Goal: Task Accomplishment & Management: Use online tool/utility

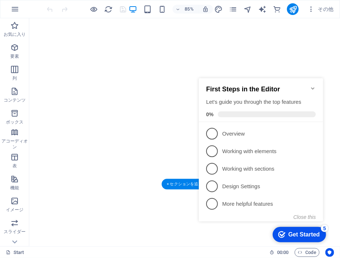
scroll to position [73, 0]
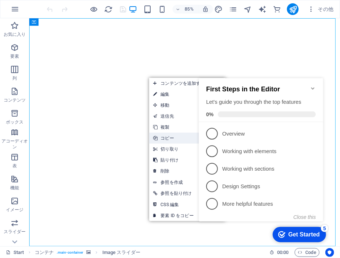
click at [174, 137] on link "Ctrl C コピー" at bounding box center [173, 138] width 49 height 11
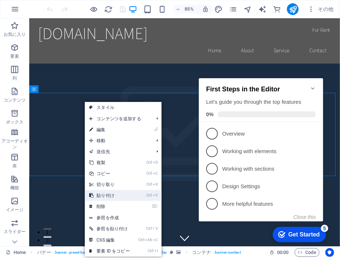
click at [103, 194] on link "Ctrl V 貼り付け" at bounding box center [109, 195] width 49 height 11
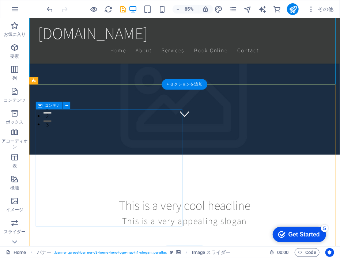
scroll to position [73, 0]
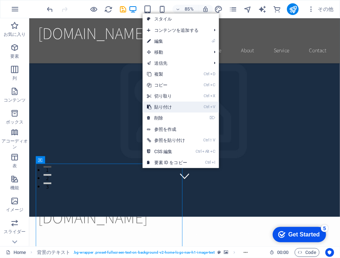
click at [157, 104] on link "Ctrl V 貼り付け" at bounding box center [166, 107] width 49 height 11
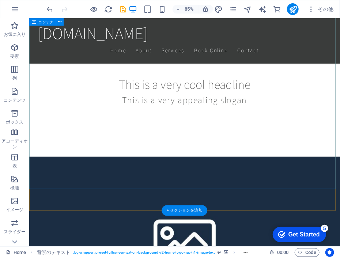
scroll to position [438, 0]
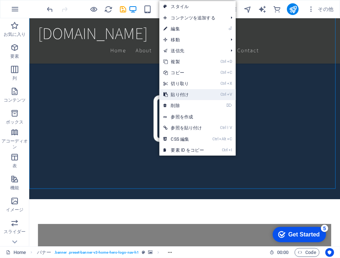
click at [176, 95] on link "Ctrl V 貼り付け" at bounding box center [183, 94] width 49 height 11
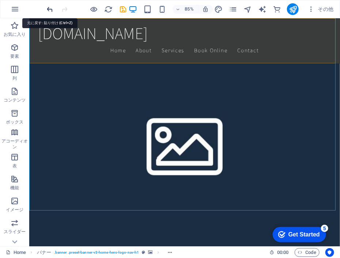
click at [48, 9] on icon "undo" at bounding box center [50, 9] width 8 height 8
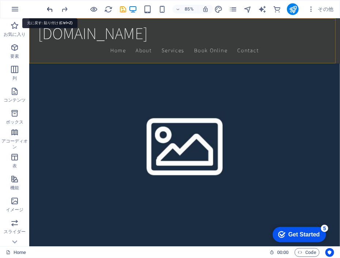
click at [48, 9] on icon "undo" at bounding box center [50, 9] width 8 height 8
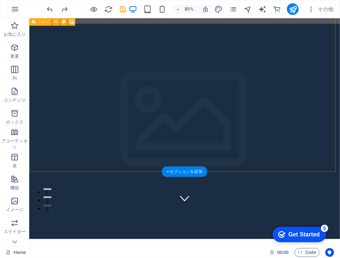
scroll to position [0, 0]
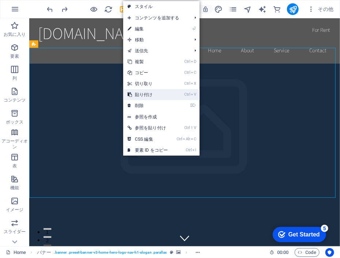
click at [142, 96] on link "Ctrl V 貼り付け" at bounding box center [147, 94] width 49 height 11
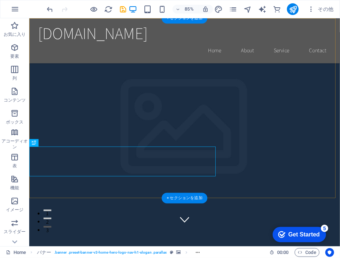
scroll to position [37, 0]
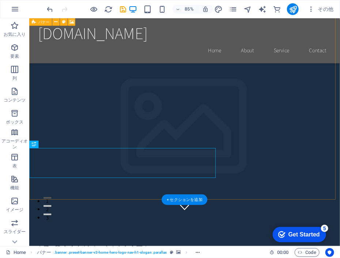
drag, startPoint x: 123, startPoint y: 173, endPoint x: 138, endPoint y: 172, distance: 15.4
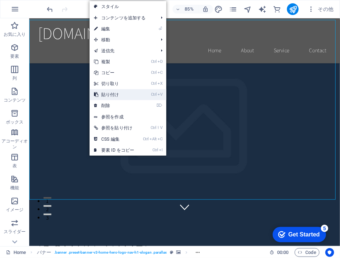
click at [107, 93] on link "Ctrl V 貼り付け" at bounding box center [113, 94] width 49 height 11
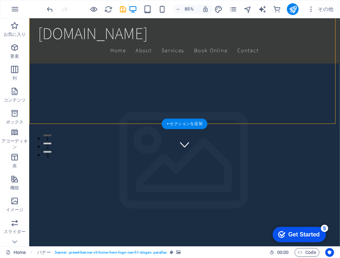
scroll to position [146, 0]
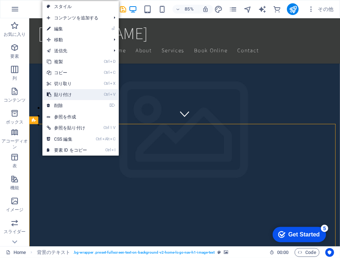
click at [64, 93] on link "Ctrl V 貼り付け" at bounding box center [66, 94] width 49 height 11
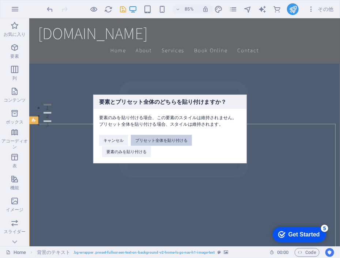
click at [149, 142] on button "プリセット全体を貼り付ける" at bounding box center [161, 140] width 61 height 11
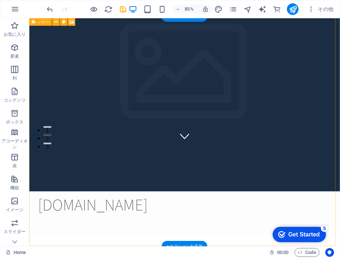
scroll to position [0, 0]
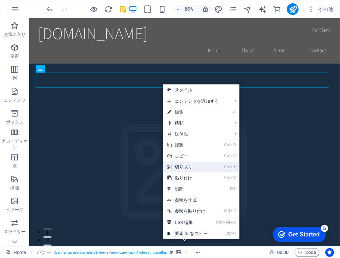
click at [184, 164] on link "Ctrl X 切り取り" at bounding box center [187, 166] width 49 height 11
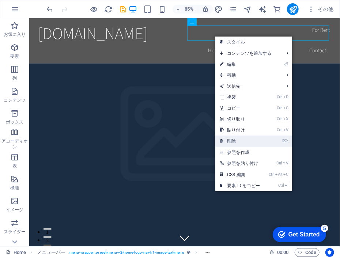
click at [237, 141] on link "⌦ 削除" at bounding box center [239, 140] width 49 height 11
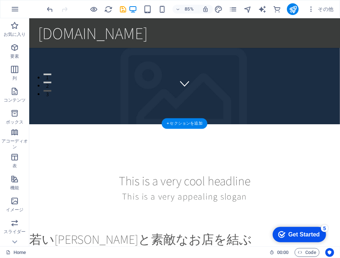
scroll to position [146, 0]
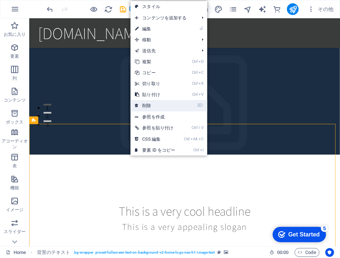
click at [145, 104] on link "⌦ 削除" at bounding box center [154, 105] width 49 height 11
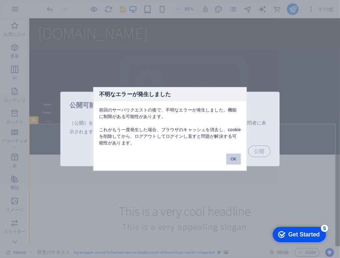
click at [232, 158] on button "OK" at bounding box center [233, 159] width 15 height 11
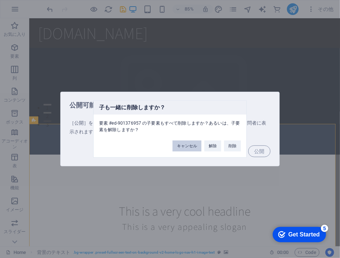
click at [188, 147] on button "キャンセル" at bounding box center [186, 146] width 29 height 11
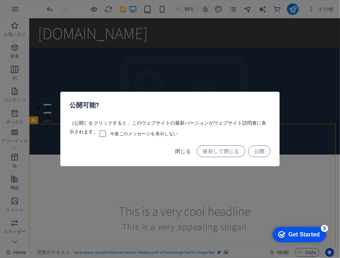
click at [183, 151] on span "閉じる" at bounding box center [183, 151] width 16 height 6
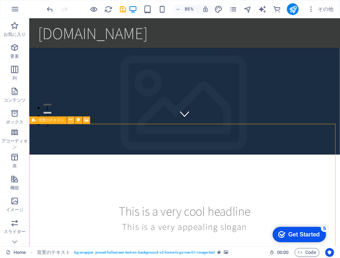
click at [71, 121] on icon at bounding box center [70, 120] width 3 height 7
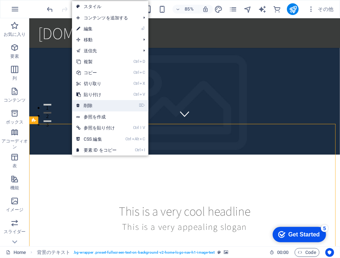
click at [91, 104] on link "⌦ 削除" at bounding box center [96, 105] width 49 height 11
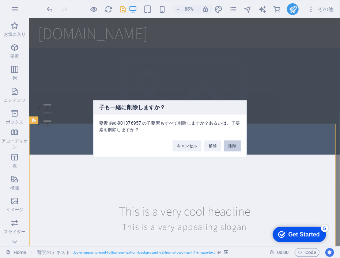
click at [229, 146] on button "削除" at bounding box center [232, 146] width 17 height 11
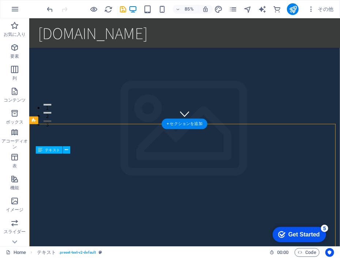
drag, startPoint x: 51, startPoint y: 186, endPoint x: 77, endPoint y: 192, distance: 27.5
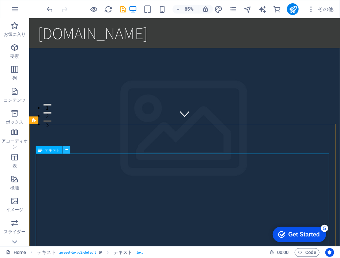
click at [66, 152] on icon at bounding box center [66, 149] width 3 height 7
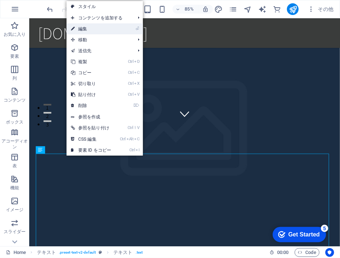
click at [81, 30] on link "⏎ 編集" at bounding box center [90, 28] width 49 height 11
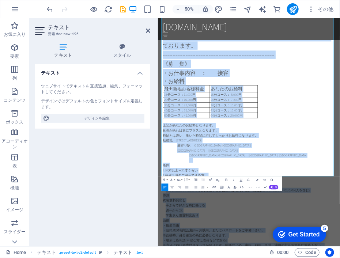
scroll to position [1045, 0]
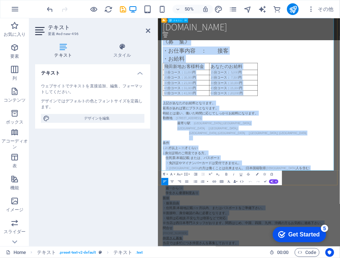
drag, startPoint x: 180, startPoint y: 190, endPoint x: 237, endPoint y: 313, distance: 136.4
click at [237, 257] on div "料亭 ”あじさい” 　 はじめまして [PERSON_NAME][PERSON_NAME]　「料亭」”あじさい”です。 [PERSON_NAME][PERSO…" at bounding box center [339, 212] width 345 height 1048
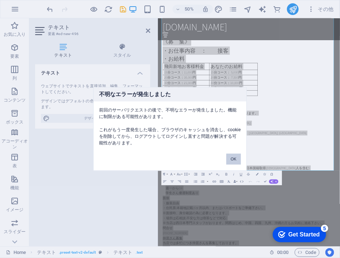
click at [231, 159] on button "OK" at bounding box center [233, 159] width 15 height 11
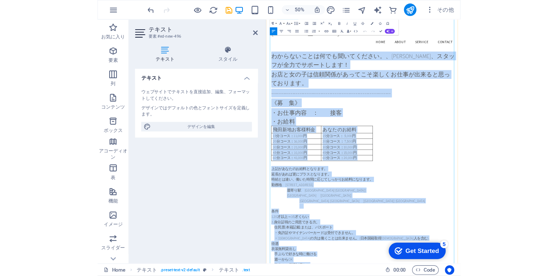
scroll to position [863, 0]
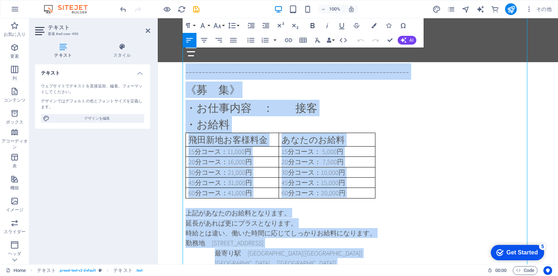
click at [311, 26] on icon "button" at bounding box center [313, 25] width 4 height 5
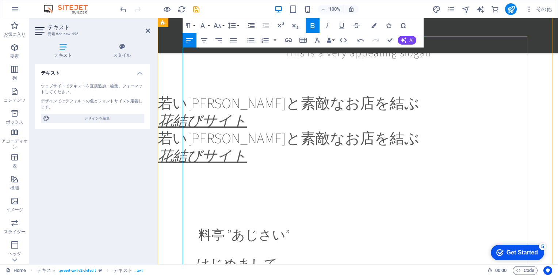
scroll to position [242, 0]
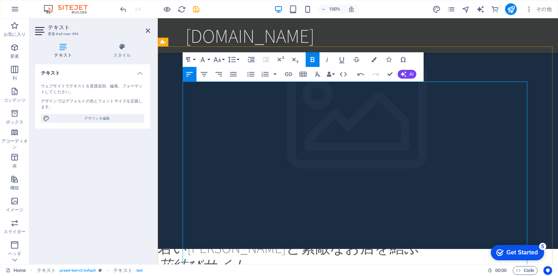
drag, startPoint x: 197, startPoint y: 92, endPoint x: 241, endPoint y: 219, distance: 134.4
click at [327, 60] on icon "button" at bounding box center [328, 59] width 2 height 5
click at [339, 60] on icon "button" at bounding box center [373, 59] width 5 height 5
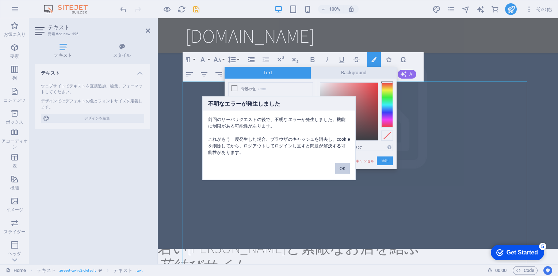
click at [339, 169] on button "OK" at bounding box center [342, 168] width 15 height 11
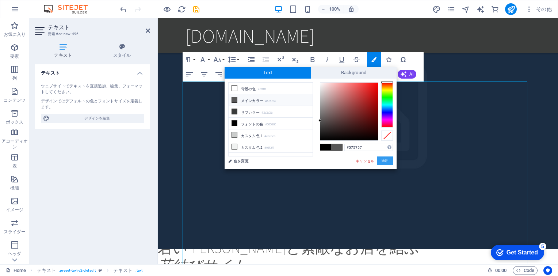
click at [339, 160] on button "適用" at bounding box center [385, 160] width 16 height 9
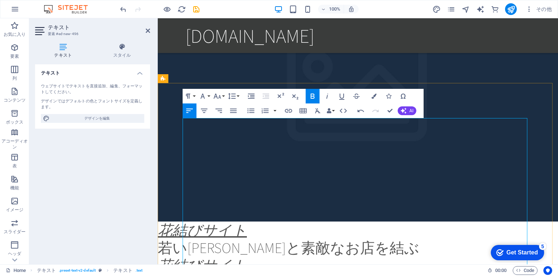
scroll to position [205, 0]
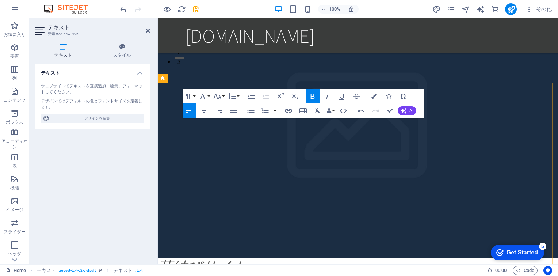
drag, startPoint x: 193, startPoint y: 119, endPoint x: 210, endPoint y: 154, distance: 38.7
drag, startPoint x: 197, startPoint y: 159, endPoint x: 219, endPoint y: 213, distance: 58.0
click at [280, 96] on icon "button" at bounding box center [280, 96] width 9 height 9
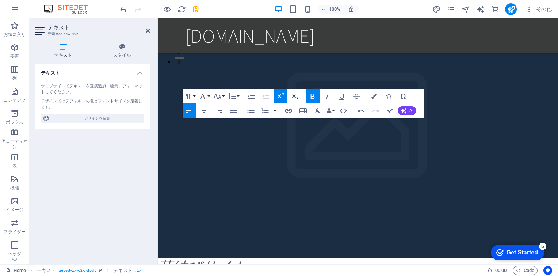
click at [294, 96] on icon "button" at bounding box center [295, 96] width 6 height 5
click at [296, 96] on icon "button" at bounding box center [295, 96] width 9 height 9
click at [339, 96] on icon "button" at bounding box center [373, 95] width 5 height 5
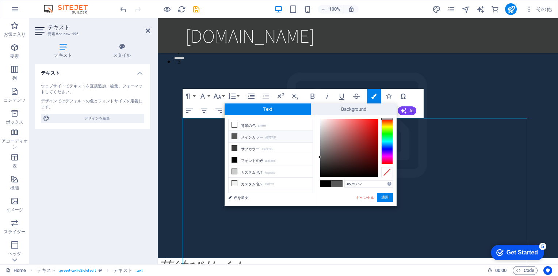
click at [233, 134] on icon at bounding box center [234, 136] width 5 height 5
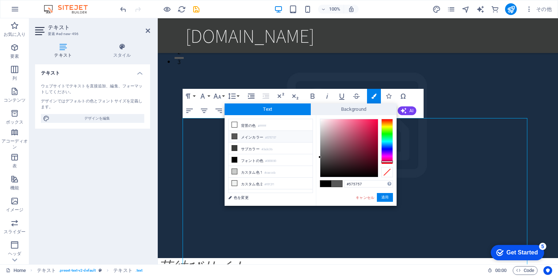
click at [339, 161] on div at bounding box center [387, 141] width 12 height 45
click at [339, 198] on button "適用" at bounding box center [385, 197] width 16 height 9
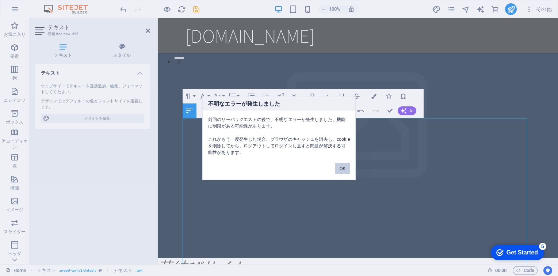
click at [339, 168] on button "OK" at bounding box center [342, 168] width 15 height 11
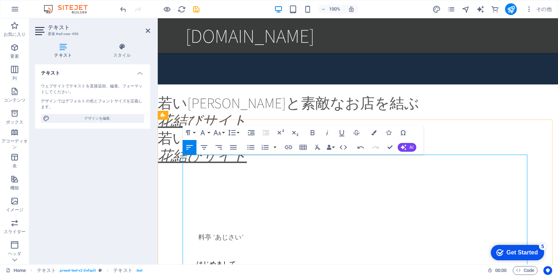
scroll to position [169, 0]
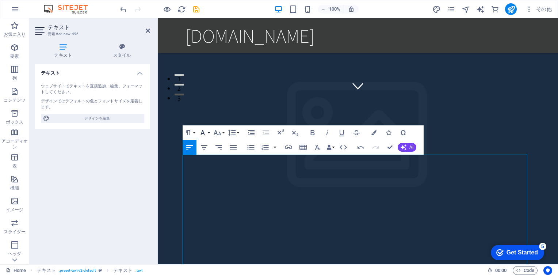
click at [202, 133] on icon "button" at bounding box center [203, 132] width 4 height 5
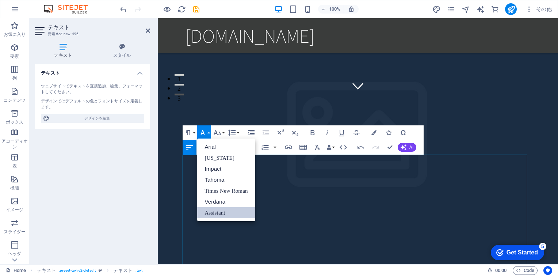
scroll to position [0, 0]
click at [212, 168] on link "Impact" at bounding box center [226, 168] width 58 height 11
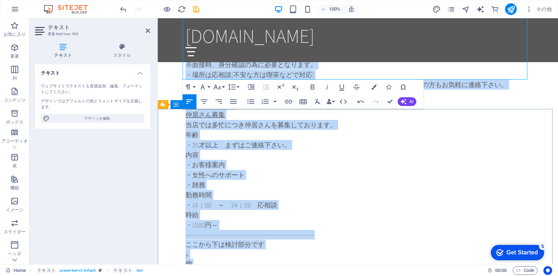
scroll to position [1242, 0]
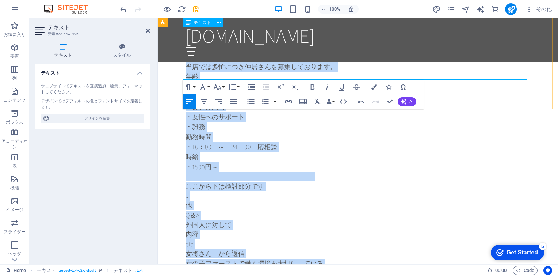
drag, startPoint x: 203, startPoint y: 167, endPoint x: 235, endPoint y: 74, distance: 98.9
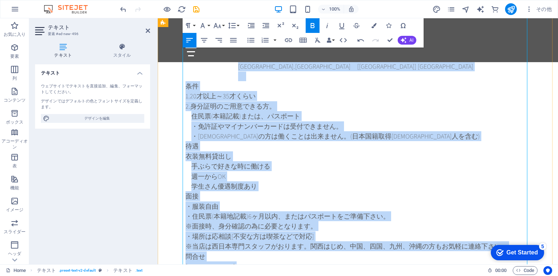
scroll to position [877, 0]
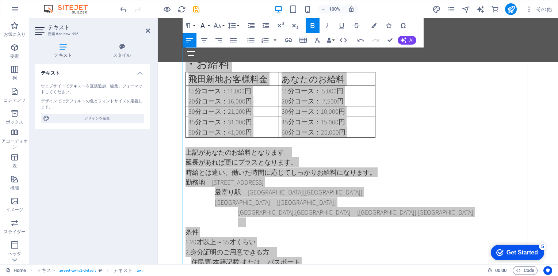
click at [205, 24] on icon "button" at bounding box center [202, 25] width 9 height 9
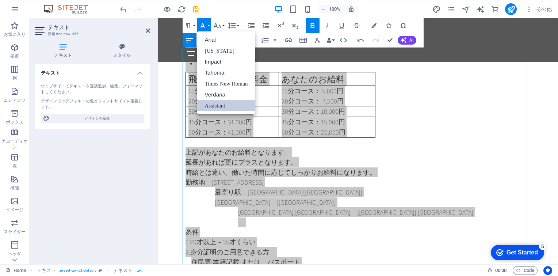
scroll to position [0, 0]
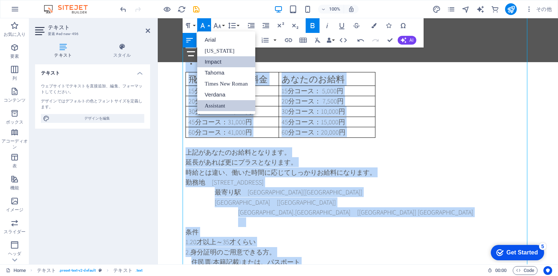
click at [217, 62] on link "Impact" at bounding box center [226, 61] width 58 height 11
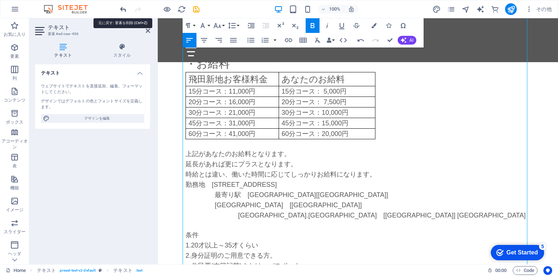
click at [123, 8] on icon "undo" at bounding box center [123, 9] width 8 height 8
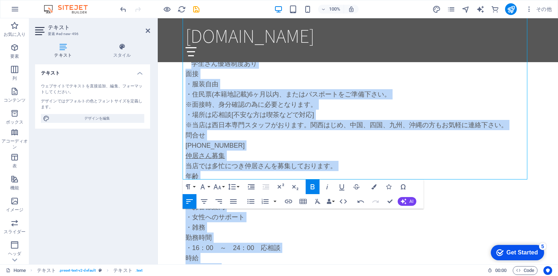
scroll to position [1165, 0]
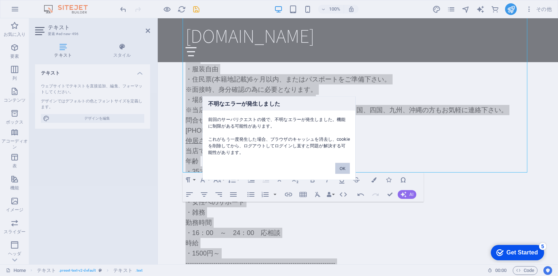
click at [339, 168] on button "OK" at bounding box center [342, 168] width 15 height 11
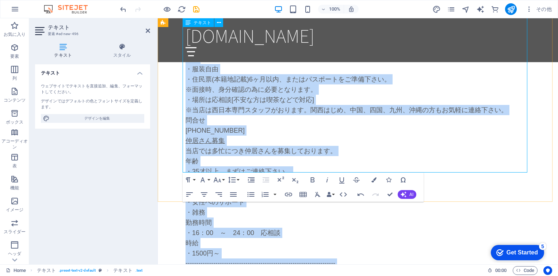
drag, startPoint x: 229, startPoint y: 105, endPoint x: 225, endPoint y: 105, distance: 3.7
drag, startPoint x: 225, startPoint y: 105, endPoint x: 215, endPoint y: 104, distance: 9.6
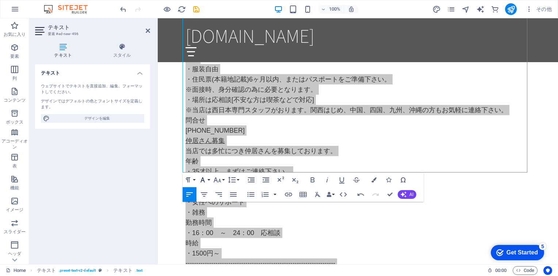
click at [206, 180] on icon "button" at bounding box center [202, 179] width 9 height 9
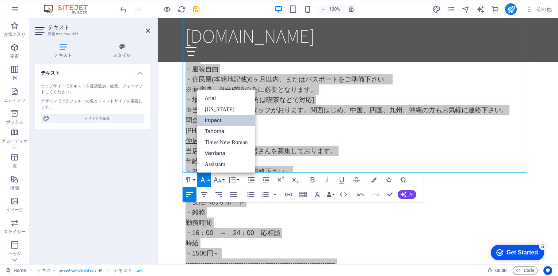
scroll to position [0, 0]
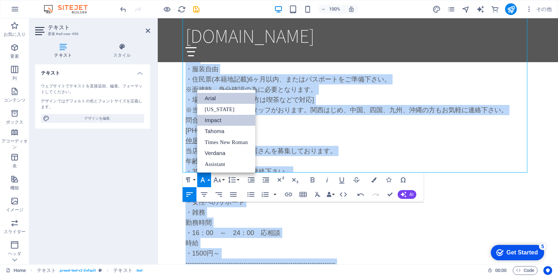
click at [223, 98] on link "Arial" at bounding box center [226, 98] width 58 height 11
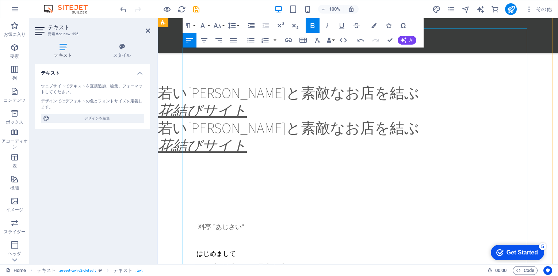
scroll to position [289, 0]
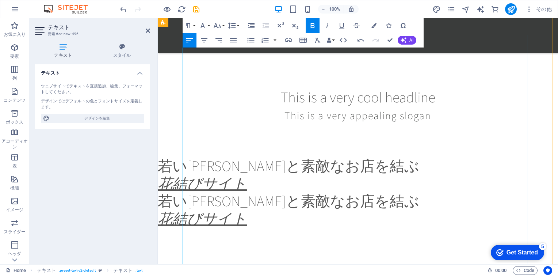
drag, startPoint x: 194, startPoint y: 76, endPoint x: 230, endPoint y: 76, distance: 35.8
click at [209, 27] on button "Font Family" at bounding box center [204, 25] width 14 height 15
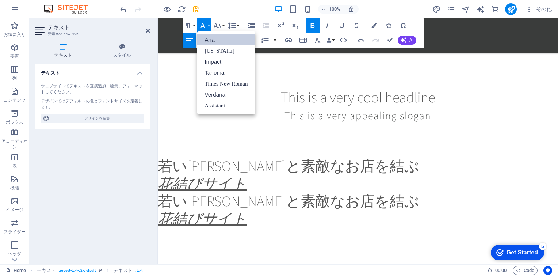
scroll to position [0, 0]
click at [224, 65] on link "Impact" at bounding box center [226, 61] width 58 height 11
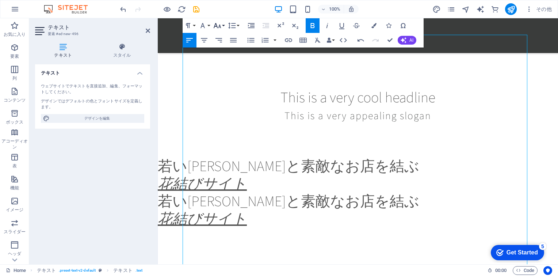
click at [213, 26] on icon "button" at bounding box center [217, 25] width 9 height 9
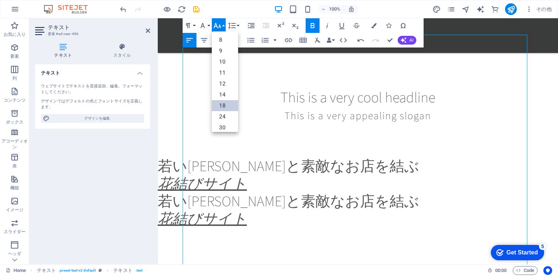
click at [226, 104] on link "18" at bounding box center [225, 105] width 26 height 11
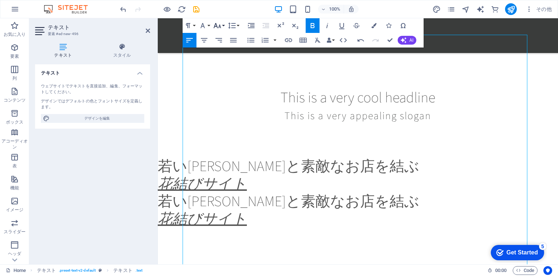
click at [222, 27] on icon "button" at bounding box center [217, 25] width 9 height 9
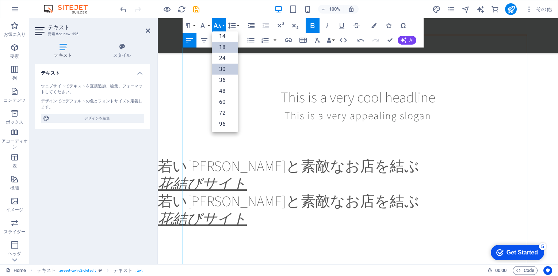
click at [228, 66] on link "30" at bounding box center [225, 69] width 26 height 11
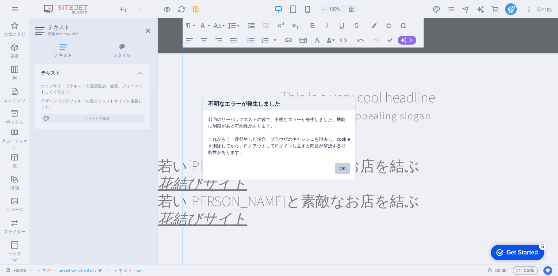
click at [339, 167] on button "OK" at bounding box center [342, 168] width 15 height 11
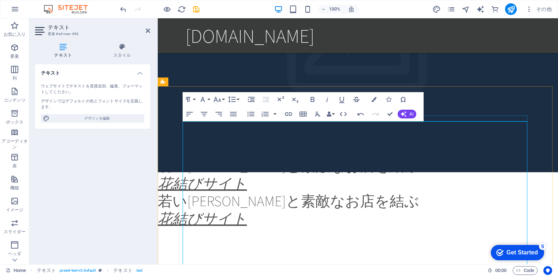
scroll to position [179, 0]
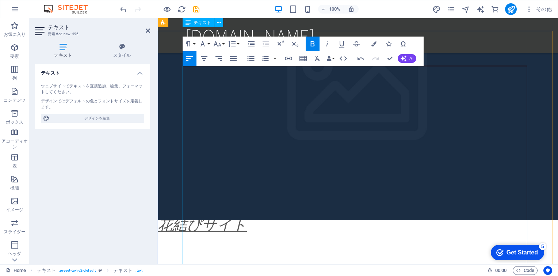
scroll to position [252, 0]
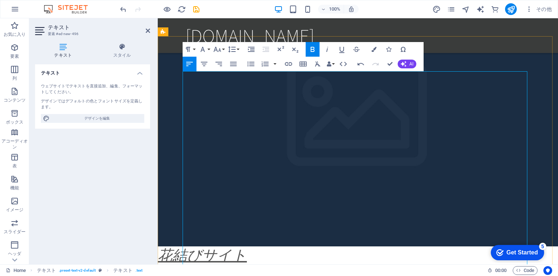
drag, startPoint x: 184, startPoint y: 142, endPoint x: 336, endPoint y: 152, distance: 151.9
click at [225, 49] on button "Font Size" at bounding box center [219, 49] width 14 height 15
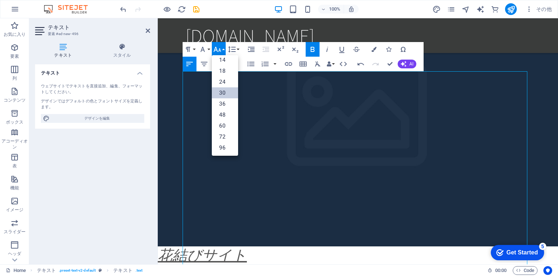
click at [222, 89] on link "30" at bounding box center [225, 92] width 26 height 11
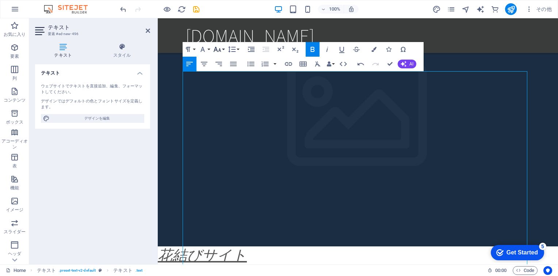
click at [222, 50] on icon "button" at bounding box center [217, 49] width 9 height 9
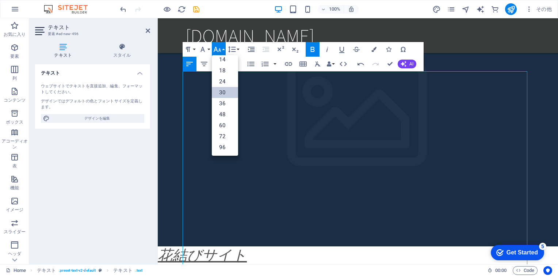
scroll to position [58, 0]
click at [219, 83] on link "24" at bounding box center [225, 81] width 26 height 11
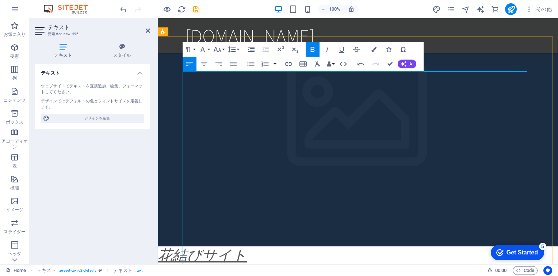
drag, startPoint x: 187, startPoint y: 126, endPoint x: 351, endPoint y: 129, distance: 164.4
drag, startPoint x: 294, startPoint y: 126, endPoint x: 340, endPoint y: 127, distance: 46.4
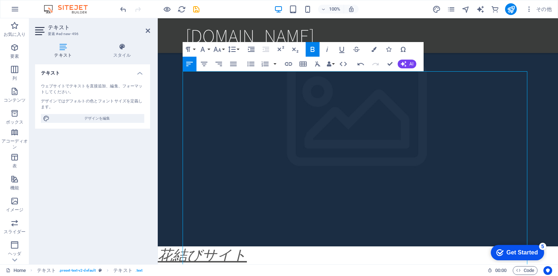
click at [314, 48] on icon "button" at bounding box center [312, 49] width 9 height 9
click at [122, 8] on icon "undo" at bounding box center [123, 9] width 8 height 8
drag, startPoint x: 294, startPoint y: 130, endPoint x: 315, endPoint y: 130, distance: 21.2
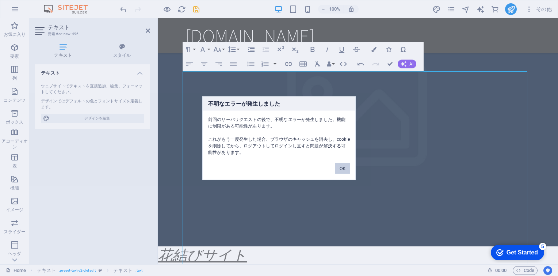
click at [339, 170] on button "OK" at bounding box center [342, 168] width 15 height 11
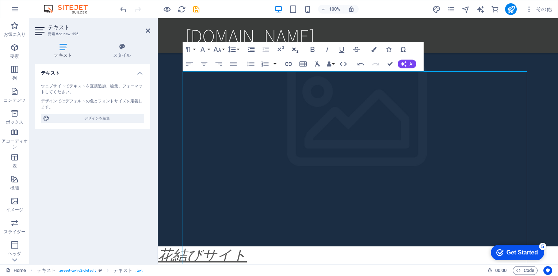
click at [296, 48] on icon "button" at bounding box center [295, 49] width 9 height 9
click at [296, 49] on icon "button" at bounding box center [295, 49] width 9 height 9
click at [281, 51] on icon "button" at bounding box center [280, 49] width 9 height 9
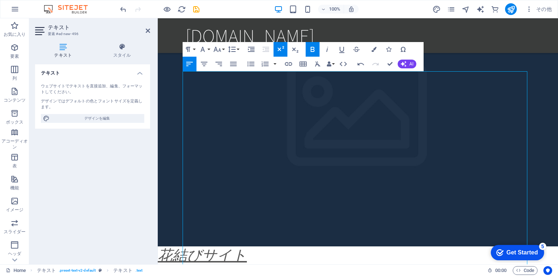
click at [281, 51] on icon "button" at bounding box center [280, 49] width 9 height 9
click at [310, 50] on icon "button" at bounding box center [312, 49] width 9 height 9
click at [296, 51] on icon "button" at bounding box center [295, 49] width 9 height 9
click at [315, 50] on icon "button" at bounding box center [312, 49] width 9 height 9
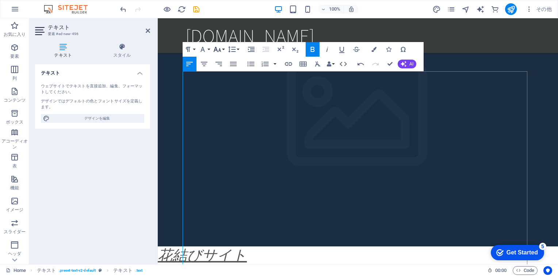
click at [224, 50] on button "Font Size" at bounding box center [219, 49] width 14 height 15
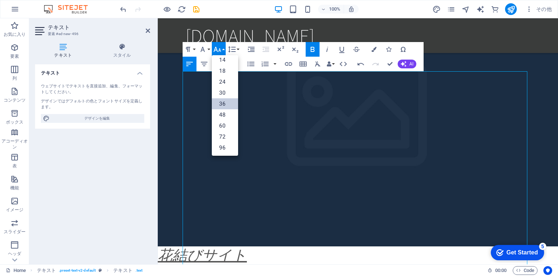
click at [222, 101] on link "36" at bounding box center [225, 103] width 26 height 11
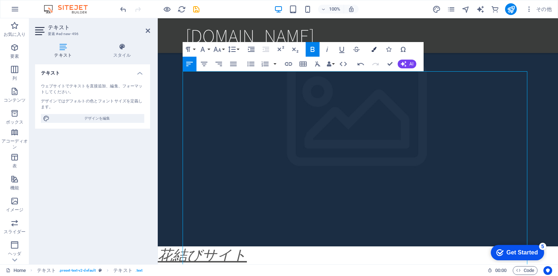
click at [339, 50] on icon "button" at bounding box center [373, 49] width 5 height 5
type input "#000000"
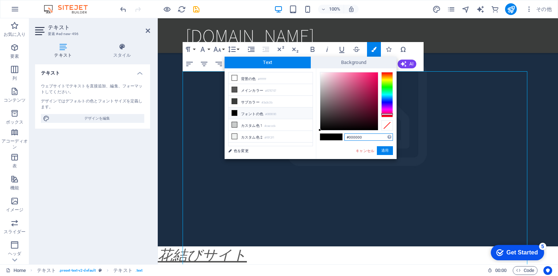
click at [339, 114] on div at bounding box center [387, 94] width 12 height 45
click at [339, 115] on div at bounding box center [387, 116] width 12 height 2
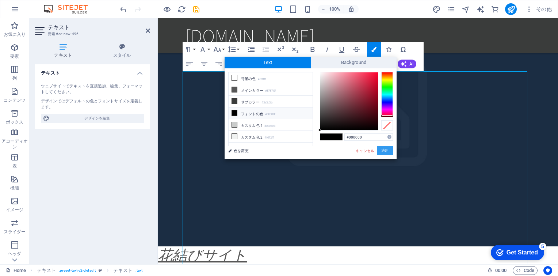
click at [339, 150] on button "適用" at bounding box center [385, 150] width 16 height 9
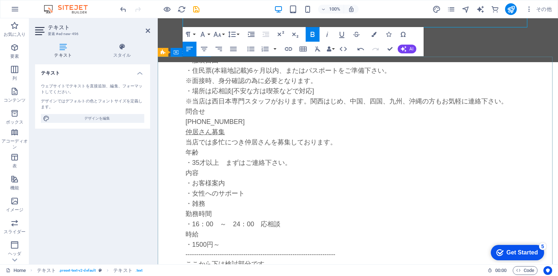
scroll to position [1311, 0]
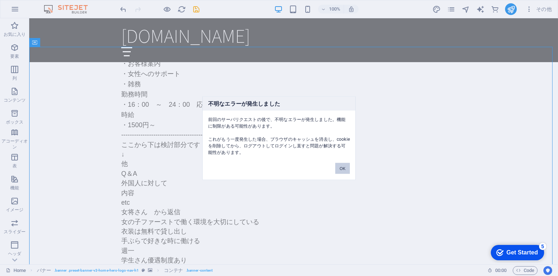
drag, startPoint x: 339, startPoint y: 168, endPoint x: 299, endPoint y: 140, distance: 48.8
click at [339, 168] on button "OK" at bounding box center [342, 168] width 15 height 11
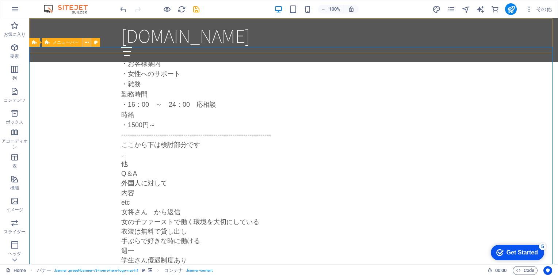
click at [87, 43] on icon at bounding box center [87, 43] width 4 height 8
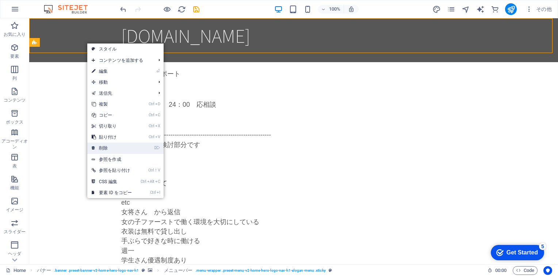
click at [110, 146] on link "⌦ 削除" at bounding box center [111, 147] width 49 height 11
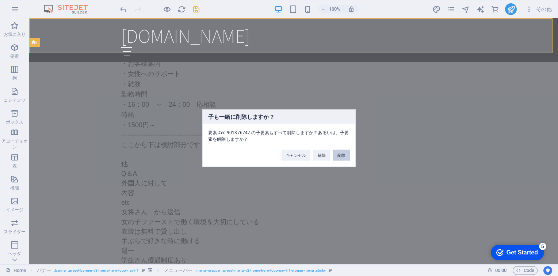
click at [339, 155] on button "削除" at bounding box center [341, 154] width 17 height 11
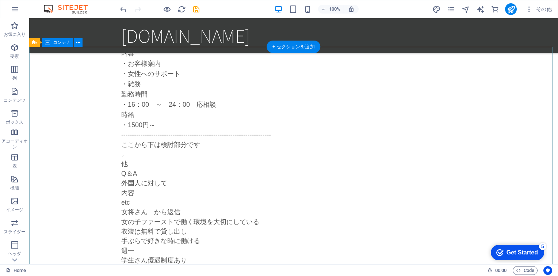
drag, startPoint x: 86, startPoint y: 69, endPoint x: 88, endPoint y: 74, distance: 5.6
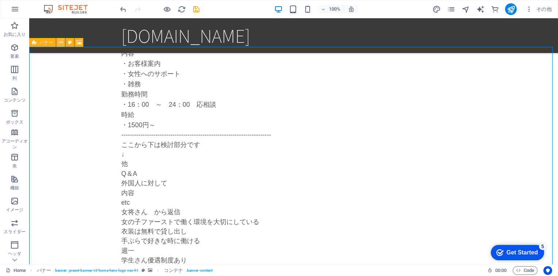
click at [60, 42] on icon at bounding box center [61, 43] width 4 height 8
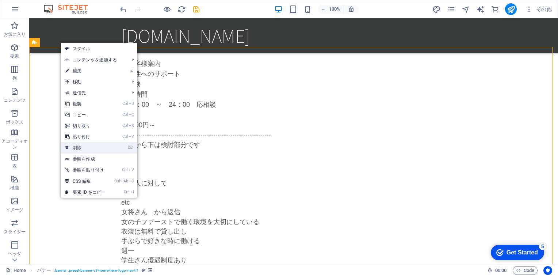
click at [73, 145] on link "⌦ 削除" at bounding box center [85, 147] width 49 height 11
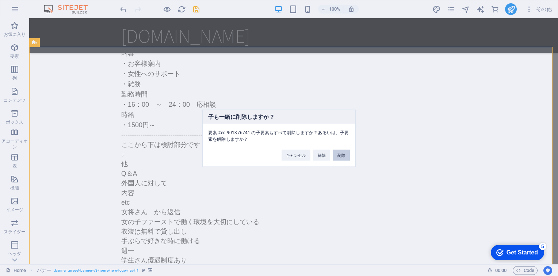
click at [339, 156] on button "削除" at bounding box center [341, 154] width 17 height 11
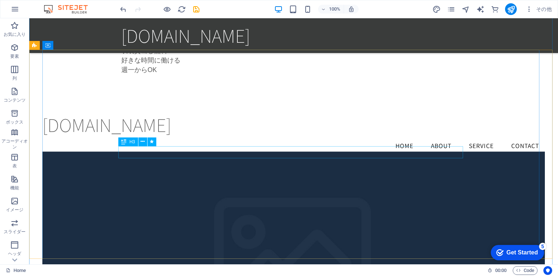
scroll to position [1348, 0]
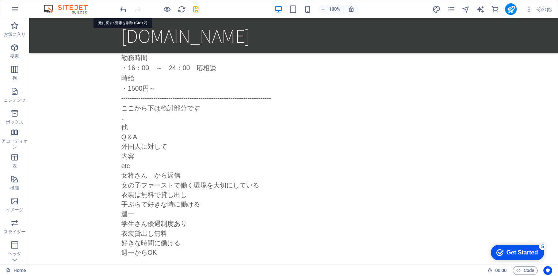
click at [124, 8] on icon "undo" at bounding box center [123, 9] width 8 height 8
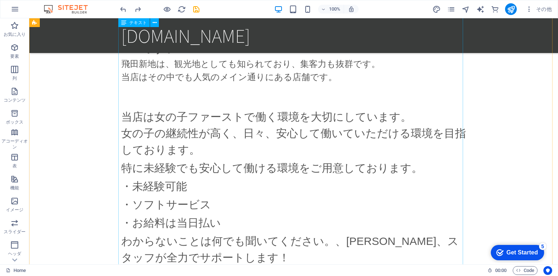
scroll to position [657, 0]
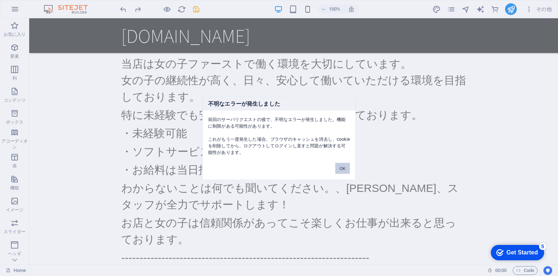
click at [339, 167] on button "OK" at bounding box center [342, 168] width 15 height 11
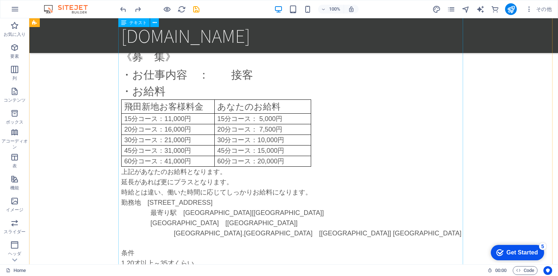
scroll to position [840, 0]
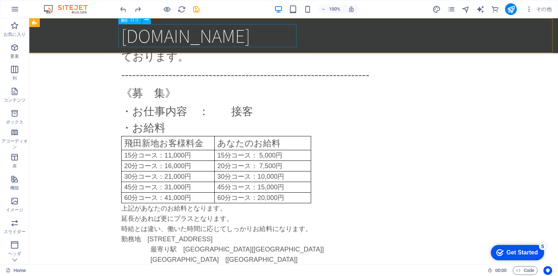
click at [154, 33] on div "ajisai.hanamusubi.com" at bounding box center [293, 35] width 345 height 23
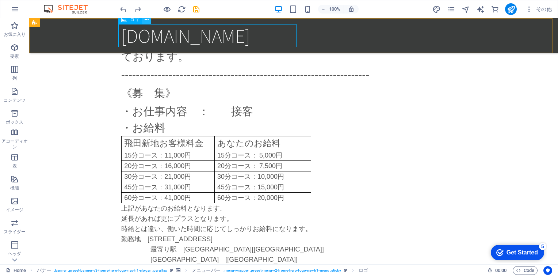
click at [146, 20] on icon at bounding box center [147, 20] width 4 height 8
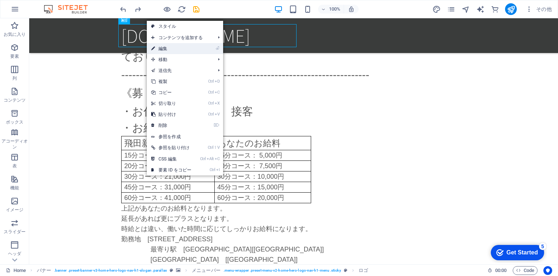
click at [169, 50] on link "⏎ 編集" at bounding box center [171, 48] width 49 height 11
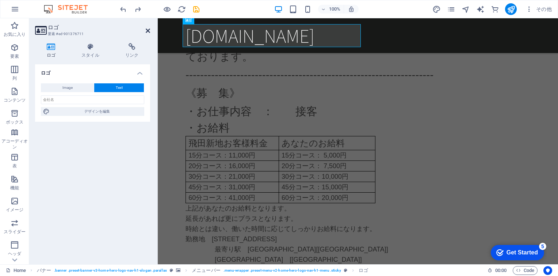
click at [148, 28] on icon at bounding box center [148, 31] width 4 height 6
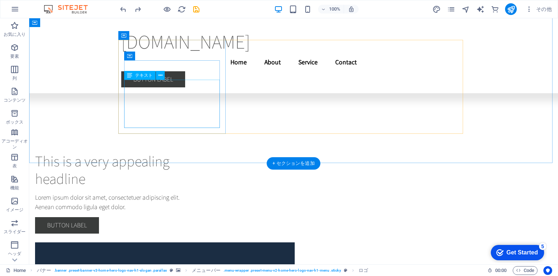
scroll to position [3086, 0]
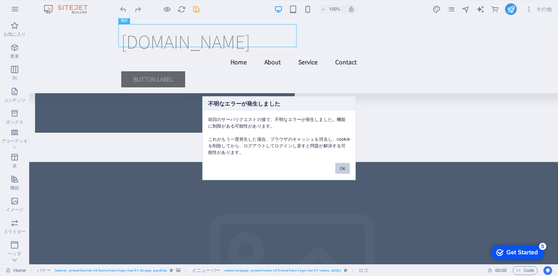
click at [339, 167] on button "OK" at bounding box center [342, 168] width 15 height 11
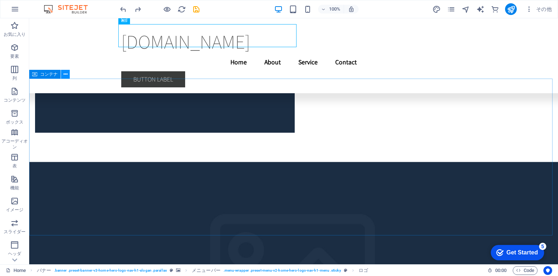
click at [64, 76] on icon at bounding box center [66, 74] width 4 height 8
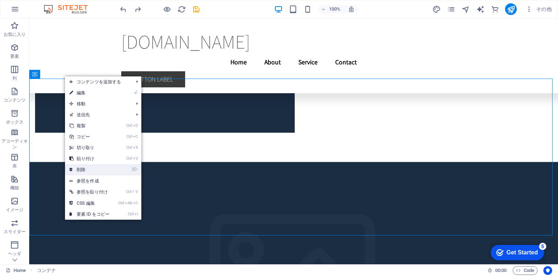
click at [85, 169] on link "⌦ 削除" at bounding box center [89, 169] width 49 height 11
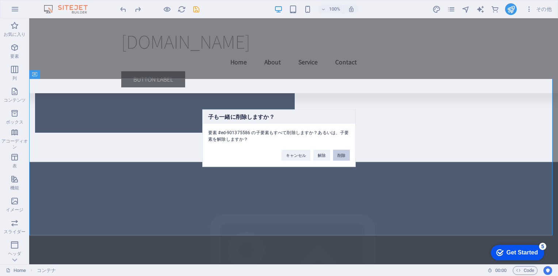
click at [338, 154] on button "削除" at bounding box center [341, 154] width 17 height 11
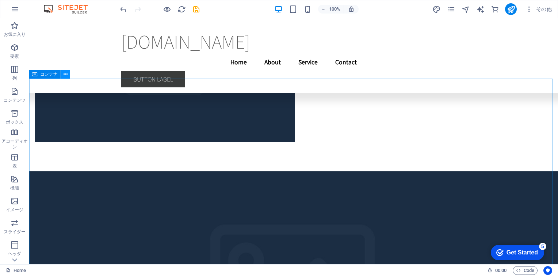
click at [66, 74] on icon at bounding box center [66, 74] width 4 height 8
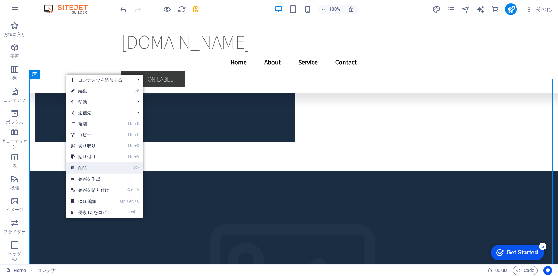
click at [123, 172] on li "⌦ 削除" at bounding box center [104, 167] width 76 height 11
click at [127, 167] on li "⌦ 削除" at bounding box center [104, 167] width 76 height 11
click at [84, 164] on link "⌦ 削除" at bounding box center [90, 167] width 49 height 11
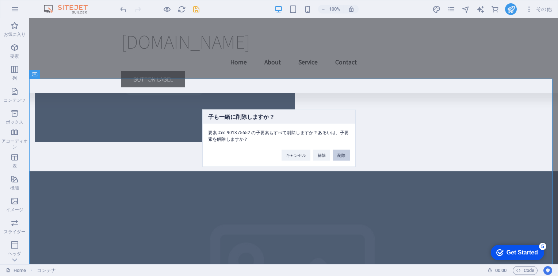
click at [339, 155] on button "削除" at bounding box center [341, 154] width 17 height 11
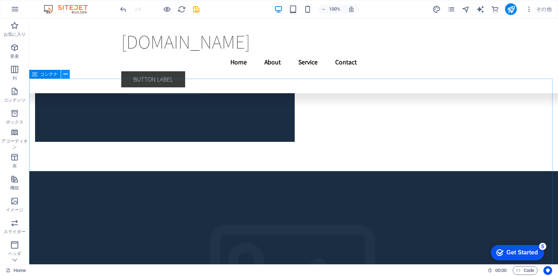
click at [65, 75] on icon at bounding box center [66, 74] width 4 height 8
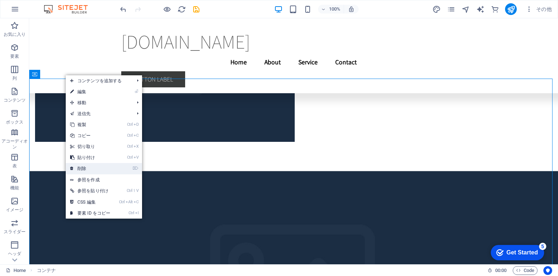
click at [104, 168] on link "⌦ 削除" at bounding box center [90, 168] width 49 height 11
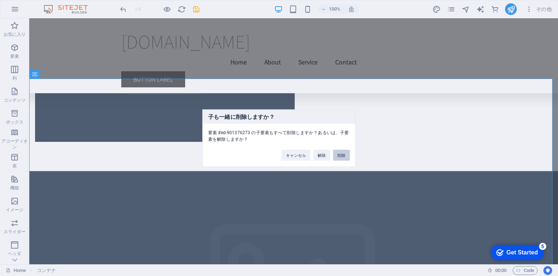
click at [339, 154] on button "削除" at bounding box center [341, 154] width 17 height 11
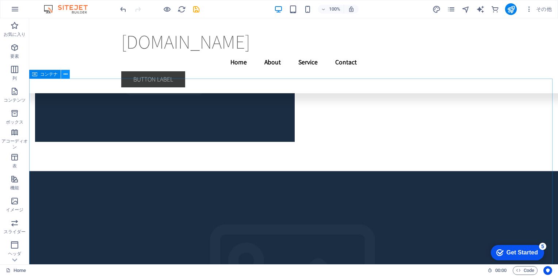
click at [64, 74] on icon at bounding box center [66, 74] width 4 height 8
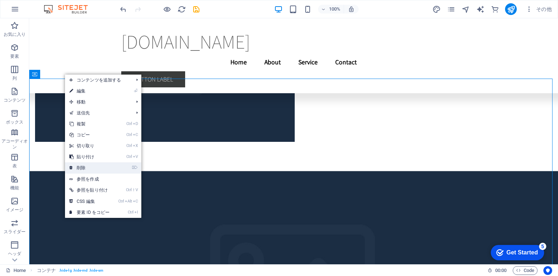
click at [100, 165] on link "⌦ 削除" at bounding box center [89, 167] width 49 height 11
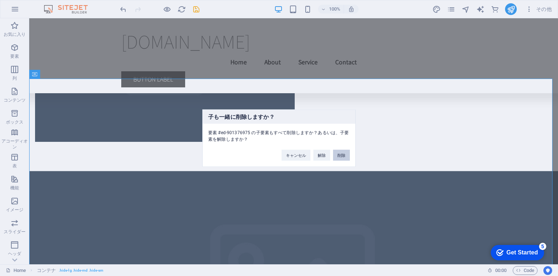
click at [339, 156] on button "削除" at bounding box center [341, 154] width 17 height 11
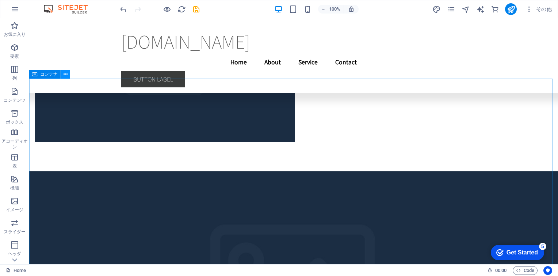
click at [64, 75] on icon at bounding box center [66, 74] width 4 height 8
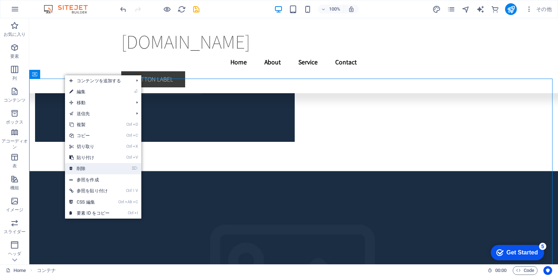
click at [108, 168] on link "⌦ 削除" at bounding box center [89, 168] width 49 height 11
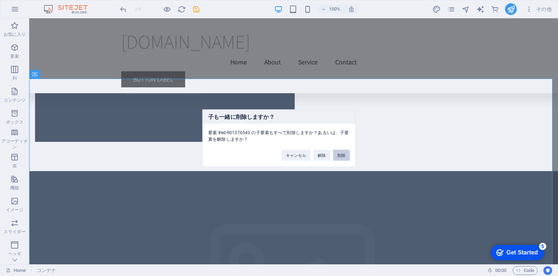
click at [339, 153] on button "削除" at bounding box center [341, 154] width 17 height 11
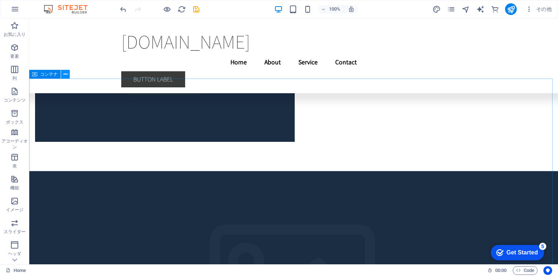
click at [64, 75] on icon at bounding box center [66, 74] width 4 height 8
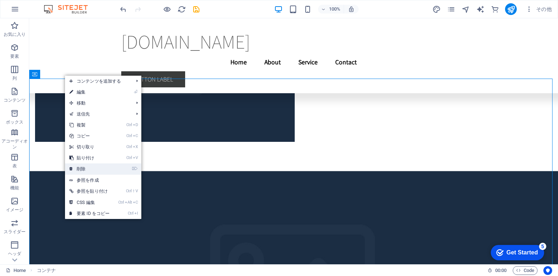
click at [98, 169] on link "⌦ 削除" at bounding box center [89, 168] width 49 height 11
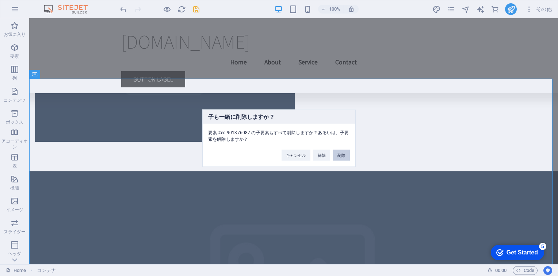
click at [339, 156] on button "削除" at bounding box center [341, 154] width 17 height 11
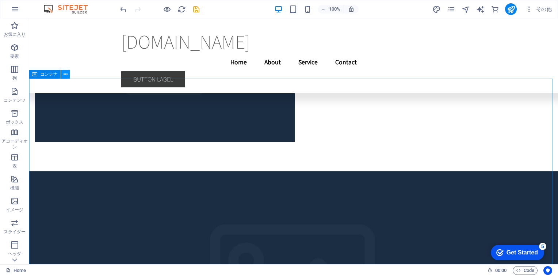
click at [67, 73] on icon at bounding box center [66, 74] width 4 height 8
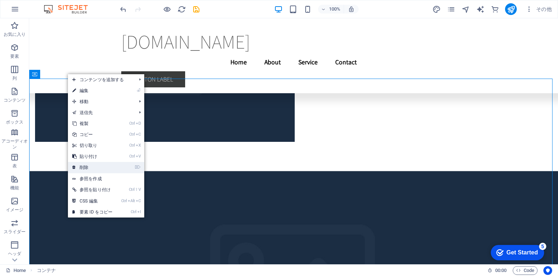
click at [91, 167] on link "⌦ 削除" at bounding box center [92, 167] width 49 height 11
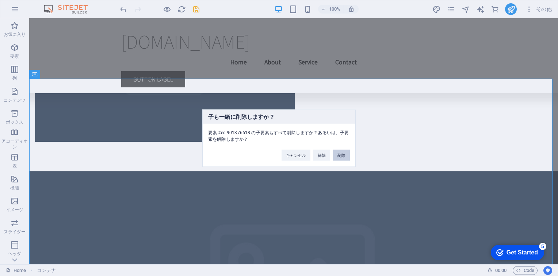
click at [339, 153] on button "削除" at bounding box center [341, 154] width 17 height 11
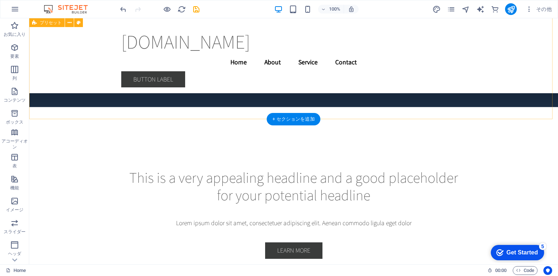
scroll to position [2688, 0]
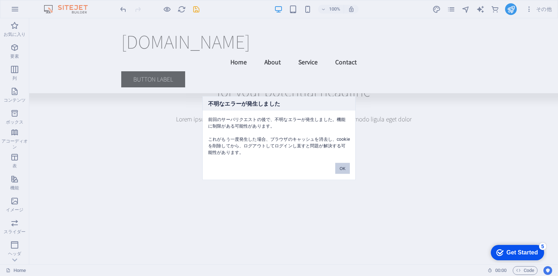
click at [339, 164] on button "OK" at bounding box center [342, 168] width 15 height 11
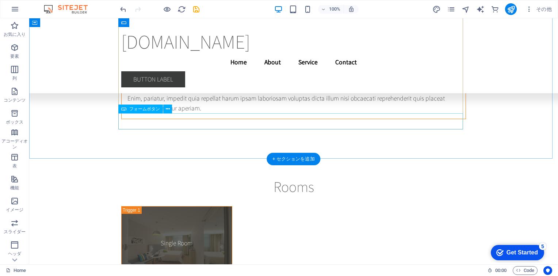
scroll to position [8985, 0]
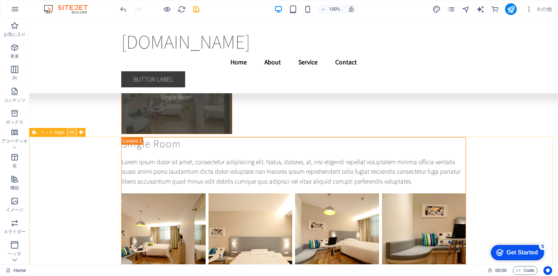
click at [74, 133] on icon at bounding box center [72, 133] width 4 height 8
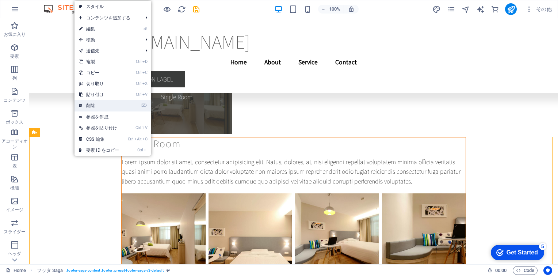
click at [98, 106] on link "⌦ 削除" at bounding box center [99, 105] width 49 height 11
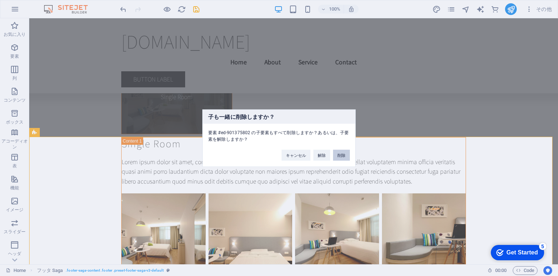
click at [339, 153] on button "削除" at bounding box center [341, 154] width 17 height 11
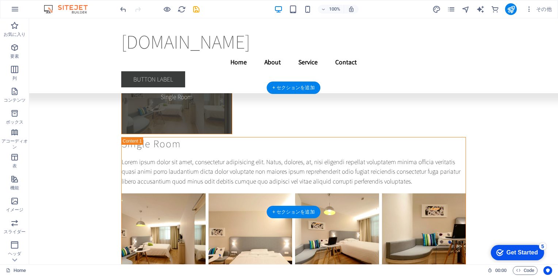
scroll to position [8910, 0]
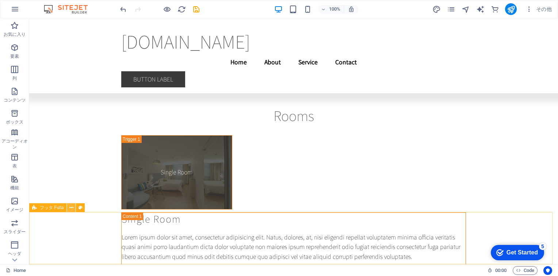
click at [72, 207] on icon at bounding box center [71, 208] width 4 height 8
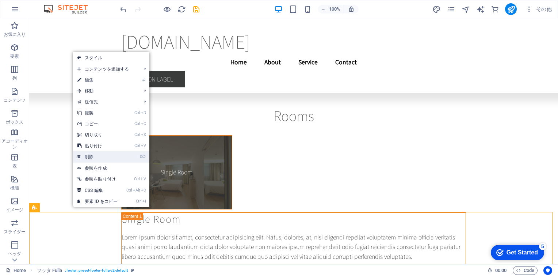
click at [108, 159] on link "⌦ 削除" at bounding box center [97, 156] width 49 height 11
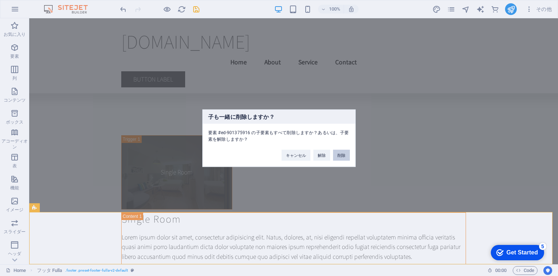
click at [339, 152] on button "削除" at bounding box center [341, 154] width 17 height 11
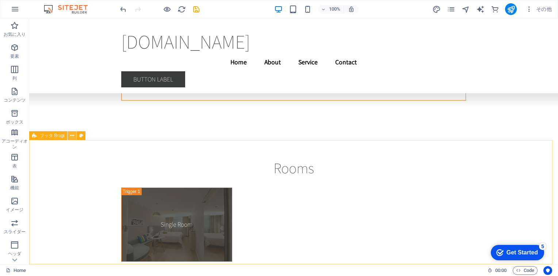
click at [73, 134] on icon at bounding box center [72, 136] width 4 height 8
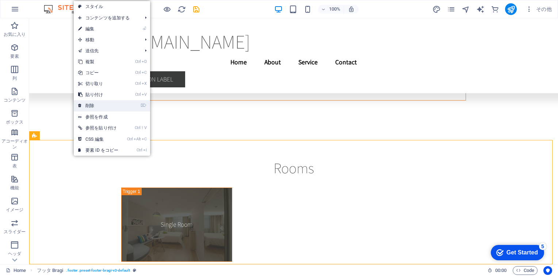
click at [141, 105] on li "⌦ 削除" at bounding box center [112, 105] width 76 height 11
click at [99, 106] on link "⌦ 削除" at bounding box center [98, 105] width 49 height 11
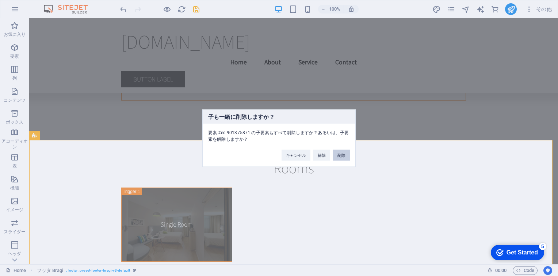
click at [339, 156] on button "削除" at bounding box center [341, 154] width 17 height 11
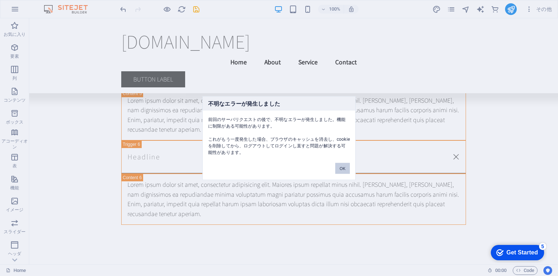
click at [339, 164] on button "OK" at bounding box center [342, 168] width 15 height 11
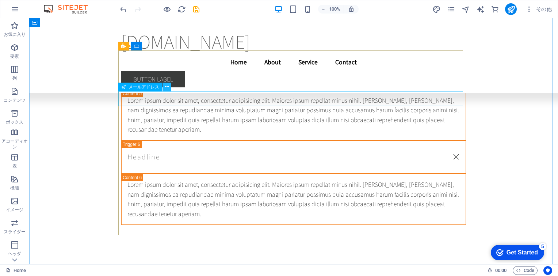
click at [167, 86] on icon at bounding box center [167, 87] width 4 height 8
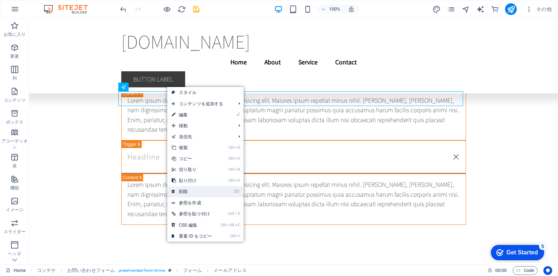
click at [238, 193] on icon "⌦" at bounding box center [237, 191] width 6 height 5
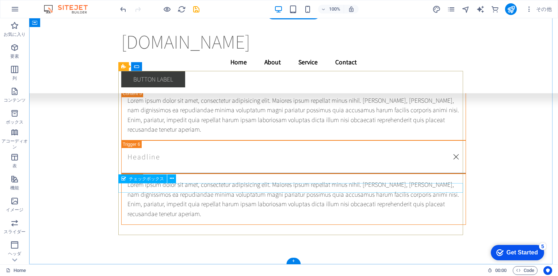
scroll to position [8713, 0]
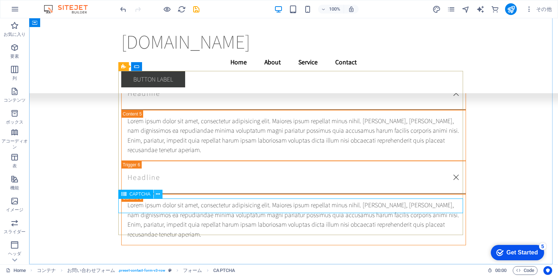
click at [158, 195] on icon at bounding box center [158, 194] width 4 height 8
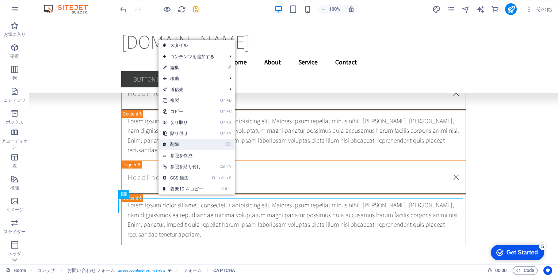
click at [185, 145] on link "⌦ 削除" at bounding box center [183, 144] width 49 height 11
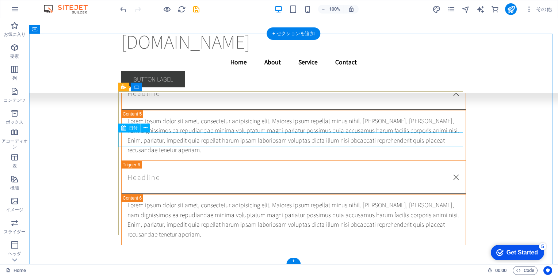
scroll to position [8692, 0]
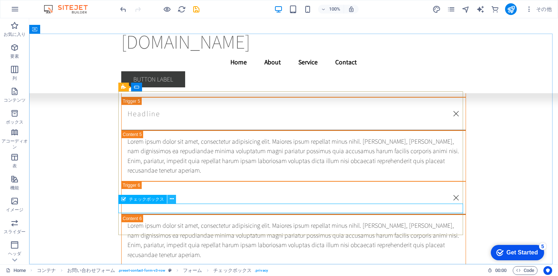
click at [171, 199] on icon at bounding box center [172, 199] width 4 height 8
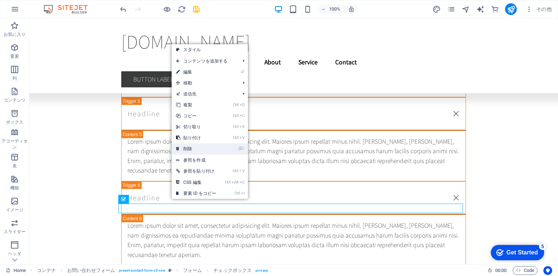
click at [187, 150] on link "⌦ 削除" at bounding box center [196, 148] width 49 height 11
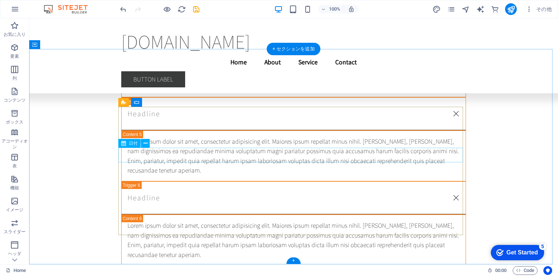
scroll to position [8677, 0]
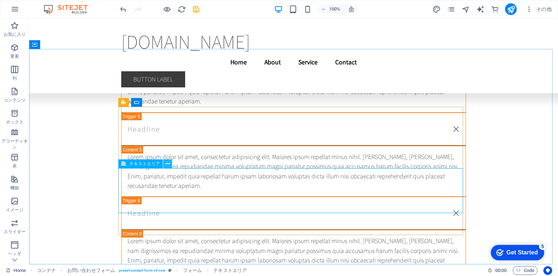
click at [169, 164] on icon at bounding box center [168, 164] width 4 height 8
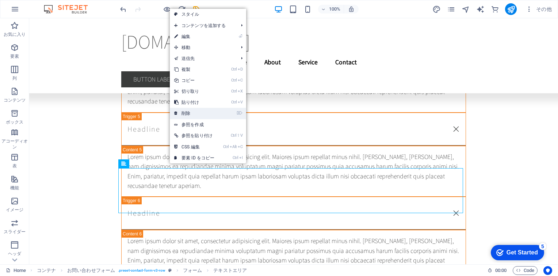
click at [197, 114] on link "⌦ 削除" at bounding box center [194, 113] width 49 height 11
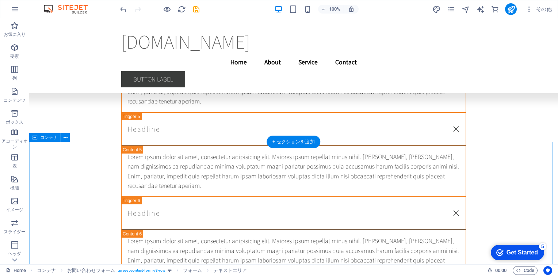
scroll to position [8626, 0]
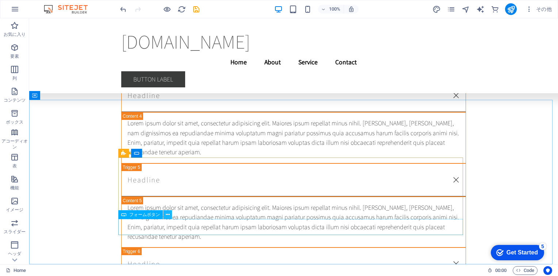
click at [169, 214] on button at bounding box center [167, 214] width 9 height 9
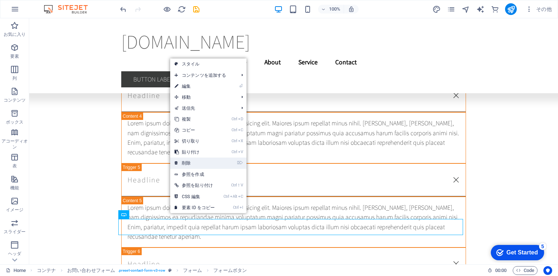
click at [190, 163] on link "⌦ 削除" at bounding box center [194, 162] width 49 height 11
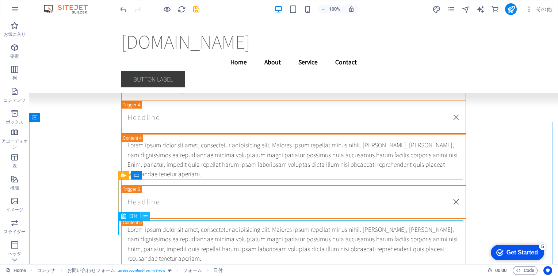
click at [144, 215] on icon at bounding box center [146, 216] width 4 height 8
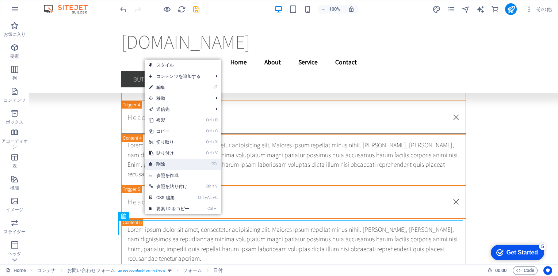
click at [177, 163] on link "⌦ 削除" at bounding box center [169, 164] width 49 height 11
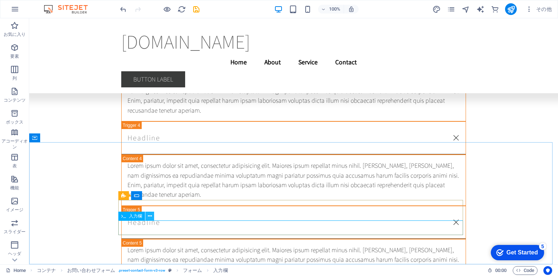
click at [150, 215] on icon at bounding box center [150, 216] width 4 height 8
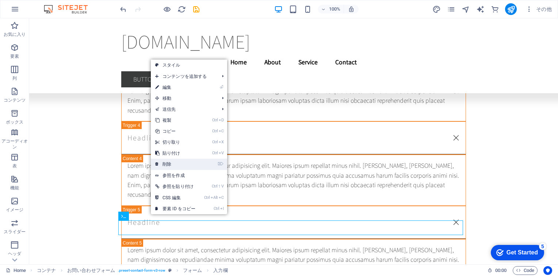
click at [182, 166] on link "⌦ 削除" at bounding box center [175, 164] width 49 height 11
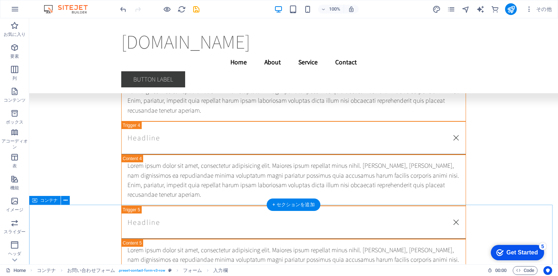
scroll to position [8564, 0]
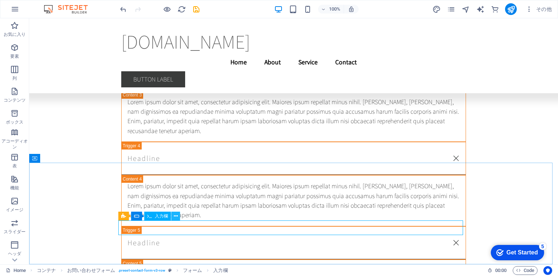
click at [175, 215] on icon at bounding box center [176, 216] width 4 height 8
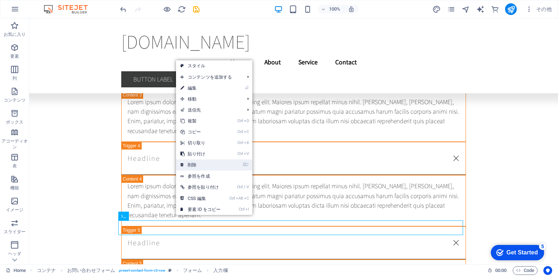
click at [196, 164] on link "⌦ 削除" at bounding box center [200, 164] width 49 height 11
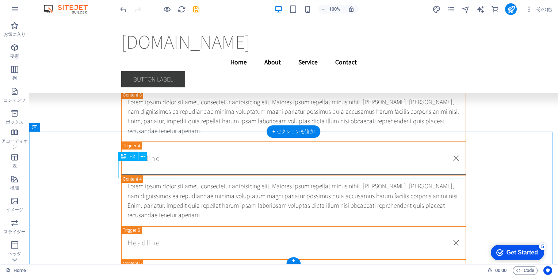
scroll to position [8594, 0]
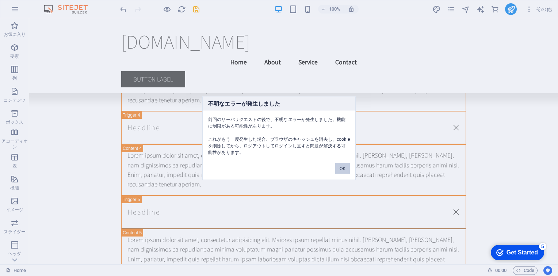
click at [339, 167] on button "OK" at bounding box center [342, 168] width 15 height 11
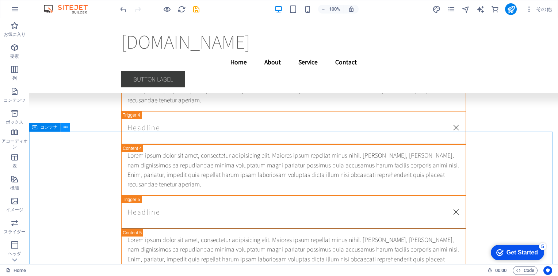
click at [66, 129] on icon at bounding box center [66, 127] width 4 height 8
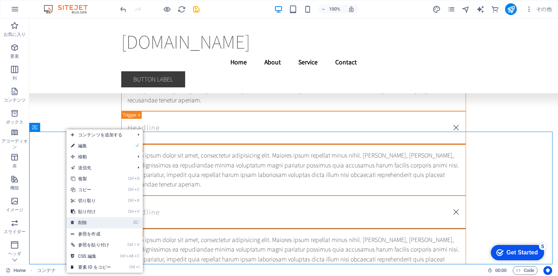
click at [88, 222] on link "⌦ 削除" at bounding box center [90, 222] width 49 height 11
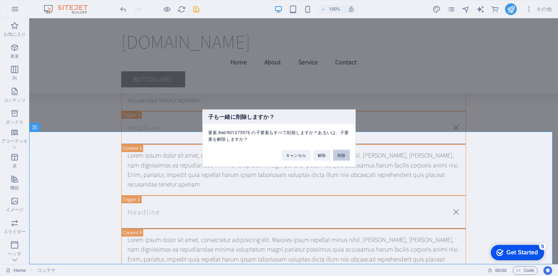
click at [338, 155] on button "削除" at bounding box center [341, 154] width 17 height 11
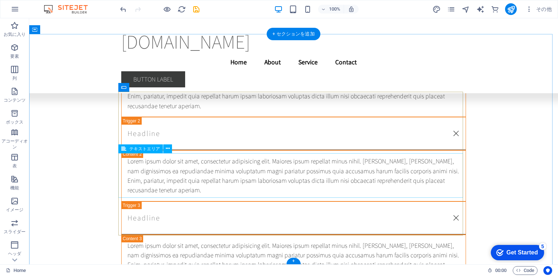
scroll to position [8462, 0]
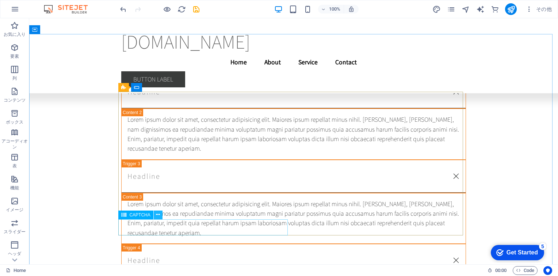
click at [158, 214] on icon at bounding box center [158, 215] width 4 height 8
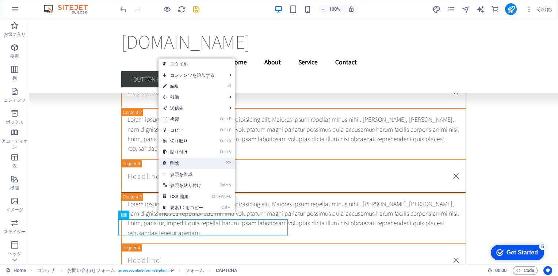
click at [194, 164] on link "⌦ 削除" at bounding box center [183, 162] width 49 height 11
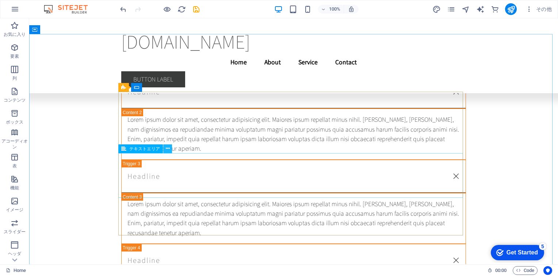
click at [166, 148] on icon at bounding box center [168, 149] width 4 height 8
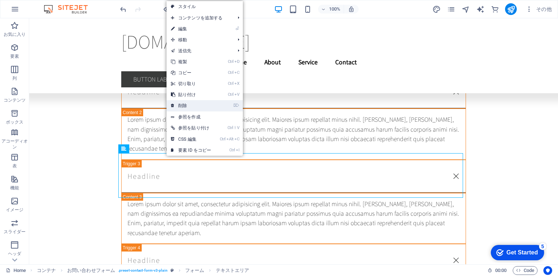
click at [212, 105] on link "⌦ 削除" at bounding box center [191, 105] width 49 height 11
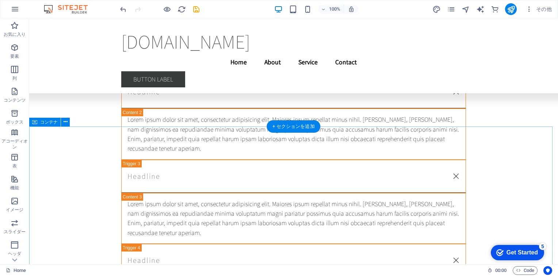
scroll to position [8411, 0]
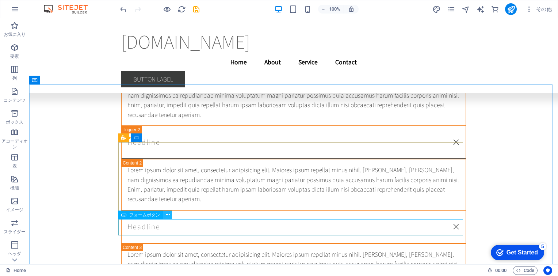
click at [169, 217] on icon at bounding box center [168, 215] width 4 height 8
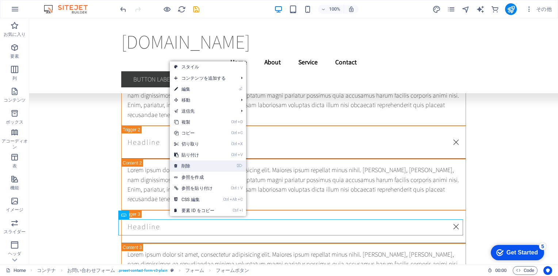
click at [191, 165] on link "⌦ 削除" at bounding box center [194, 165] width 49 height 11
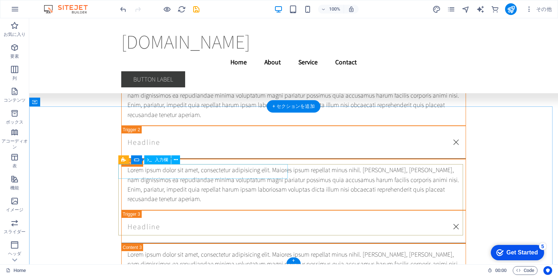
scroll to position [8389, 0]
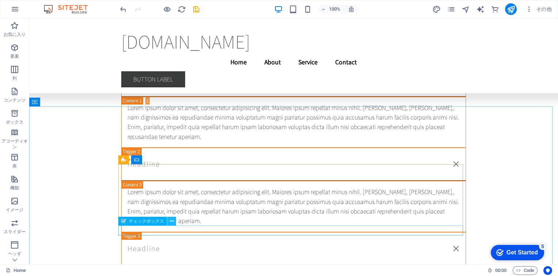
click at [171, 221] on icon at bounding box center [172, 221] width 4 height 8
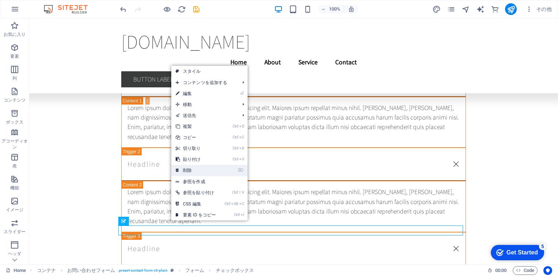
click at [204, 169] on link "⌦ 削除" at bounding box center [195, 170] width 49 height 11
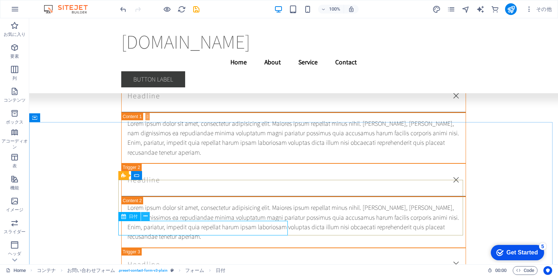
click at [147, 216] on icon at bounding box center [146, 216] width 4 height 8
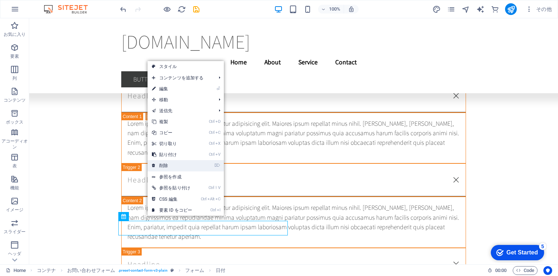
click at [177, 165] on link "⌦ 削除" at bounding box center [172, 165] width 49 height 11
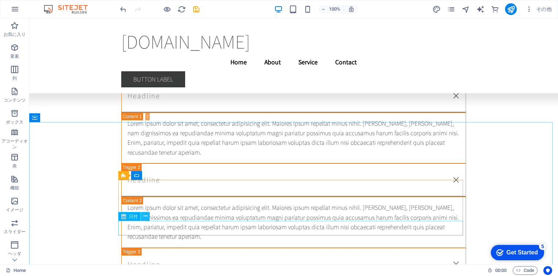
click at [146, 216] on icon at bounding box center [146, 216] width 4 height 8
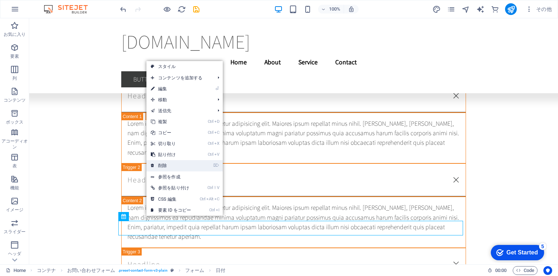
click at [213, 164] on li "⌦ 削除" at bounding box center [184, 165] width 76 height 11
click at [214, 164] on li "⌦ 削除" at bounding box center [184, 165] width 76 height 11
click at [175, 166] on link "⌦ 削除" at bounding box center [170, 165] width 49 height 11
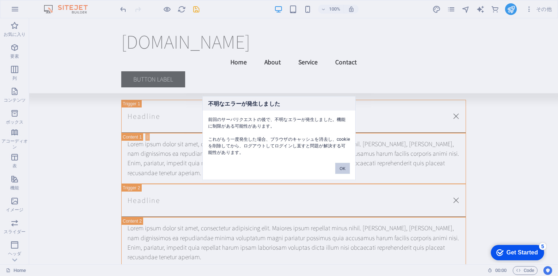
click at [339, 166] on button "OK" at bounding box center [342, 168] width 15 height 11
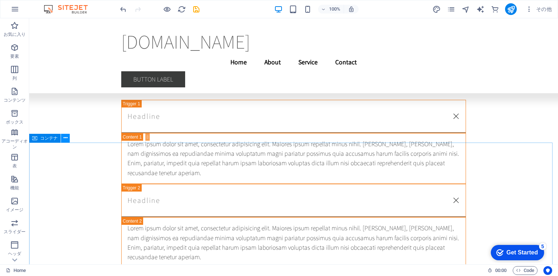
click at [64, 138] on icon at bounding box center [66, 138] width 4 height 8
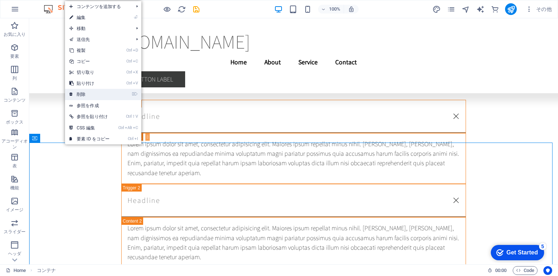
click at [96, 92] on link "⌦ 削除" at bounding box center [89, 94] width 49 height 11
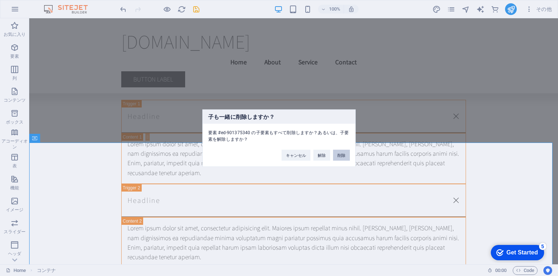
click at [339, 153] on button "削除" at bounding box center [341, 154] width 17 height 11
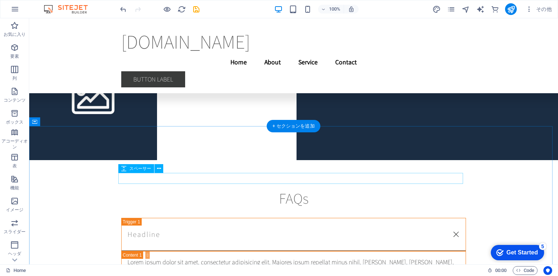
scroll to position [8117, 0]
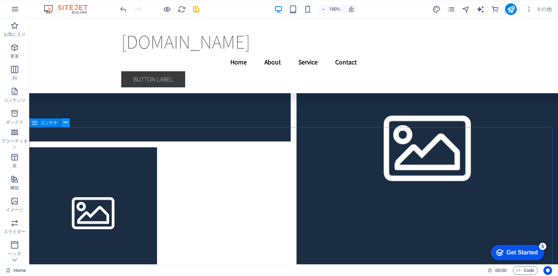
click at [66, 124] on icon at bounding box center [66, 123] width 4 height 8
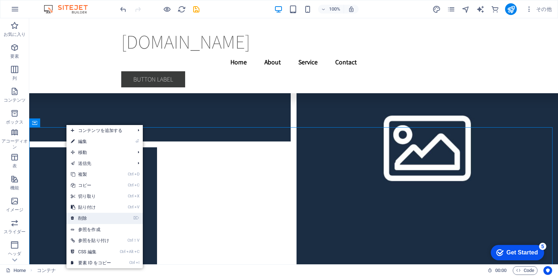
click at [94, 217] on link "⌦ 削除" at bounding box center [90, 218] width 49 height 11
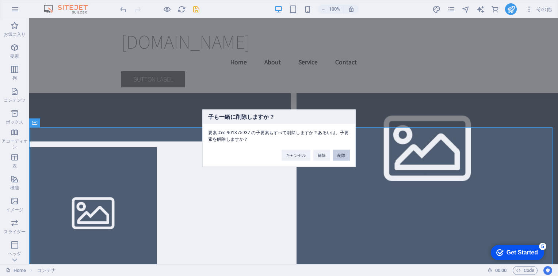
click at [337, 153] on button "削除" at bounding box center [341, 154] width 17 height 11
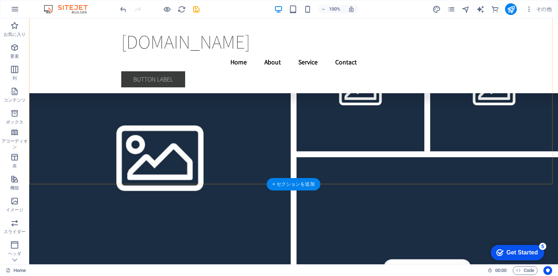
scroll to position [8021, 0]
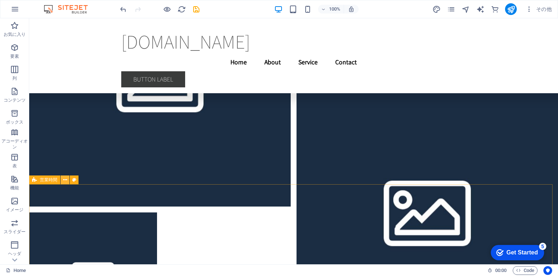
click at [67, 180] on icon at bounding box center [65, 180] width 4 height 8
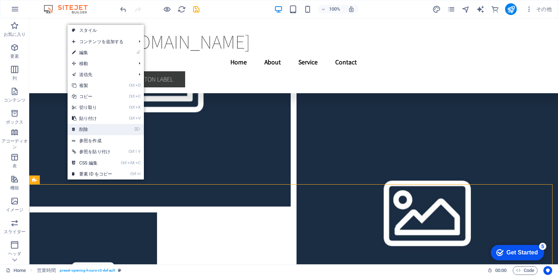
click at [103, 131] on link "⌦ 削除" at bounding box center [92, 129] width 49 height 11
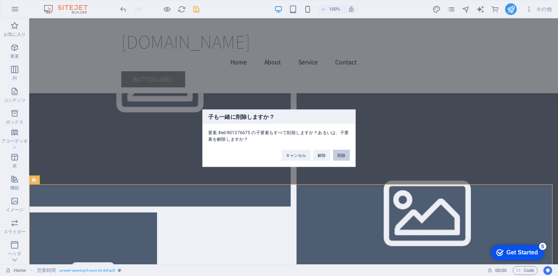
click at [339, 155] on button "削除" at bounding box center [341, 154] width 17 height 11
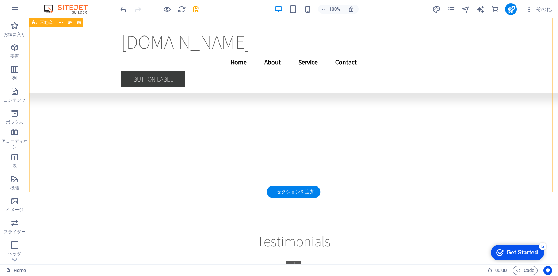
scroll to position [7461, 0]
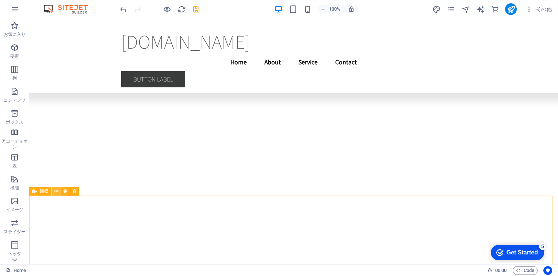
click at [57, 192] on icon at bounding box center [56, 191] width 4 height 8
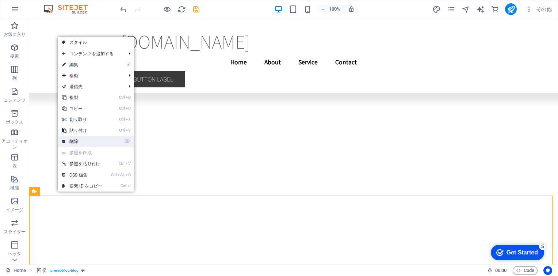
click at [96, 138] on link "⌦ 削除" at bounding box center [82, 141] width 49 height 11
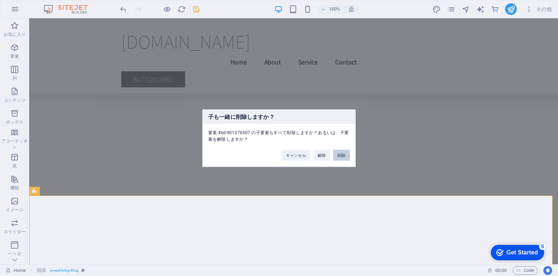
click at [337, 155] on button "削除" at bounding box center [341, 154] width 17 height 11
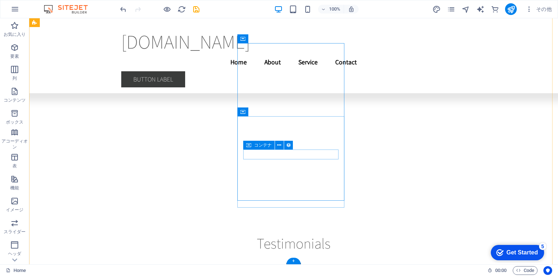
scroll to position [7392, 0]
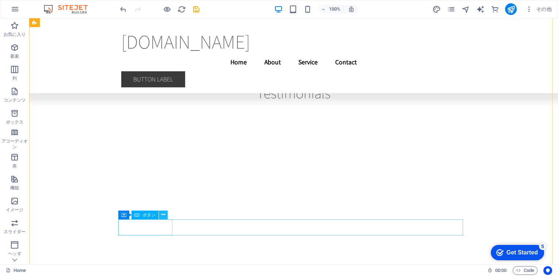
click at [162, 215] on icon at bounding box center [163, 215] width 4 height 8
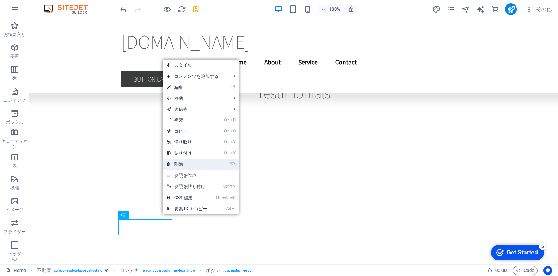
click at [190, 163] on link "⌦ 削除" at bounding box center [187, 164] width 49 height 11
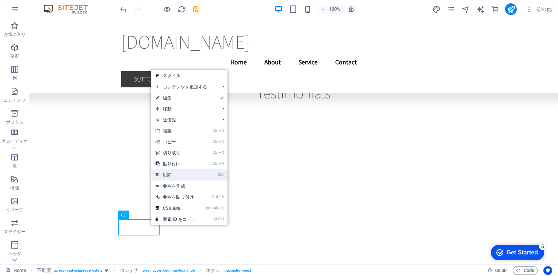
click at [183, 175] on link "⌦ 削除" at bounding box center [175, 174] width 49 height 11
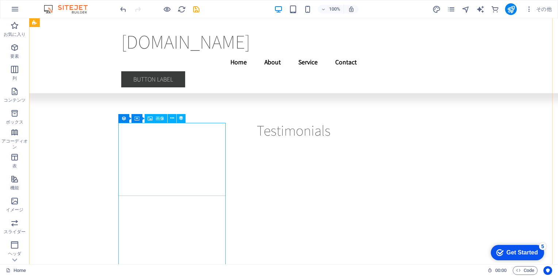
scroll to position [7245, 0]
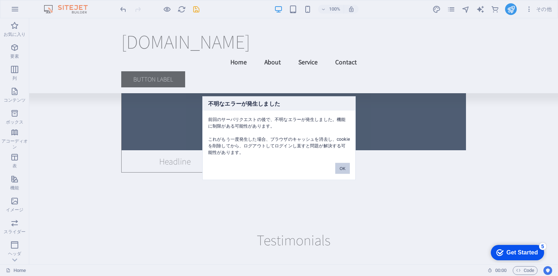
click at [339, 168] on button "OK" at bounding box center [342, 168] width 15 height 11
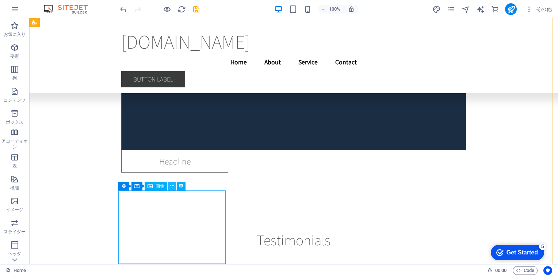
click at [171, 187] on icon at bounding box center [172, 186] width 4 height 8
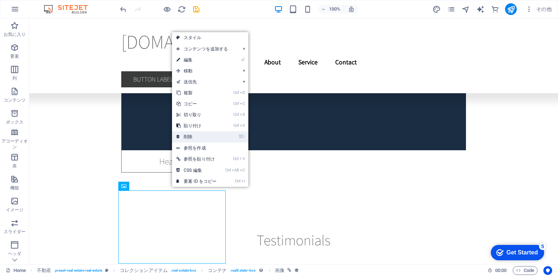
click at [210, 140] on link "⌦ 削除" at bounding box center [196, 136] width 49 height 11
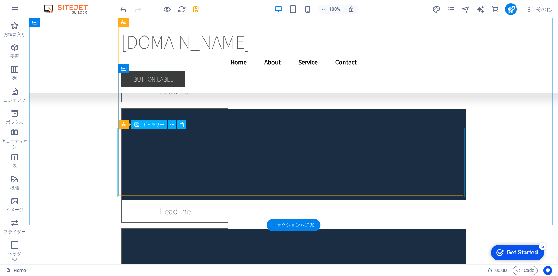
scroll to position [6843, 0]
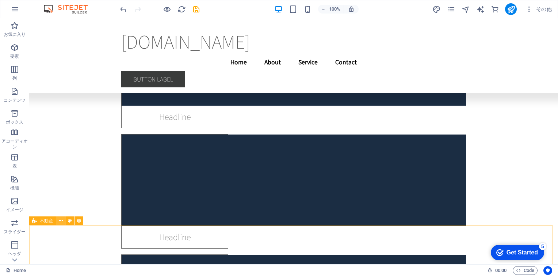
click at [59, 219] on icon at bounding box center [61, 221] width 4 height 8
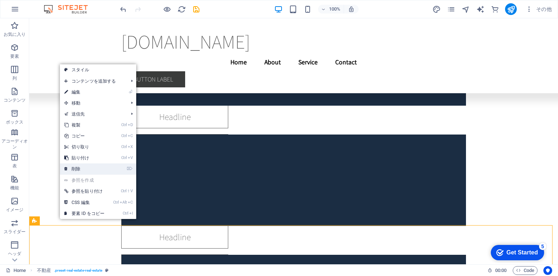
click at [90, 168] on link "⌦ 削除" at bounding box center [84, 168] width 49 height 11
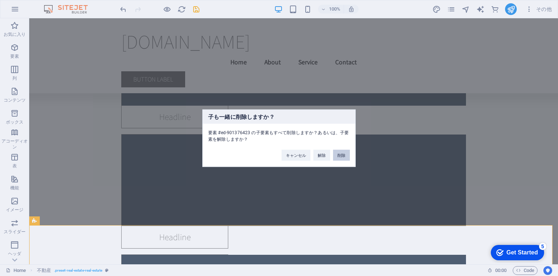
click at [339, 155] on button "削除" at bounding box center [341, 154] width 17 height 11
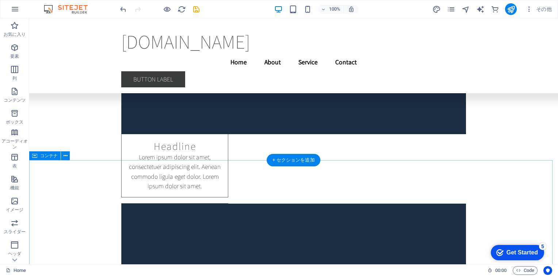
scroll to position [6183, 0]
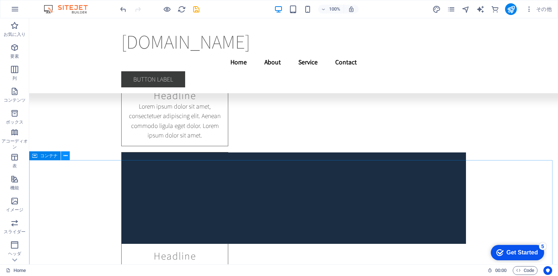
click at [64, 155] on icon at bounding box center [66, 156] width 4 height 8
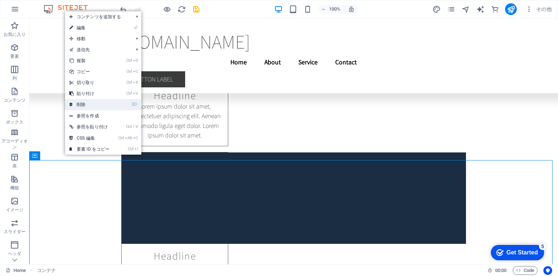
click at [104, 106] on link "⌦ 削除" at bounding box center [89, 104] width 49 height 11
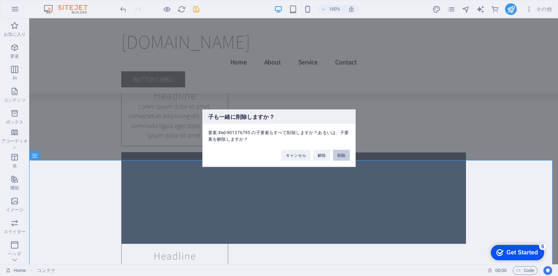
click at [339, 155] on button "削除" at bounding box center [341, 154] width 17 height 11
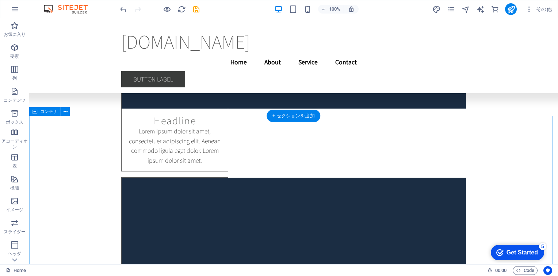
scroll to position [5682, 0]
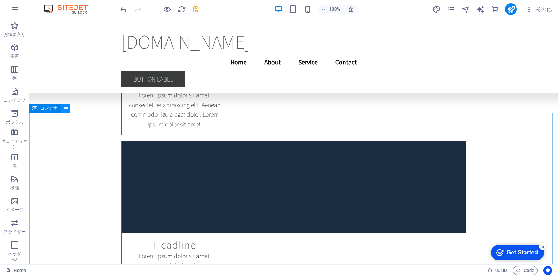
click at [64, 110] on icon at bounding box center [66, 108] width 4 height 8
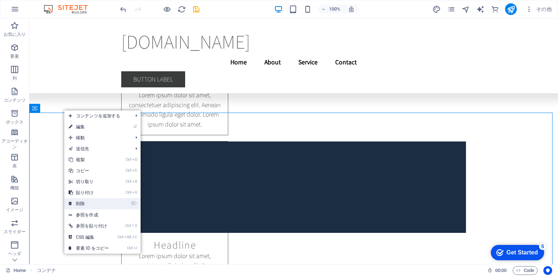
click at [92, 200] on link "⌦ 削除" at bounding box center [88, 203] width 49 height 11
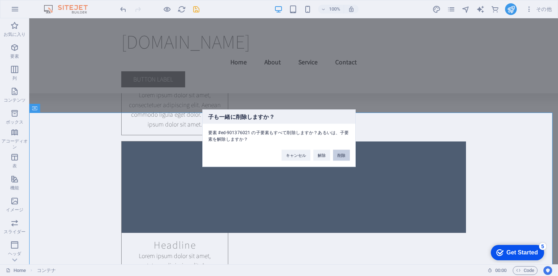
click at [339, 151] on button "削除" at bounding box center [341, 154] width 17 height 11
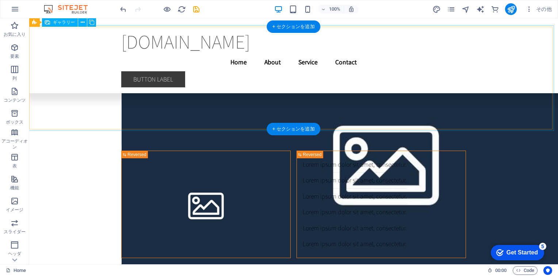
scroll to position [5233, 0]
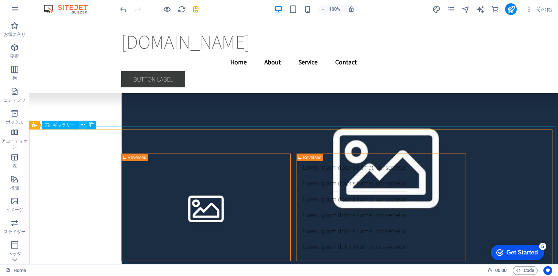
click at [81, 123] on icon at bounding box center [83, 125] width 4 height 8
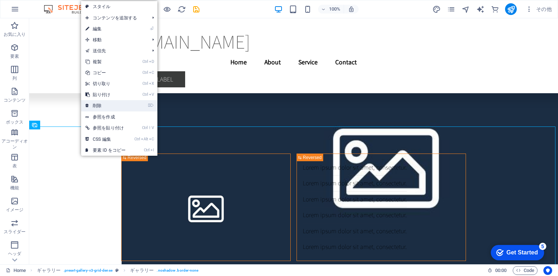
click at [119, 104] on link "⌦ 削除" at bounding box center [105, 105] width 49 height 11
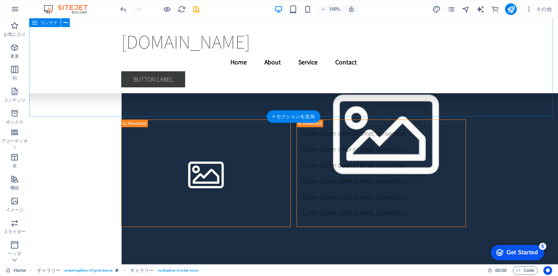
scroll to position [5143, 0]
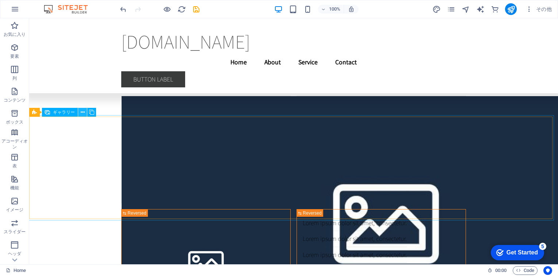
click at [82, 113] on icon at bounding box center [83, 112] width 4 height 8
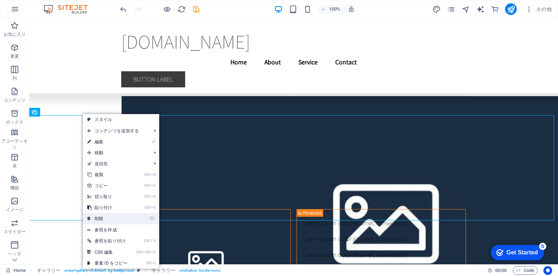
click at [112, 217] on link "⌦ 削除" at bounding box center [107, 218] width 49 height 11
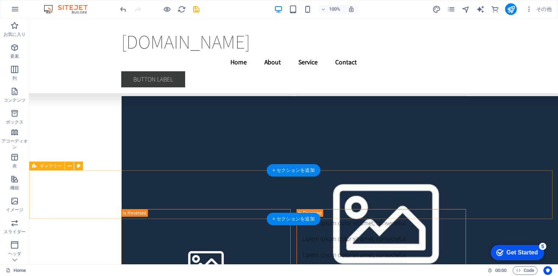
scroll to position [5090, 0]
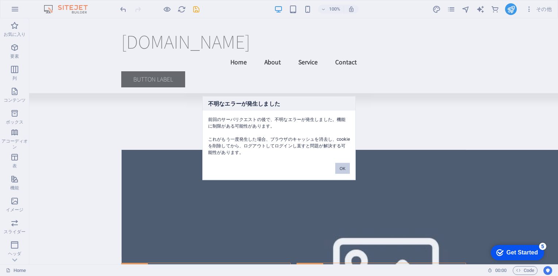
click at [339, 169] on button "OK" at bounding box center [342, 168] width 15 height 11
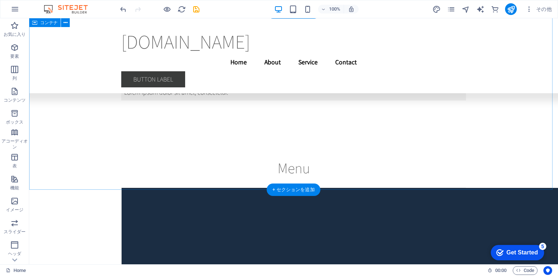
scroll to position [5063, 0]
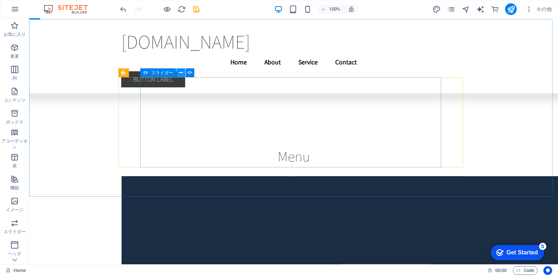
click at [180, 73] on icon at bounding box center [181, 73] width 4 height 8
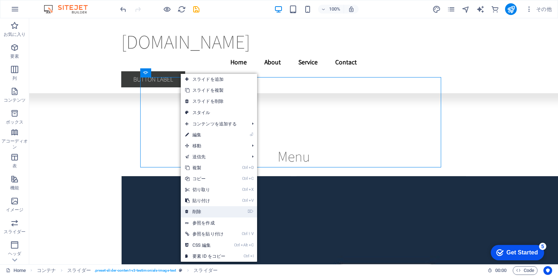
click at [209, 209] on link "⌦ 削除" at bounding box center [205, 211] width 49 height 11
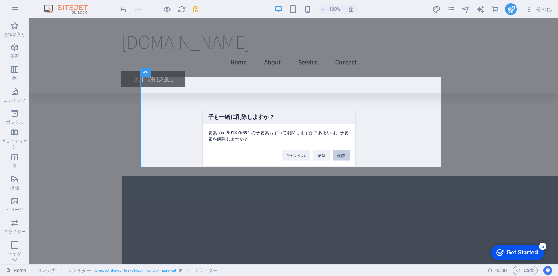
click at [339, 151] on button "削除" at bounding box center [341, 154] width 17 height 11
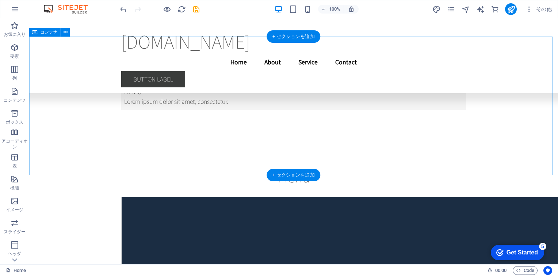
scroll to position [5088, 0]
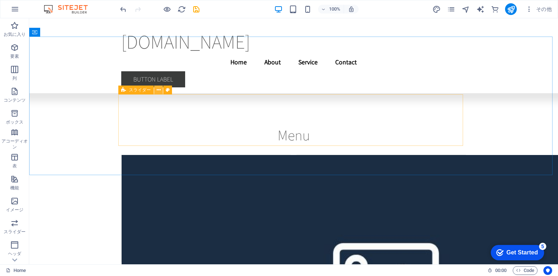
click at [159, 86] on icon at bounding box center [159, 90] width 4 height 8
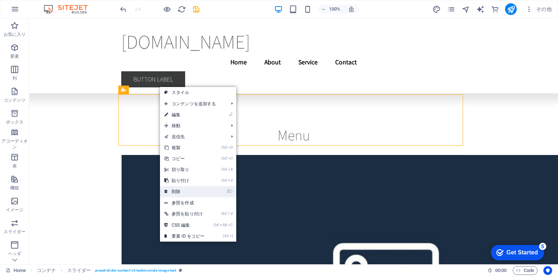
click at [182, 188] on link "⌦ 削除" at bounding box center [184, 191] width 49 height 11
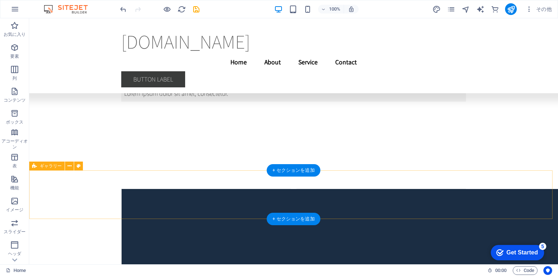
scroll to position [5041, 0]
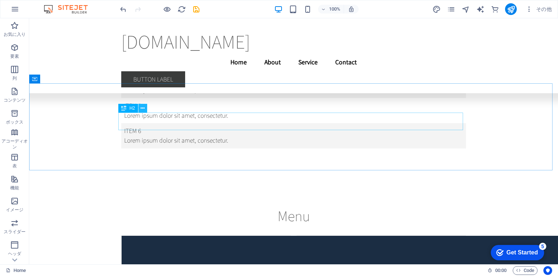
click at [144, 107] on icon at bounding box center [143, 108] width 4 height 8
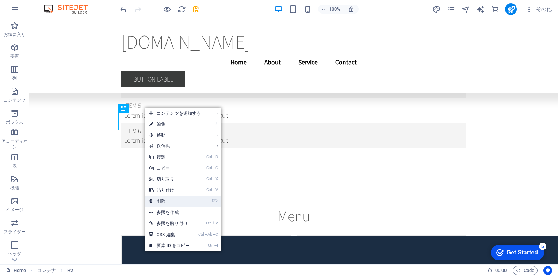
click at [160, 196] on link "⌦ 削除" at bounding box center [169, 200] width 49 height 11
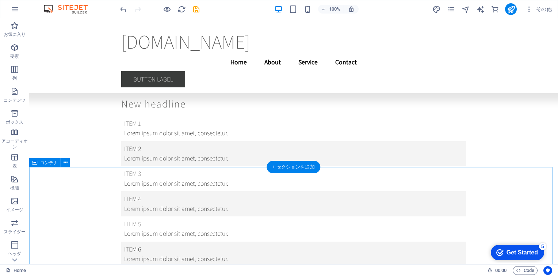
scroll to position [4726, 0]
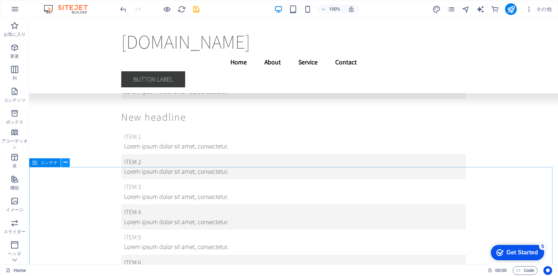
click at [66, 163] on icon at bounding box center [66, 163] width 4 height 8
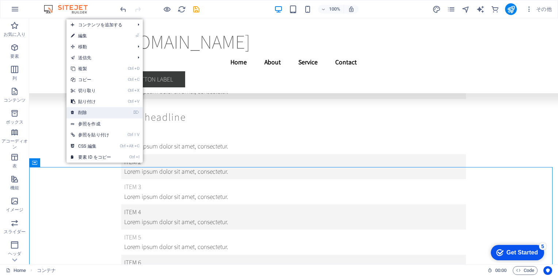
click at [103, 115] on link "⌦ 削除" at bounding box center [90, 112] width 49 height 11
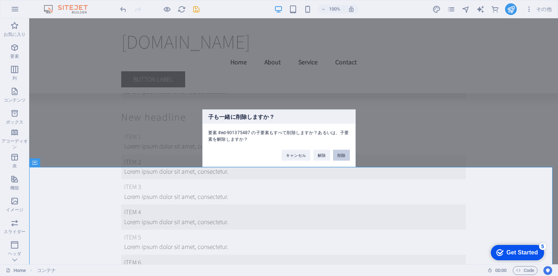
click at [339, 152] on button "削除" at bounding box center [341, 154] width 17 height 11
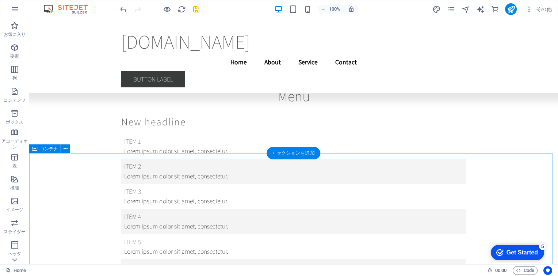
scroll to position [4397, 0]
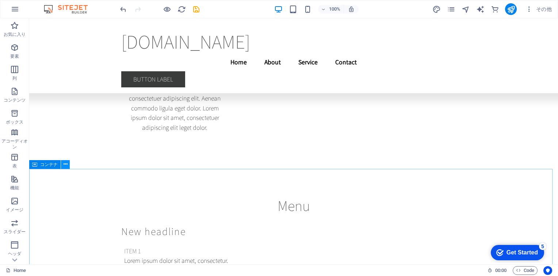
click at [66, 161] on icon at bounding box center [66, 164] width 4 height 8
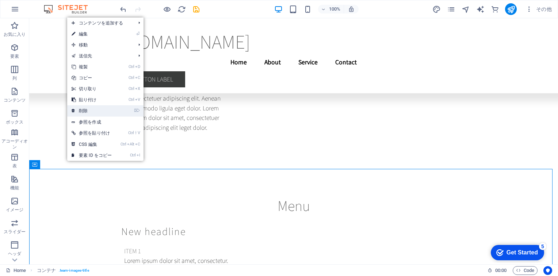
click at [102, 114] on link "⌦ 削除" at bounding box center [91, 110] width 49 height 11
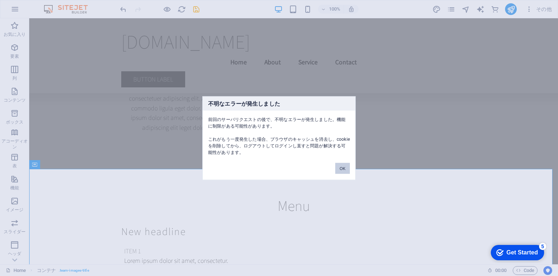
click at [339, 168] on button "OK" at bounding box center [342, 168] width 15 height 11
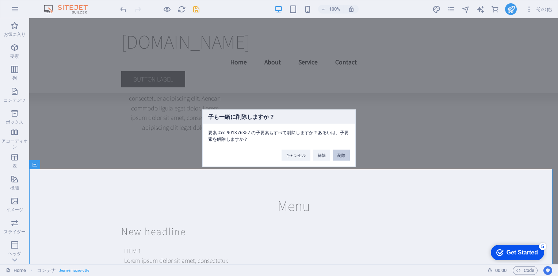
click at [339, 154] on button "削除" at bounding box center [341, 154] width 17 height 11
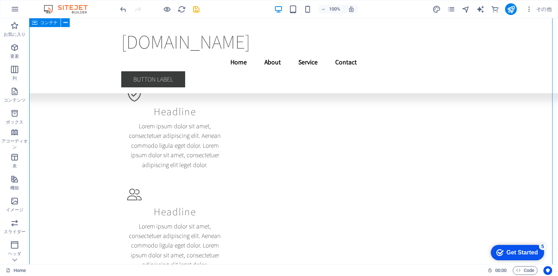
scroll to position [4235, 0]
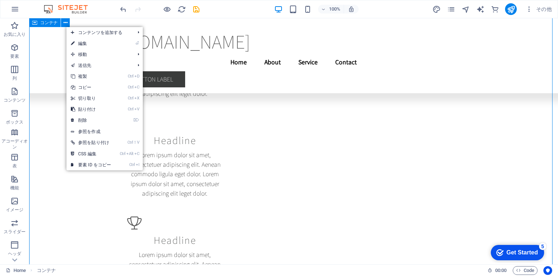
drag, startPoint x: 63, startPoint y: 184, endPoint x: 68, endPoint y: 183, distance: 5.2
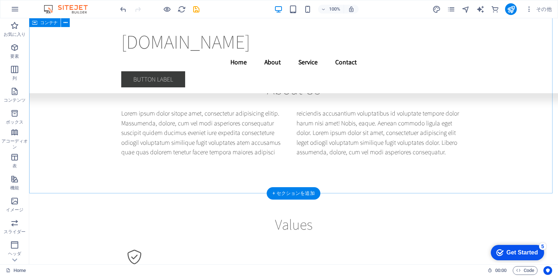
scroll to position [3964, 0]
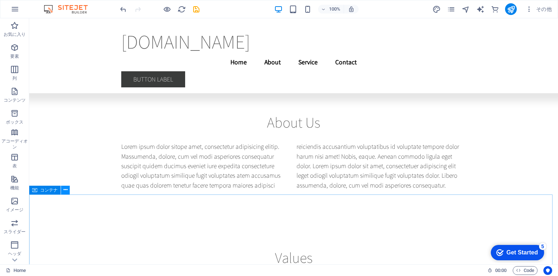
click at [67, 192] on button at bounding box center [65, 190] width 9 height 9
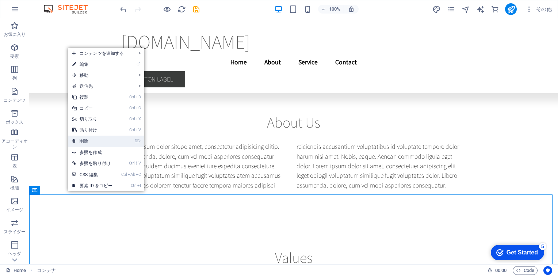
click at [95, 141] on link "⌦ 削除" at bounding box center [92, 140] width 49 height 11
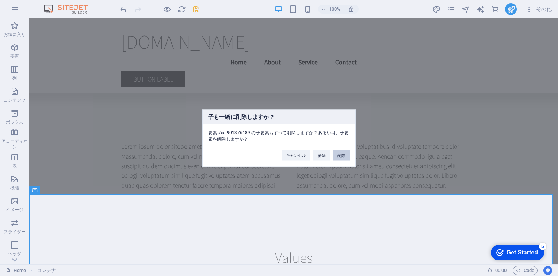
click at [339, 155] on button "削除" at bounding box center [341, 154] width 17 height 11
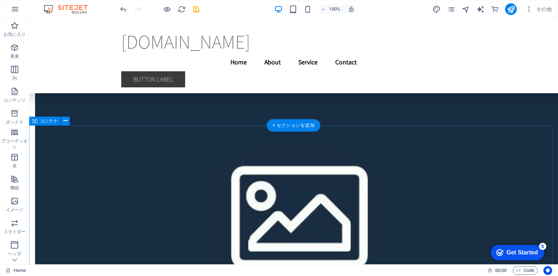
scroll to position [3661, 0]
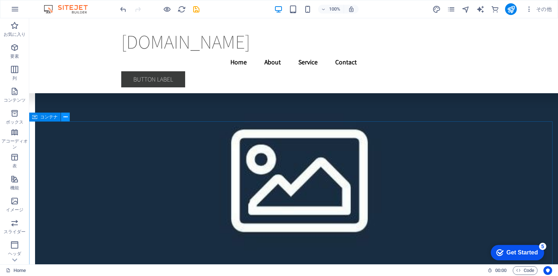
click at [65, 117] on icon at bounding box center [66, 117] width 4 height 8
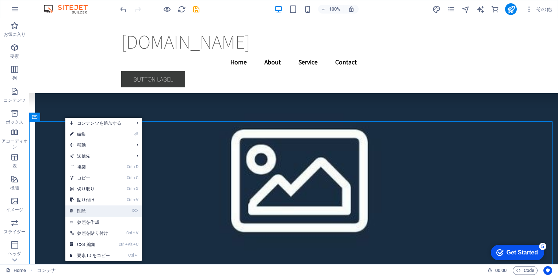
click at [91, 212] on link "⌦ 削除" at bounding box center [89, 210] width 49 height 11
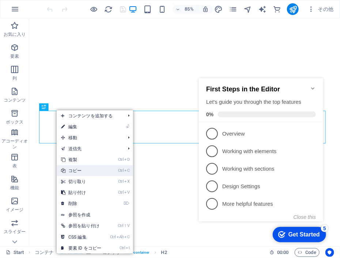
click at [81, 171] on link "Ctrl C コピー" at bounding box center [81, 170] width 49 height 11
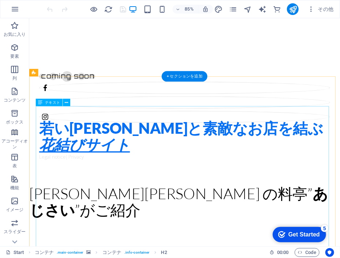
scroll to position [219, 0]
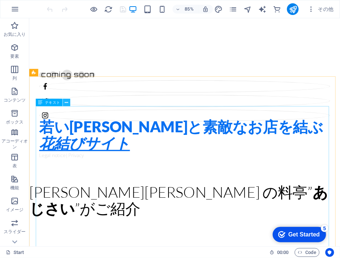
click at [66, 103] on icon at bounding box center [66, 102] width 3 height 7
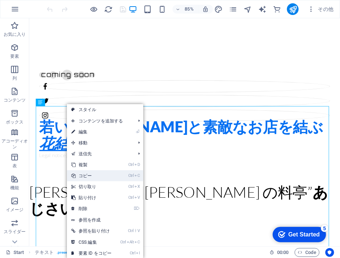
click at [90, 175] on link "Ctrl C コピー" at bounding box center [91, 175] width 49 height 11
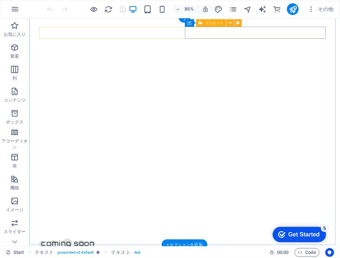
scroll to position [0, 0]
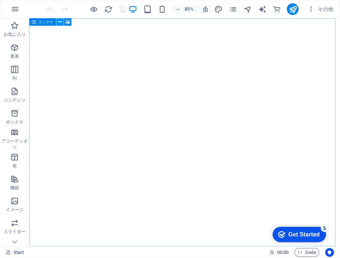
click at [60, 23] on icon at bounding box center [59, 22] width 3 height 7
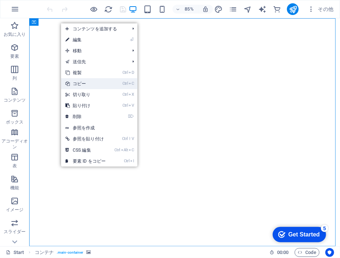
click at [79, 83] on link "Ctrl C コピー" at bounding box center [85, 83] width 49 height 11
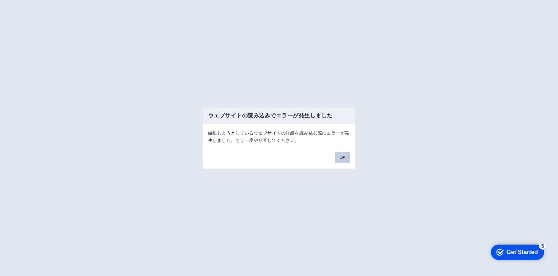
click at [343, 155] on button "OK" at bounding box center [342, 157] width 15 height 11
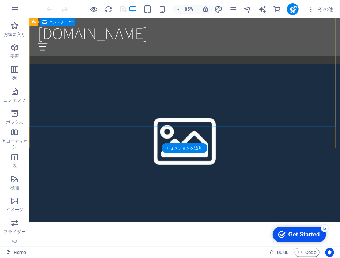
scroll to position [511, 0]
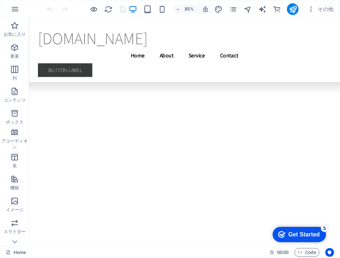
scroll to position [10748, 0]
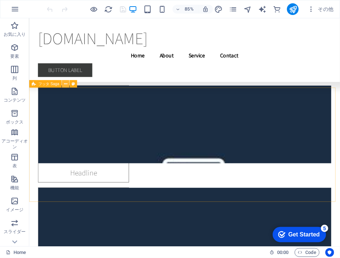
click at [64, 84] on icon at bounding box center [65, 84] width 3 height 7
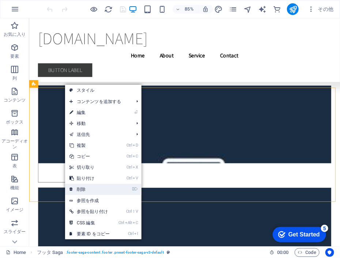
click at [83, 188] on link "⌦ 削除" at bounding box center [89, 189] width 49 height 11
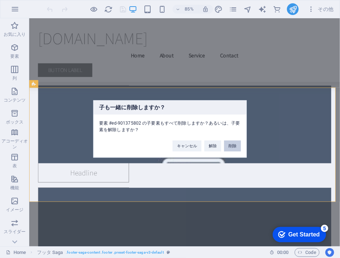
click at [232, 144] on button "削除" at bounding box center [232, 146] width 17 height 11
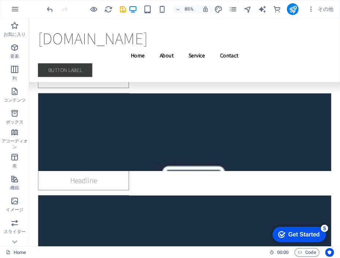
scroll to position [10613, 0]
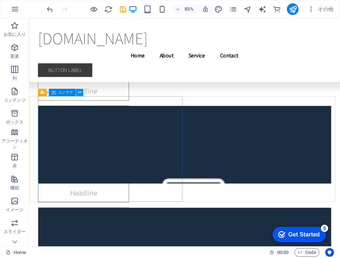
click at [80, 94] on icon at bounding box center [79, 92] width 3 height 7
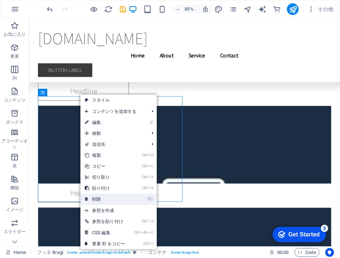
click at [103, 197] on link "⌦ 削除" at bounding box center [104, 199] width 49 height 11
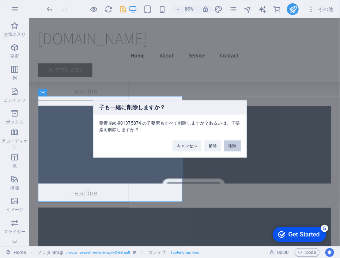
click at [232, 144] on button "削除" at bounding box center [232, 146] width 17 height 11
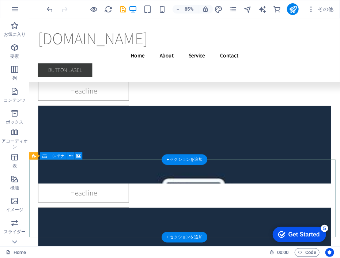
scroll to position [10581, 0]
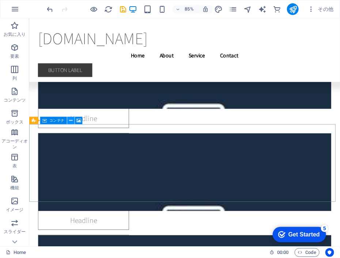
click at [73, 119] on button at bounding box center [70, 120] width 7 height 7
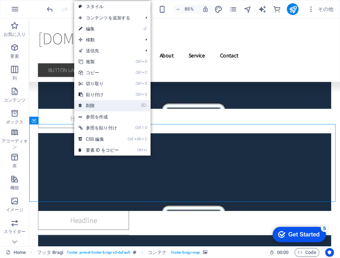
click at [93, 106] on link "⌦ 削除" at bounding box center [98, 105] width 49 height 11
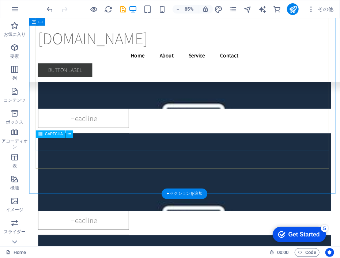
scroll to position [10541, 0]
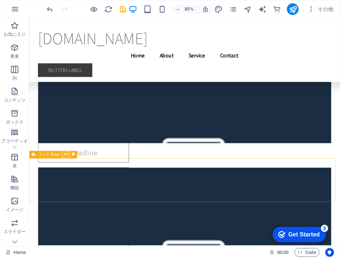
click at [66, 157] on icon at bounding box center [65, 154] width 3 height 7
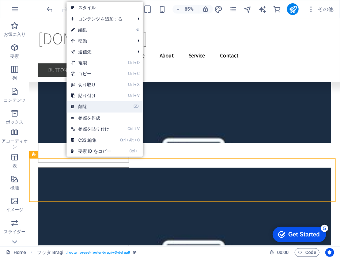
click at [83, 106] on link "⌦ 削除" at bounding box center [90, 106] width 49 height 11
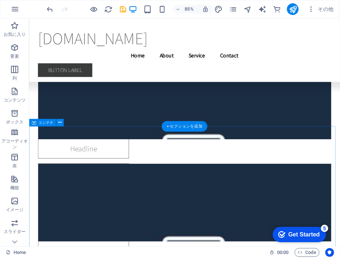
scroll to position [10265, 0]
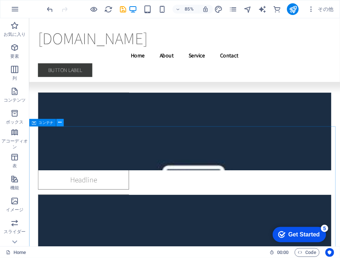
click at [60, 123] on icon at bounding box center [59, 122] width 3 height 7
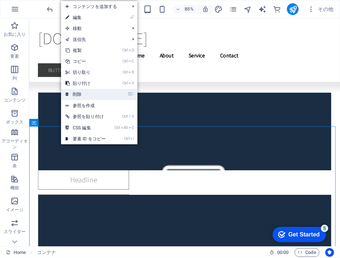
click at [80, 95] on link "⌦ 削除" at bounding box center [85, 94] width 49 height 11
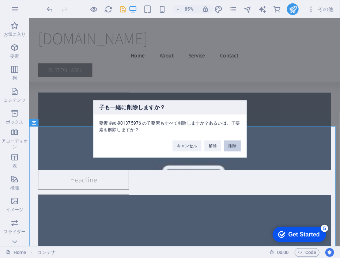
drag, startPoint x: 233, startPoint y: 148, endPoint x: 240, endPoint y: 153, distance: 8.0
click at [233, 148] on button "削除" at bounding box center [232, 146] width 17 height 11
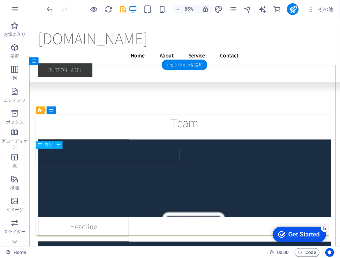
scroll to position [10103, 0]
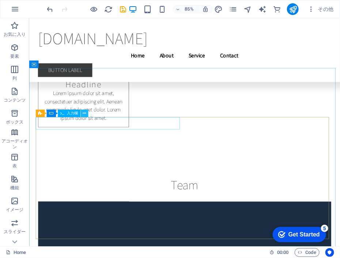
click at [84, 111] on icon at bounding box center [84, 113] width 3 height 7
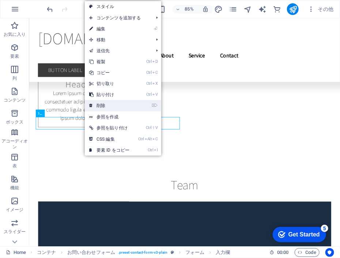
click at [100, 105] on link "⌦ 削除" at bounding box center [109, 105] width 49 height 11
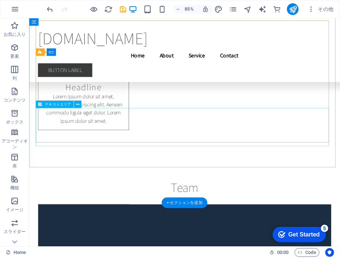
scroll to position [10218, 0]
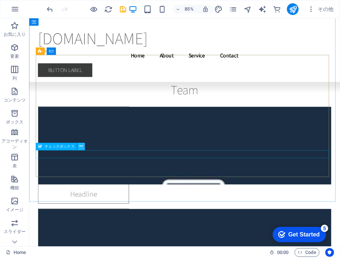
click at [81, 145] on icon at bounding box center [80, 146] width 3 height 7
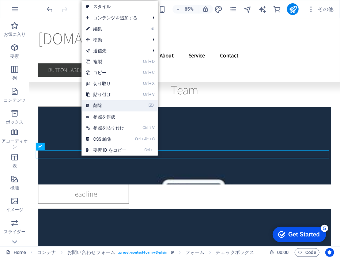
click at [116, 107] on link "⌦ 削除" at bounding box center [105, 105] width 49 height 11
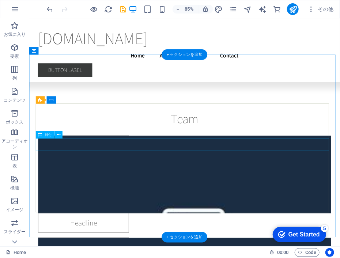
scroll to position [10203, 0]
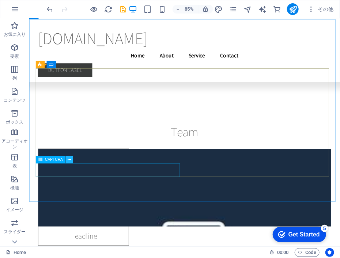
click at [70, 159] on icon at bounding box center [69, 159] width 3 height 7
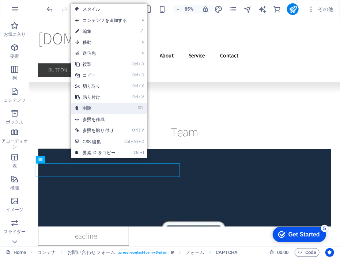
click at [102, 109] on link "⌦ 削除" at bounding box center [95, 108] width 49 height 11
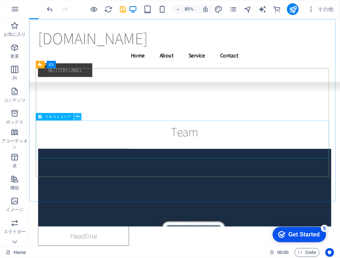
click at [78, 118] on icon at bounding box center [77, 116] width 3 height 7
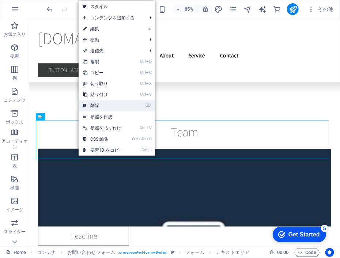
click at [100, 106] on link "⌦ 削除" at bounding box center [103, 105] width 49 height 11
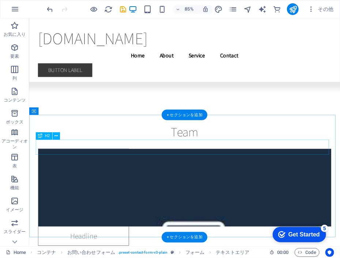
scroll to position [10131, 0]
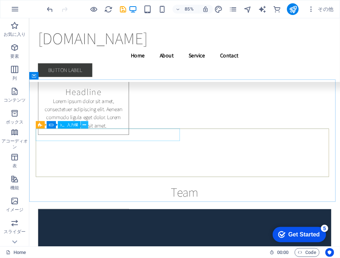
click at [86, 126] on icon at bounding box center [84, 125] width 3 height 7
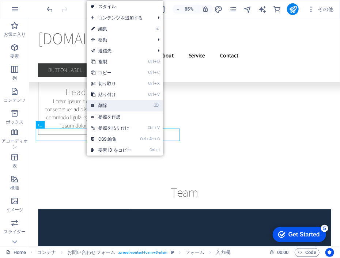
click at [114, 106] on link "⌦ 削除" at bounding box center [111, 105] width 49 height 11
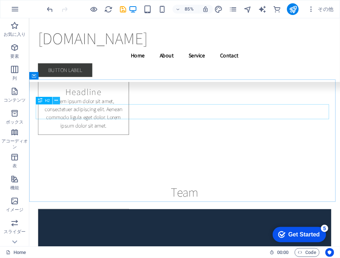
click at [56, 100] on icon at bounding box center [55, 100] width 3 height 7
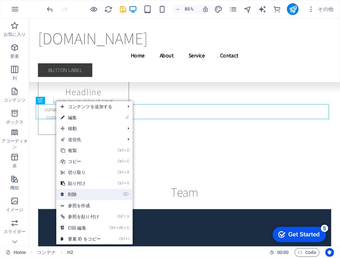
drag, startPoint x: 82, startPoint y: 192, endPoint x: 69, endPoint y: 202, distance: 16.5
click at [82, 192] on link "⌦ 削除" at bounding box center [80, 194] width 49 height 11
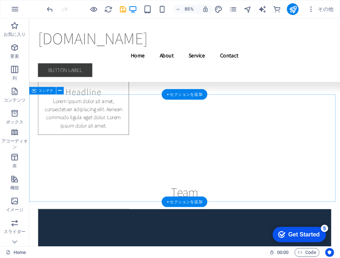
scroll to position [10114, 0]
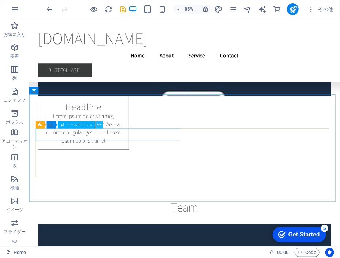
click at [100, 126] on icon at bounding box center [98, 125] width 3 height 7
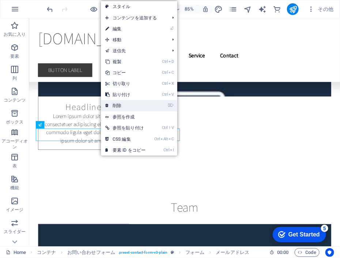
click at [121, 104] on link "⌦ 削除" at bounding box center [125, 105] width 49 height 11
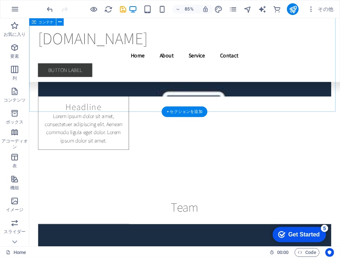
scroll to position [10093, 0]
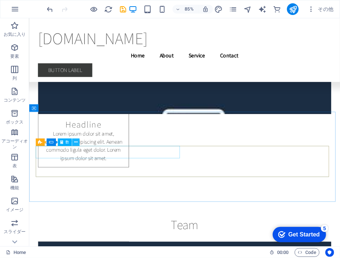
click at [75, 144] on icon at bounding box center [75, 142] width 3 height 7
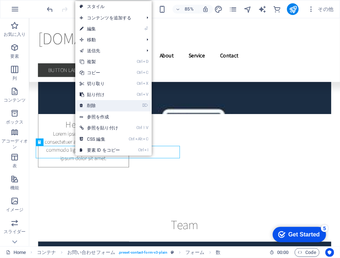
click at [99, 104] on link "⌦ 削除" at bounding box center [99, 105] width 49 height 11
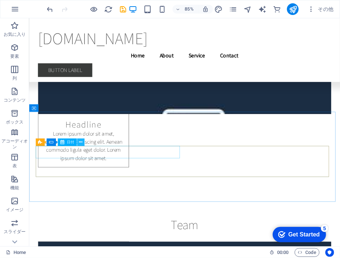
click at [80, 142] on icon at bounding box center [80, 142] width 3 height 7
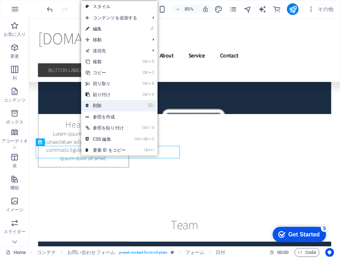
click at [105, 107] on link "⌦ 削除" at bounding box center [105, 105] width 49 height 11
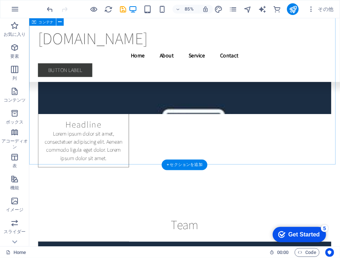
scroll to position [10073, 0]
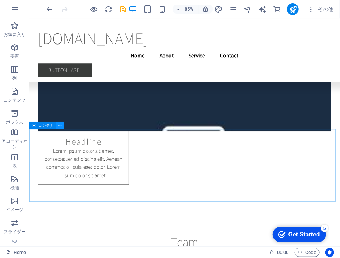
click at [61, 126] on icon at bounding box center [59, 125] width 3 height 7
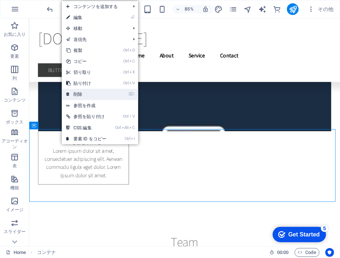
click at [92, 95] on link "⌦ 削除" at bounding box center [86, 94] width 49 height 11
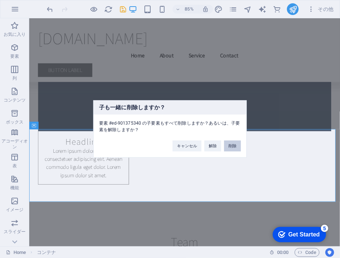
click at [232, 146] on button "削除" at bounding box center [232, 146] width 17 height 11
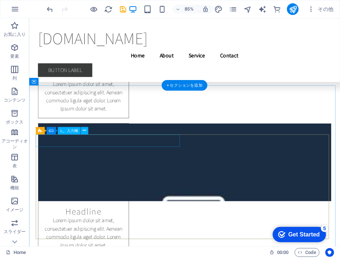
scroll to position [9872, 0]
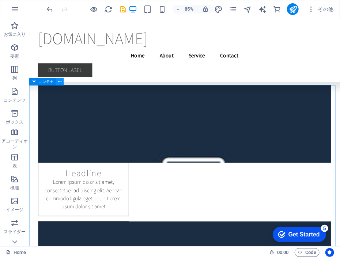
click at [60, 81] on icon at bounding box center [59, 81] width 3 height 7
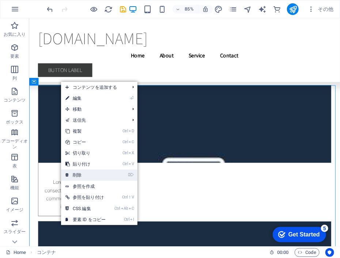
click at [81, 175] on link "⌦ 削除" at bounding box center [85, 174] width 49 height 11
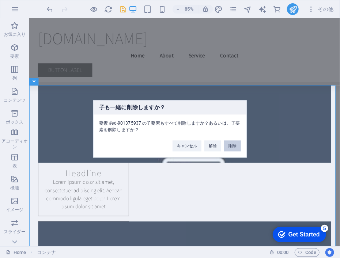
click at [234, 144] on button "削除" at bounding box center [232, 146] width 17 height 11
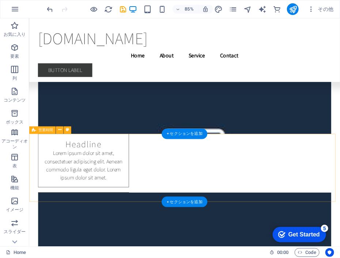
scroll to position [9736, 0]
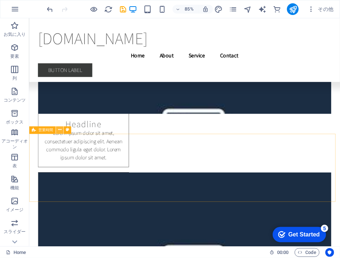
click at [60, 130] on icon at bounding box center [59, 130] width 3 height 7
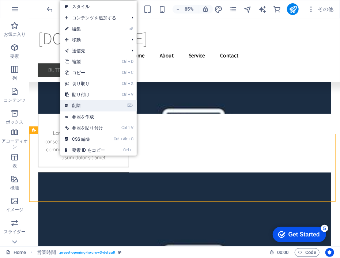
click at [123, 107] on li "⌦ 削除" at bounding box center [98, 105] width 76 height 11
click at [120, 107] on li "⌦ 削除" at bounding box center [98, 105] width 76 height 11
click at [94, 106] on link "⌦ 削除" at bounding box center [84, 105] width 49 height 11
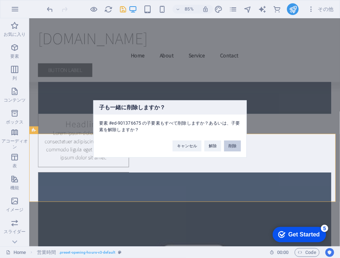
click at [230, 146] on button "削除" at bounding box center [232, 146] width 17 height 11
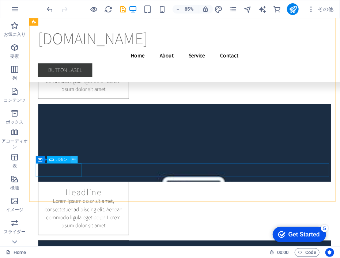
click at [74, 160] on icon at bounding box center [73, 159] width 3 height 7
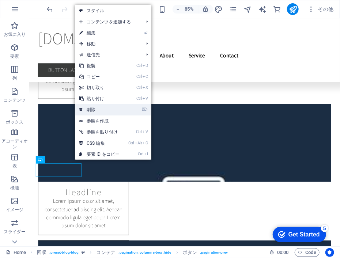
click at [100, 110] on link "⌦ 削除" at bounding box center [99, 109] width 49 height 11
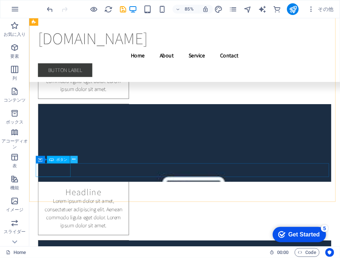
click at [75, 161] on icon at bounding box center [73, 159] width 3 height 7
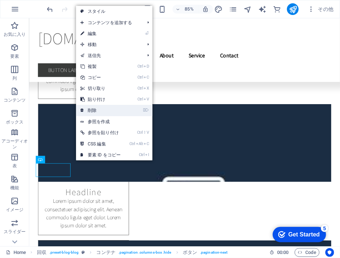
click at [107, 108] on link "⌦ 削除" at bounding box center [100, 110] width 49 height 11
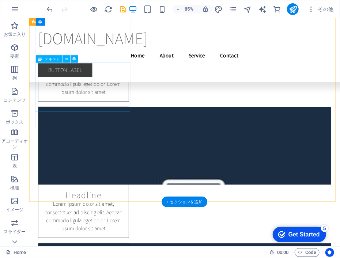
scroll to position [9733, 0]
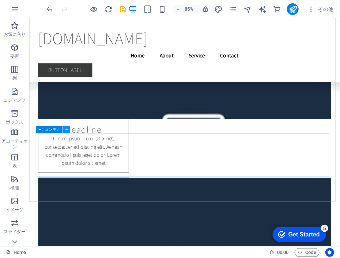
click at [66, 129] on icon at bounding box center [66, 129] width 3 height 7
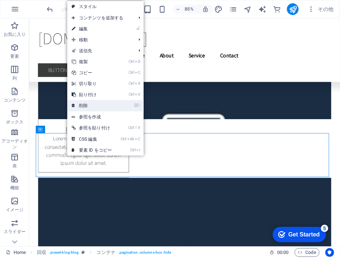
drag, startPoint x: 103, startPoint y: 103, endPoint x: 87, endPoint y: 100, distance: 16.4
click at [103, 103] on link "⌦ 削除" at bounding box center [91, 105] width 49 height 11
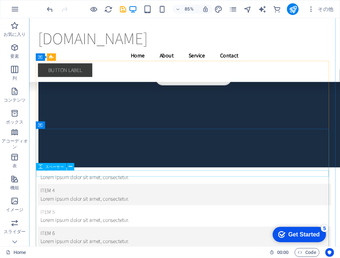
scroll to position [8027, 0]
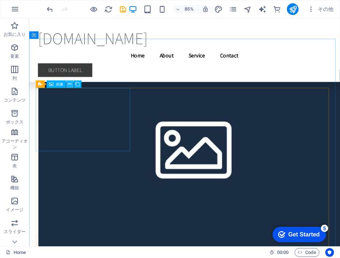
click at [72, 85] on button at bounding box center [69, 83] width 7 height 7
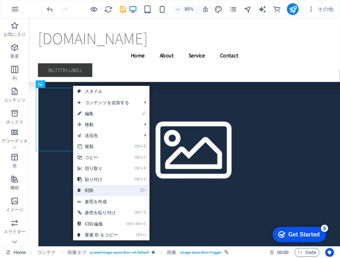
click at [97, 188] on link "⌦ 削除" at bounding box center [97, 190] width 49 height 11
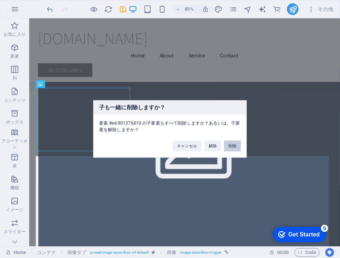
click at [232, 143] on button "削除" at bounding box center [232, 146] width 17 height 11
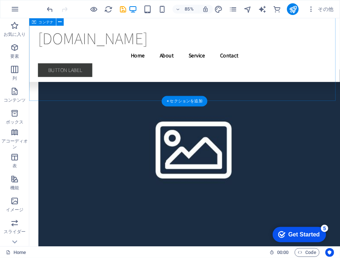
scroll to position [7954, 0]
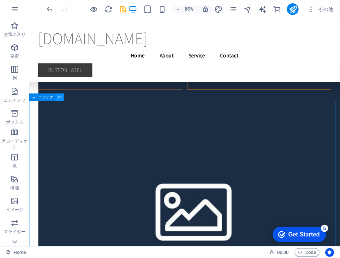
click at [61, 99] on icon at bounding box center [59, 97] width 3 height 7
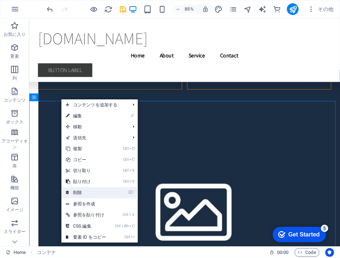
click at [94, 192] on link "⌦ 削除" at bounding box center [85, 192] width 49 height 11
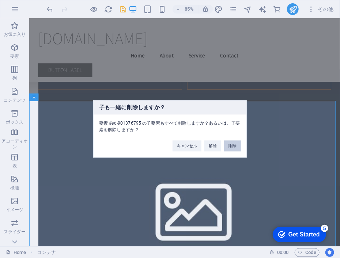
click at [232, 146] on button "削除" at bounding box center [232, 146] width 17 height 11
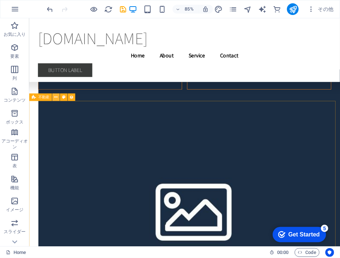
click at [56, 96] on icon at bounding box center [55, 97] width 3 height 7
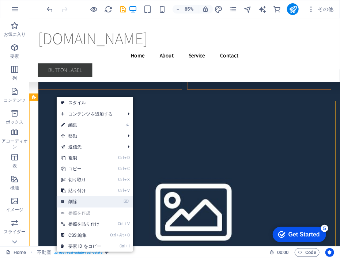
click at [94, 198] on link "⌦ 削除" at bounding box center [81, 201] width 49 height 11
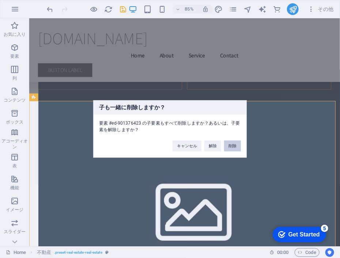
click at [232, 145] on button "削除" at bounding box center [232, 146] width 17 height 11
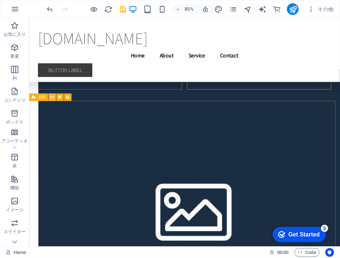
click at [53, 98] on icon at bounding box center [51, 97] width 3 height 7
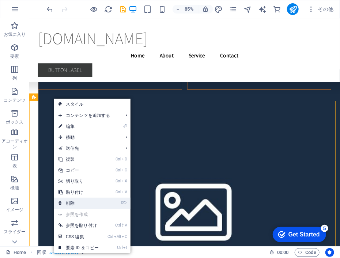
click at [110, 201] on li "⌦ 削除" at bounding box center [92, 203] width 76 height 11
click at [114, 205] on li "⌦ 削除" at bounding box center [92, 203] width 76 height 11
click at [124, 205] on icon "⌦" at bounding box center [124, 203] width 6 height 5
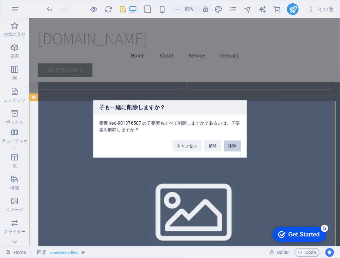
click at [232, 146] on button "削除" at bounding box center [232, 146] width 17 height 11
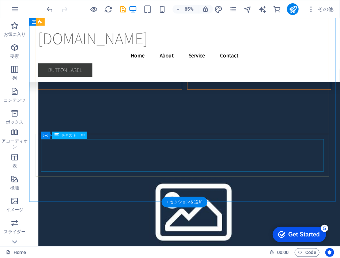
scroll to position [7835, 0]
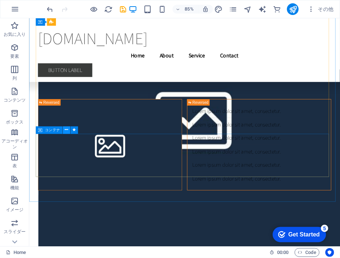
click at [69, 130] on button at bounding box center [66, 129] width 7 height 7
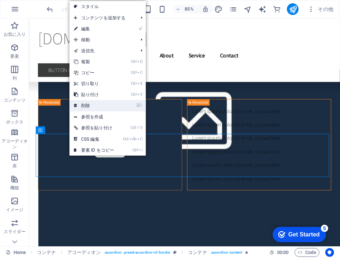
click at [95, 104] on link "⌦ 削除" at bounding box center [93, 105] width 49 height 11
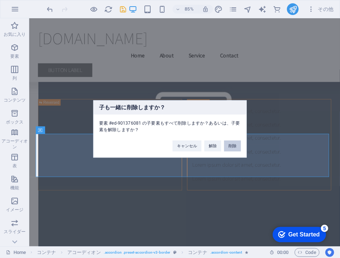
drag, startPoint x: 231, startPoint y: 145, endPoint x: 238, endPoint y: 149, distance: 7.8
click at [231, 145] on button "削除" at bounding box center [232, 146] width 17 height 11
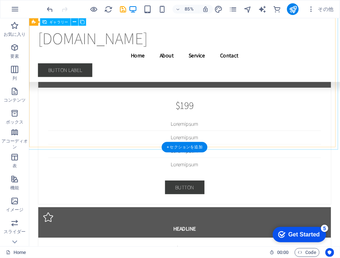
scroll to position [7309, 0]
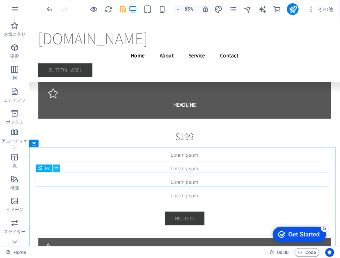
click at [57, 168] on icon at bounding box center [55, 168] width 3 height 7
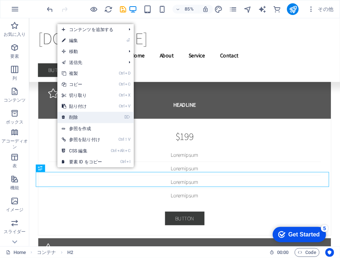
click at [84, 119] on link "⌦ 削除" at bounding box center [81, 117] width 49 height 11
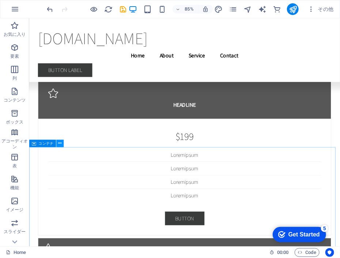
click at [60, 142] on icon at bounding box center [59, 143] width 3 height 7
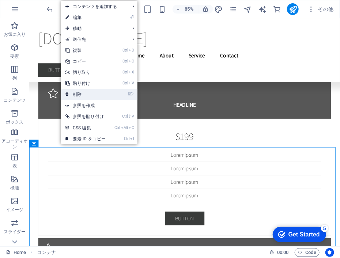
click at [98, 96] on link "⌦ 削除" at bounding box center [85, 94] width 49 height 11
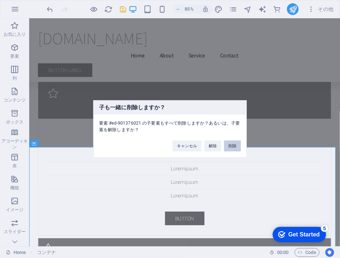
drag, startPoint x: 233, startPoint y: 146, endPoint x: 234, endPoint y: 152, distance: 5.3
click at [233, 146] on button "削除" at bounding box center [232, 146] width 17 height 11
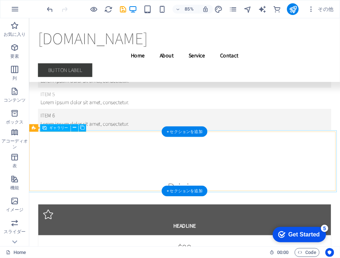
scroll to position [6989, 0]
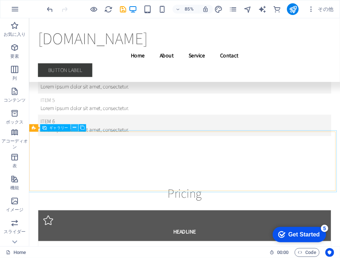
click at [73, 127] on icon at bounding box center [74, 128] width 3 height 7
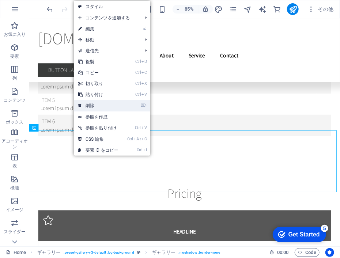
click at [94, 106] on link "⌦ 削除" at bounding box center [98, 105] width 49 height 11
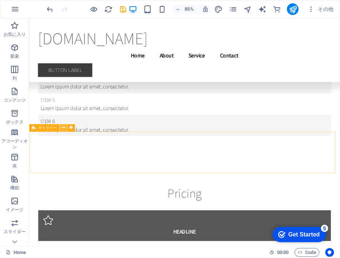
click at [64, 128] on icon at bounding box center [63, 128] width 3 height 7
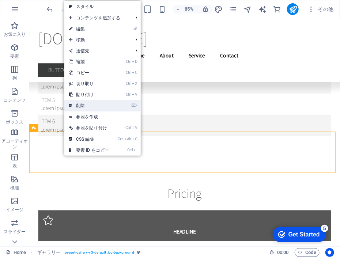
click at [95, 107] on link "⌦ 削除" at bounding box center [88, 105] width 49 height 11
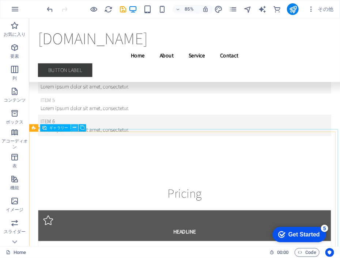
click at [73, 127] on icon at bounding box center [74, 128] width 3 height 7
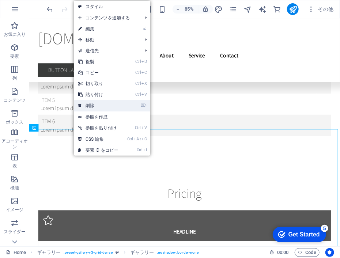
click at [102, 107] on link "⌦ 削除" at bounding box center [98, 105] width 49 height 11
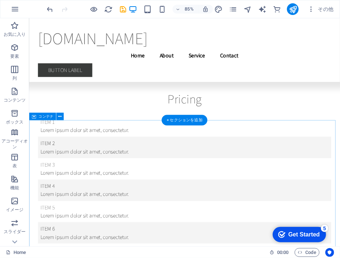
scroll to position [6825, 0]
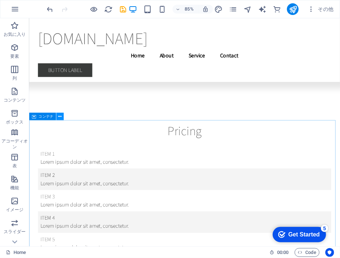
click at [59, 117] on icon at bounding box center [59, 116] width 3 height 7
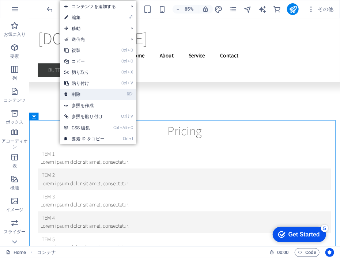
click at [88, 95] on link "⌦ 削除" at bounding box center [84, 94] width 49 height 11
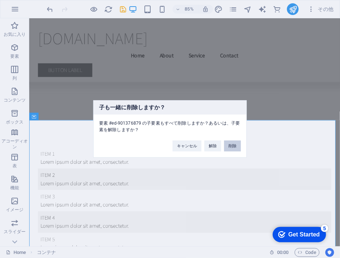
click at [233, 143] on button "削除" at bounding box center [232, 146] width 17 height 11
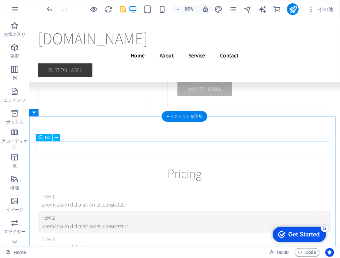
scroll to position [6629, 0]
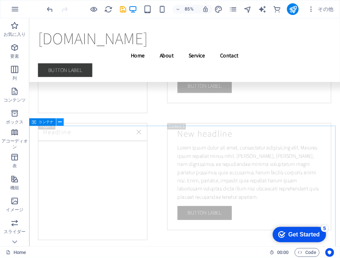
click at [60, 121] on icon at bounding box center [59, 122] width 3 height 7
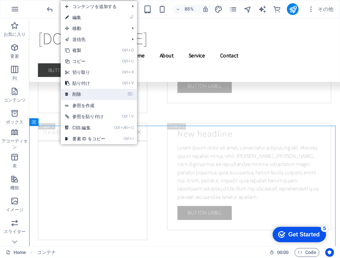
click at [95, 96] on link "⌦ 削除" at bounding box center [85, 94] width 49 height 11
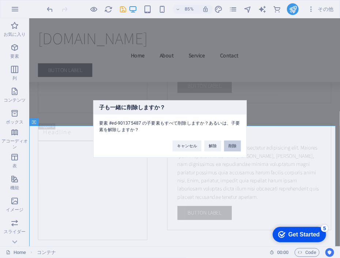
click at [233, 144] on button "削除" at bounding box center [232, 146] width 17 height 11
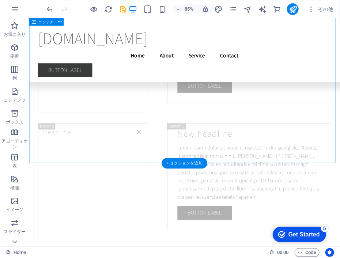
scroll to position [6586, 0]
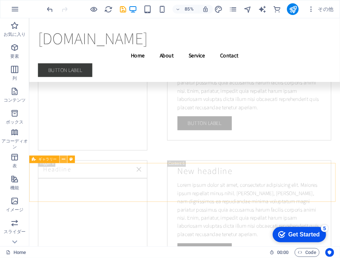
click at [63, 161] on icon at bounding box center [63, 159] width 3 height 7
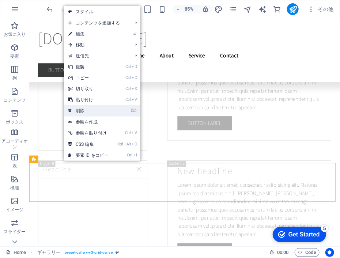
click at [111, 111] on link "⌦ 削除" at bounding box center [88, 110] width 49 height 11
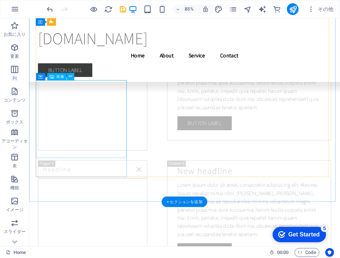
scroll to position [6540, 0]
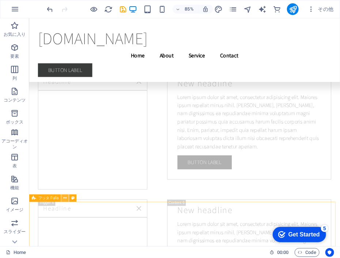
click at [66, 199] on icon at bounding box center [64, 198] width 3 height 7
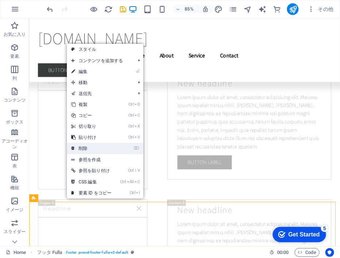
click at [91, 148] on link "⌦ 削除" at bounding box center [91, 148] width 49 height 11
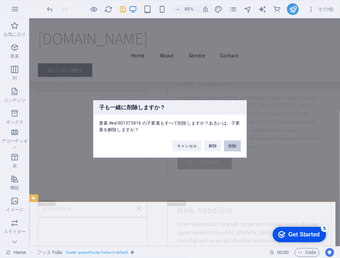
click at [236, 146] on button "削除" at bounding box center [232, 146] width 17 height 11
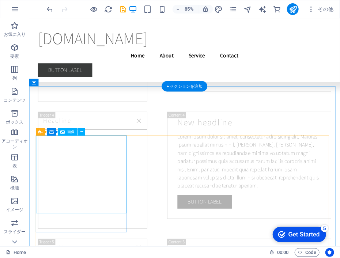
scroll to position [6342, 0]
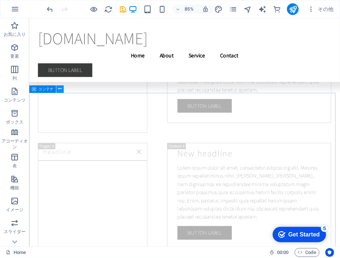
click at [59, 89] on icon at bounding box center [59, 89] width 3 height 7
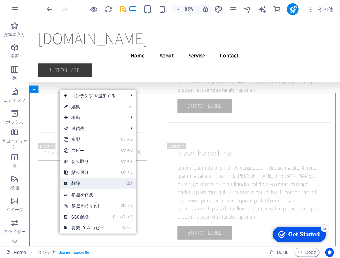
click at [75, 180] on link "⌦ 削除" at bounding box center [84, 183] width 49 height 11
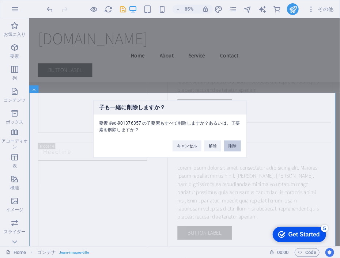
drag, startPoint x: 234, startPoint y: 145, endPoint x: 241, endPoint y: 149, distance: 7.8
click at [234, 145] on button "削除" at bounding box center [232, 146] width 17 height 11
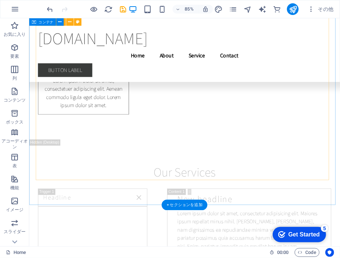
scroll to position [5844, 0]
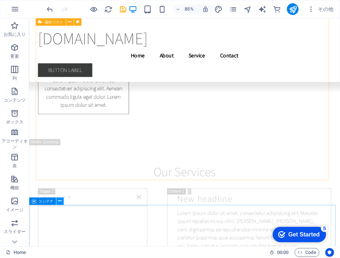
click at [60, 201] on icon at bounding box center [59, 201] width 3 height 7
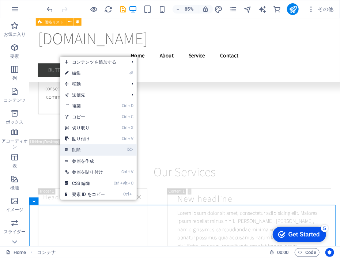
click at [89, 149] on link "⌦ 削除" at bounding box center [84, 149] width 49 height 11
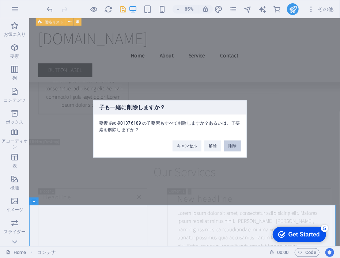
click at [234, 146] on button "削除" at bounding box center [232, 146] width 17 height 11
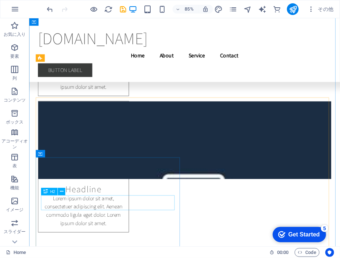
scroll to position [5514, 0]
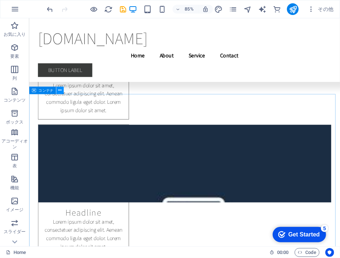
click at [60, 91] on icon at bounding box center [59, 90] width 3 height 7
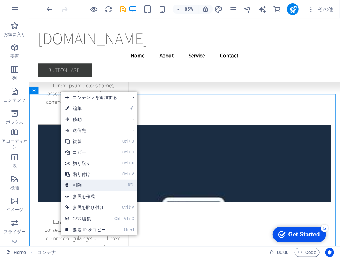
click at [81, 184] on link "⌦ 削除" at bounding box center [85, 185] width 49 height 11
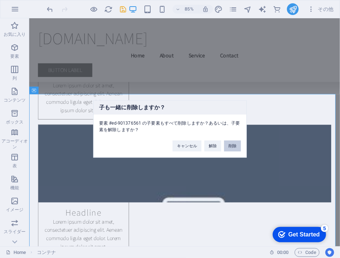
click at [233, 145] on button "削除" at bounding box center [232, 146] width 17 height 11
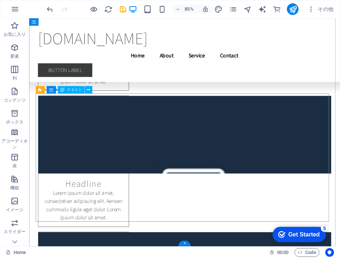
scroll to position [5335, 0]
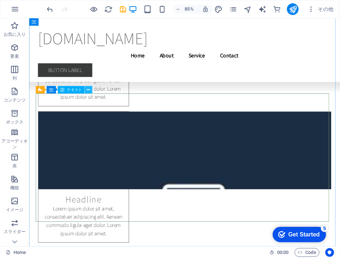
click at [88, 89] on icon at bounding box center [88, 90] width 3 height 7
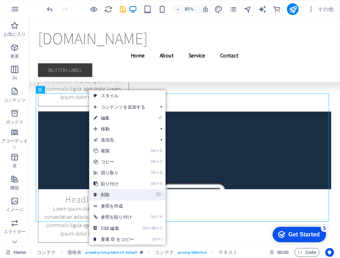
click at [109, 193] on link "⌦ 削除" at bounding box center [113, 194] width 49 height 11
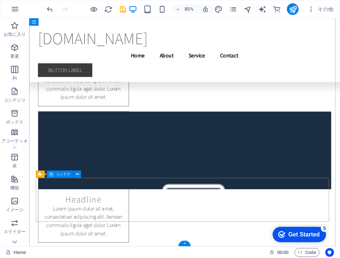
scroll to position [5235, 0]
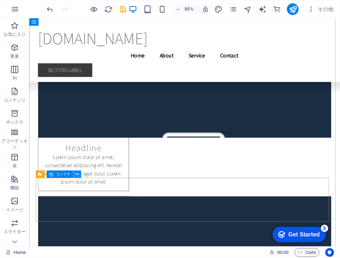
click at [76, 174] on icon at bounding box center [77, 174] width 3 height 7
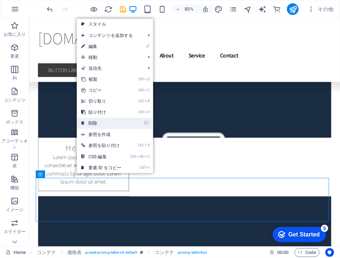
click at [105, 124] on link "⌦ 削除" at bounding box center [101, 123] width 49 height 11
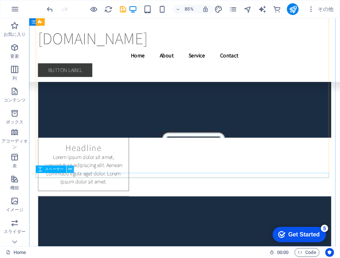
click at [69, 168] on icon at bounding box center [69, 169] width 3 height 7
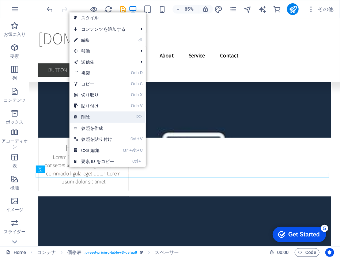
click at [111, 118] on link "⌦ 削除" at bounding box center [93, 116] width 49 height 11
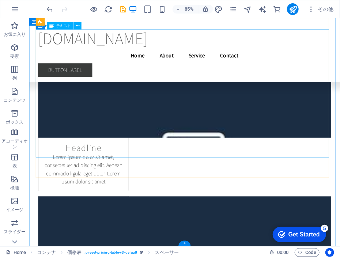
scroll to position [5230, 0]
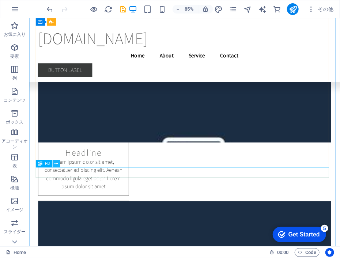
click at [56, 166] on icon at bounding box center [55, 163] width 3 height 7
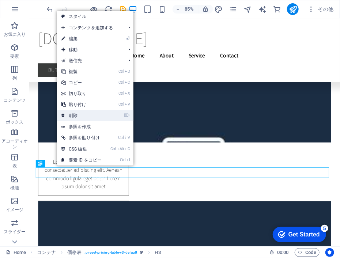
click at [84, 115] on link "⌦ 削除" at bounding box center [81, 115] width 49 height 11
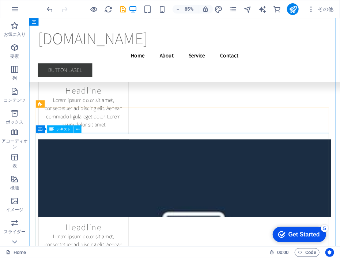
scroll to position [5108, 0]
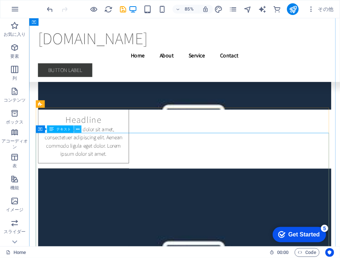
click at [79, 129] on icon at bounding box center [77, 129] width 3 height 7
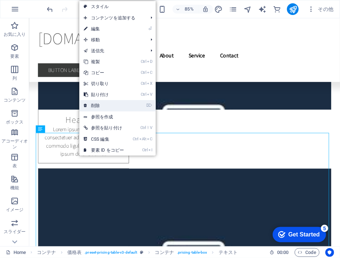
click at [105, 102] on link "⌦ 削除" at bounding box center [103, 105] width 49 height 11
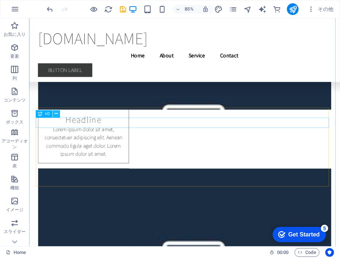
click at [56, 113] on icon at bounding box center [55, 114] width 3 height 7
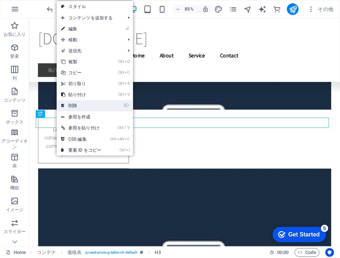
click at [73, 103] on link "⌦ 削除" at bounding box center [81, 105] width 49 height 11
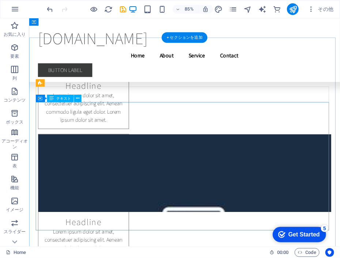
scroll to position [4960, 0]
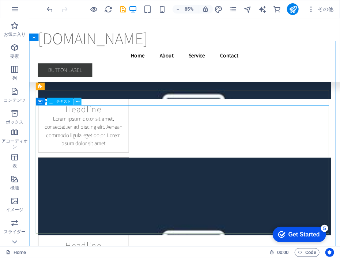
click at [79, 104] on button at bounding box center [77, 101] width 7 height 7
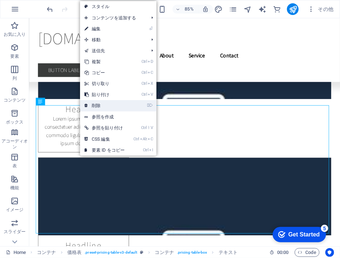
click at [100, 107] on link "⌦ 削除" at bounding box center [104, 105] width 49 height 11
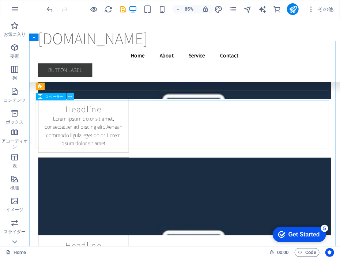
click at [72, 98] on button at bounding box center [69, 96] width 7 height 7
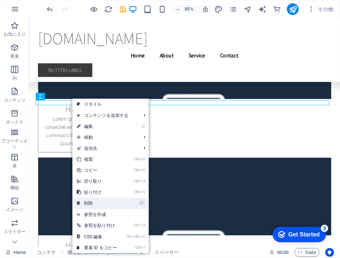
click at [110, 201] on link "⌦ 削除" at bounding box center [96, 203] width 49 height 11
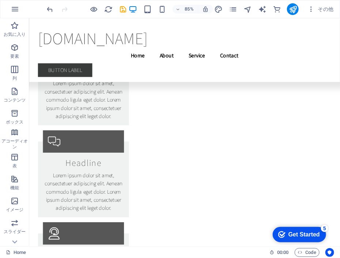
scroll to position [4579, 0]
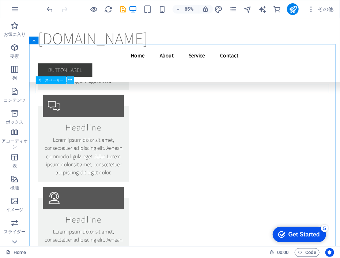
click at [68, 81] on icon at bounding box center [69, 80] width 3 height 7
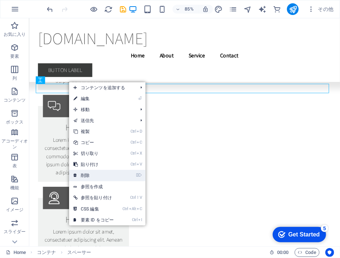
click at [95, 172] on link "⌦ 削除" at bounding box center [93, 175] width 49 height 11
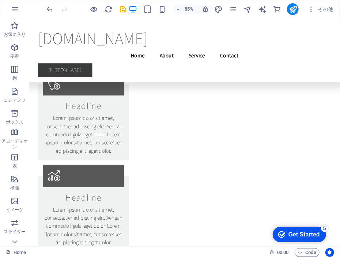
scroll to position [4125, 0]
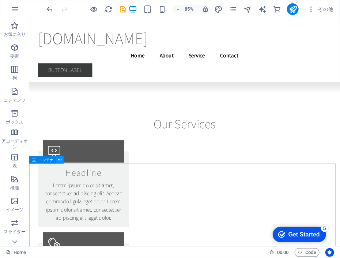
click at [62, 161] on button at bounding box center [59, 159] width 7 height 7
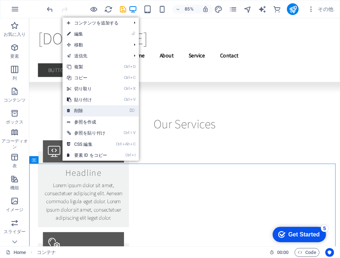
click at [96, 111] on link "⌦ 削除" at bounding box center [86, 110] width 49 height 11
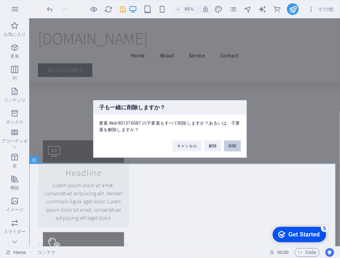
click at [238, 143] on button "削除" at bounding box center [232, 146] width 17 height 11
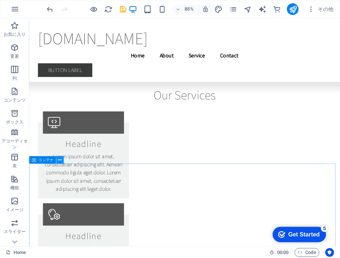
click at [60, 160] on icon at bounding box center [59, 160] width 3 height 7
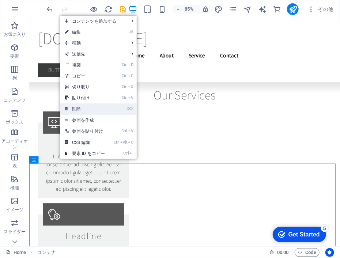
click at [82, 108] on link "⌦ 削除" at bounding box center [84, 108] width 49 height 11
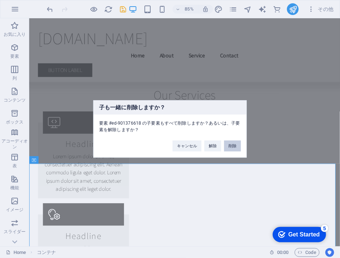
click at [238, 144] on button "削除" at bounding box center [232, 146] width 17 height 11
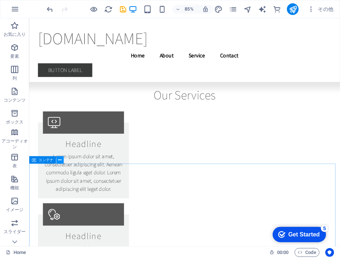
click at [58, 161] on icon at bounding box center [59, 160] width 3 height 7
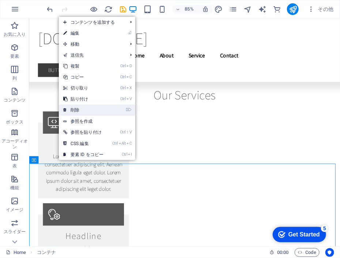
click at [89, 107] on link "⌦ 削除" at bounding box center [83, 109] width 49 height 11
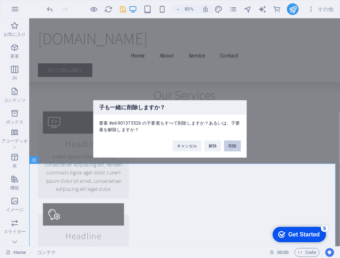
click at [233, 144] on button "削除" at bounding box center [232, 146] width 17 height 11
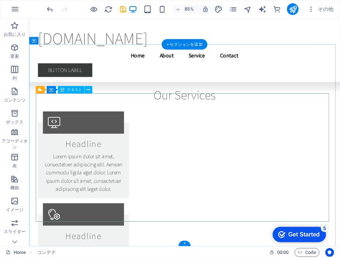
scroll to position [4028, 0]
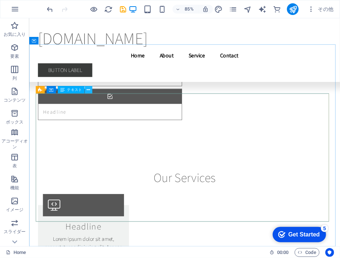
click at [89, 90] on icon at bounding box center [88, 90] width 3 height 7
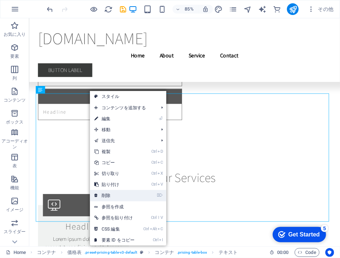
click at [139, 198] on link "⌦ 削除" at bounding box center [114, 195] width 49 height 11
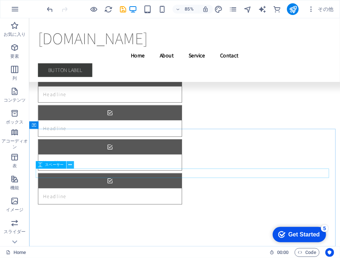
click at [72, 165] on button at bounding box center [69, 164] width 7 height 7
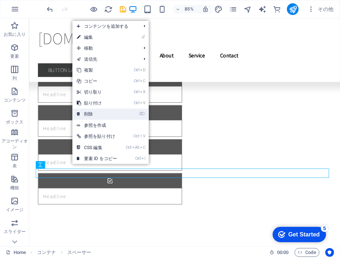
click at [130, 115] on li "⌦ 削除" at bounding box center [110, 113] width 76 height 11
click at [116, 116] on link "⌦ 削除" at bounding box center [96, 113] width 49 height 11
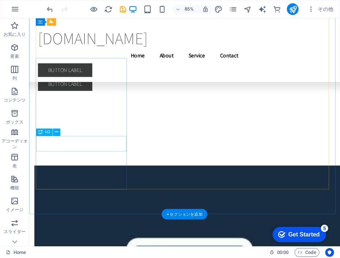
scroll to position [2900, 0]
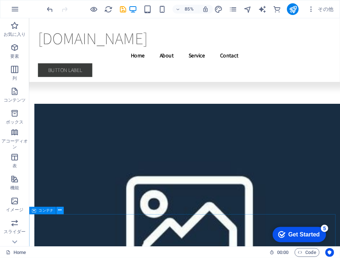
click at [59, 209] on icon at bounding box center [59, 210] width 3 height 7
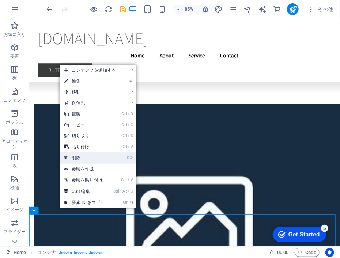
click at [99, 160] on link "⌦ 削除" at bounding box center [84, 157] width 49 height 11
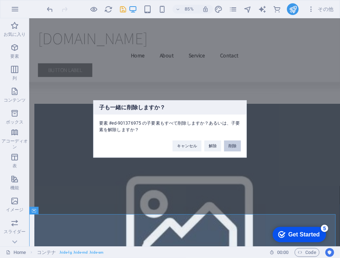
click at [232, 146] on button "削除" at bounding box center [232, 146] width 17 height 11
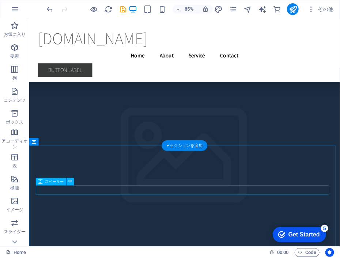
scroll to position [2608, 0]
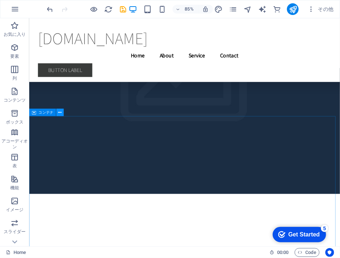
click at [60, 112] on icon at bounding box center [59, 112] width 3 height 7
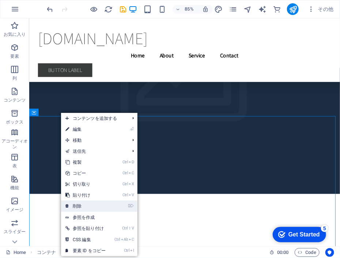
click at [91, 205] on link "⌦ 削除" at bounding box center [85, 206] width 49 height 11
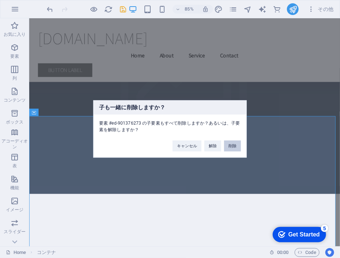
click at [231, 143] on button "削除" at bounding box center [232, 146] width 17 height 11
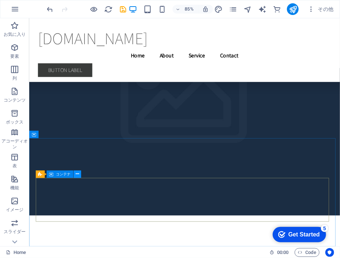
click at [76, 172] on icon at bounding box center [77, 174] width 3 height 7
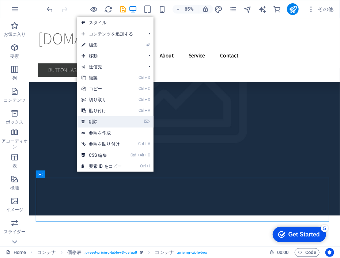
click at [112, 123] on link "⌦ 削除" at bounding box center [101, 121] width 49 height 11
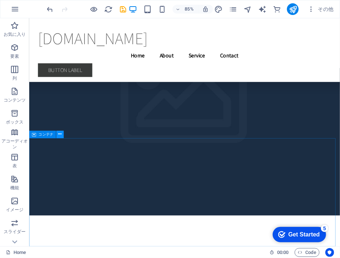
click at [60, 134] on icon at bounding box center [59, 134] width 3 height 7
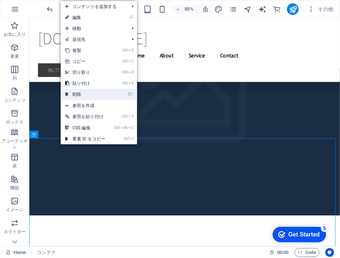
click at [105, 96] on link "⌦ 削除" at bounding box center [85, 94] width 49 height 11
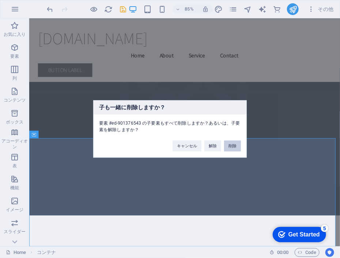
click at [230, 145] on button "削除" at bounding box center [232, 146] width 17 height 11
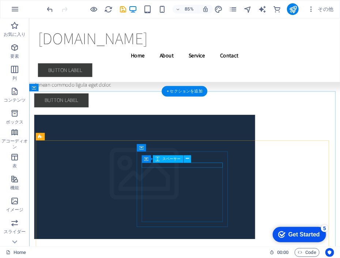
scroll to position [2230, 0]
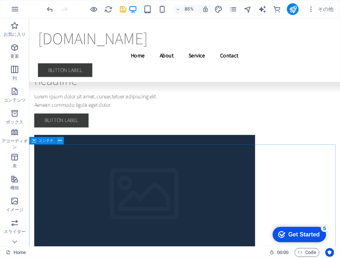
click at [60, 142] on icon at bounding box center [59, 140] width 3 height 7
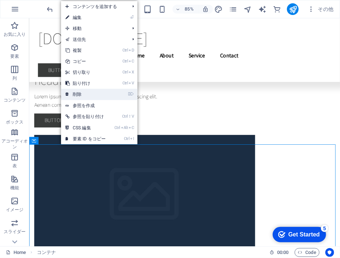
click at [91, 95] on link "⌦ 削除" at bounding box center [85, 94] width 49 height 11
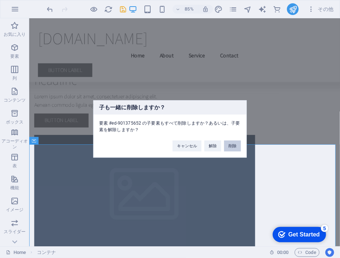
click at [234, 145] on button "削除" at bounding box center [232, 146] width 17 height 11
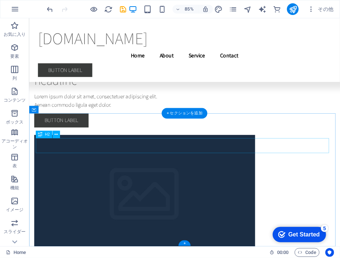
scroll to position [2110, 0]
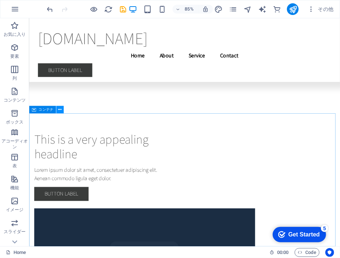
click at [60, 110] on icon at bounding box center [59, 109] width 3 height 7
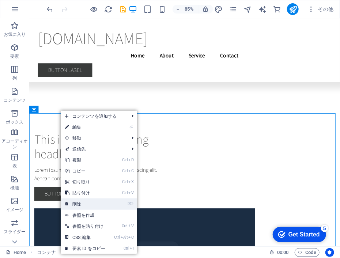
click at [99, 203] on link "⌦ 削除" at bounding box center [85, 203] width 49 height 11
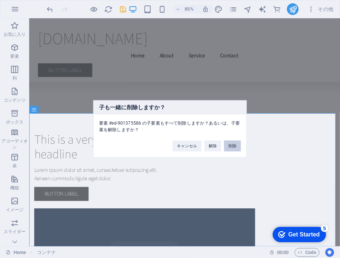
click at [235, 146] on button "削除" at bounding box center [232, 146] width 17 height 11
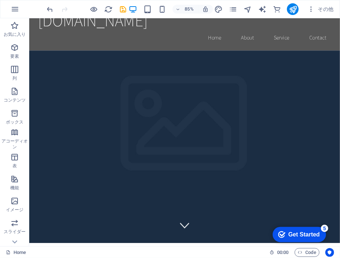
scroll to position [0, 0]
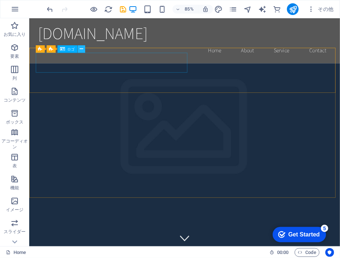
click at [80, 49] on icon at bounding box center [81, 49] width 3 height 7
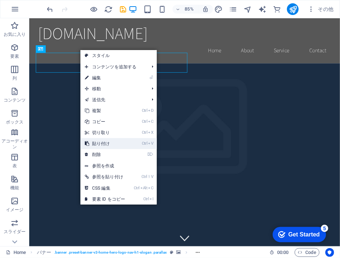
click at [97, 143] on link "Ctrl V 貼り付け" at bounding box center [104, 143] width 49 height 11
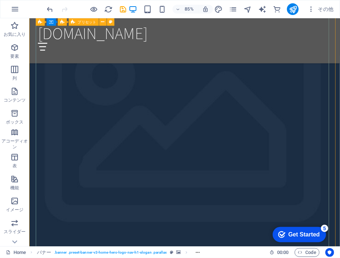
scroll to position [694, 0]
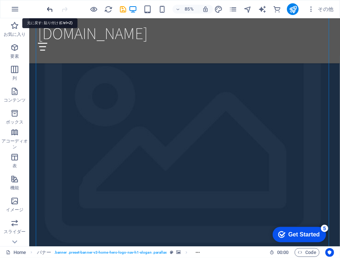
click at [50, 9] on icon "undo" at bounding box center [50, 9] width 8 height 8
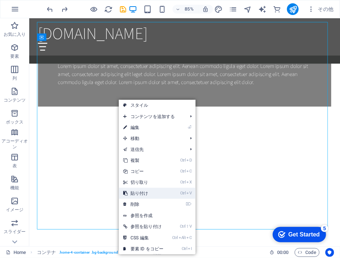
click at [134, 190] on link "Ctrl V 貼り付け" at bounding box center [143, 193] width 49 height 11
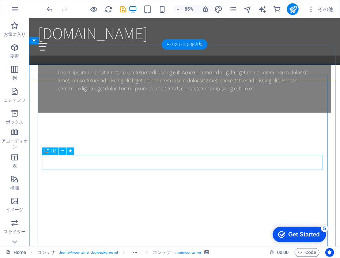
scroll to position [592, 0]
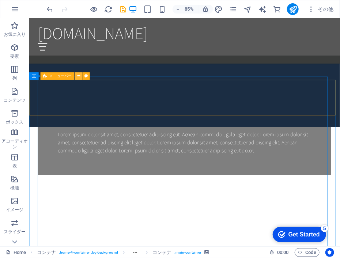
click at [77, 77] on icon at bounding box center [78, 76] width 3 height 7
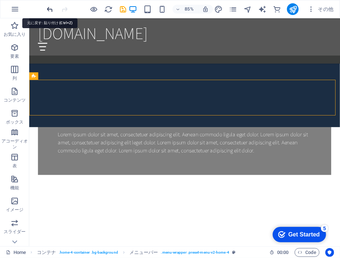
click at [52, 11] on icon "undo" at bounding box center [50, 9] width 8 height 8
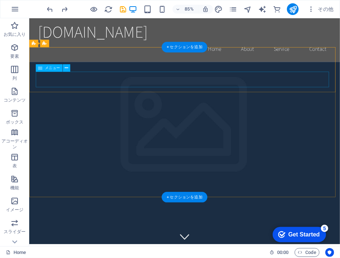
scroll to position [0, 0]
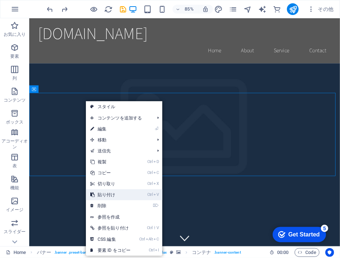
click at [118, 192] on link "Ctrl V 貼り付け" at bounding box center [110, 194] width 49 height 11
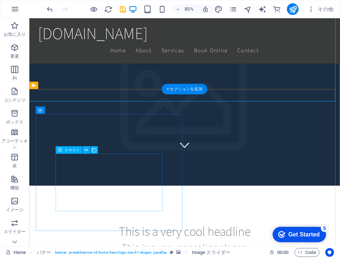
scroll to position [146, 0]
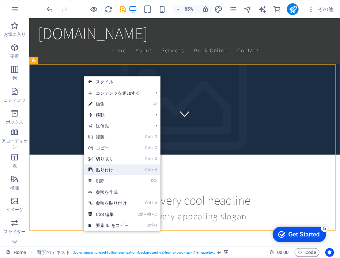
click at [104, 170] on link "Ctrl V 貼り付け" at bounding box center [108, 169] width 49 height 11
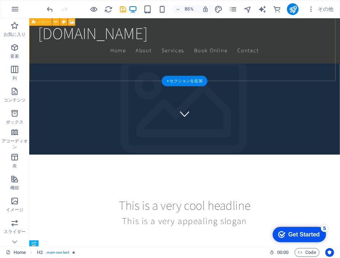
scroll to position [73, 0]
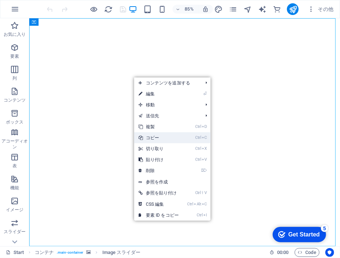
click at [157, 140] on link "Ctrl C コピー" at bounding box center [158, 137] width 49 height 11
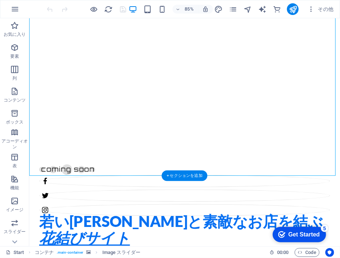
scroll to position [146, 0]
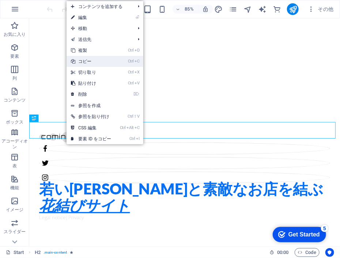
click at [93, 62] on link "Ctrl C コピー" at bounding box center [90, 61] width 49 height 11
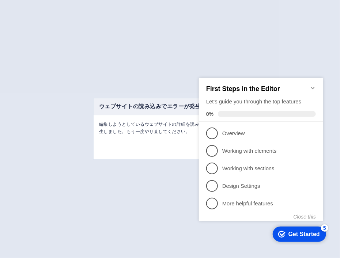
click at [155, 87] on div "ウェブサイトの読み込みでエラーが発生しました 編集しようとしているウェブサイトの詳細を読み込む際にエラーが発生しました。もう一度やり直してください。 OK" at bounding box center [170, 129] width 340 height 258
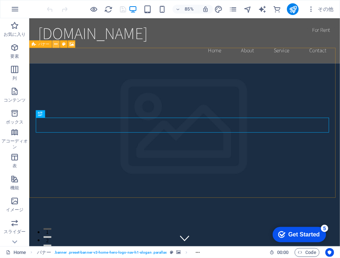
click at [57, 44] on icon at bounding box center [55, 44] width 3 height 7
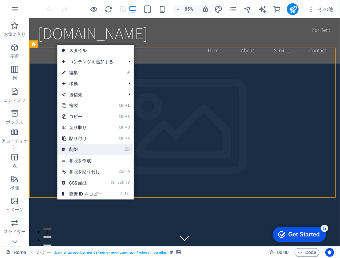
click at [88, 150] on link "⌦ 削除" at bounding box center [81, 149] width 49 height 11
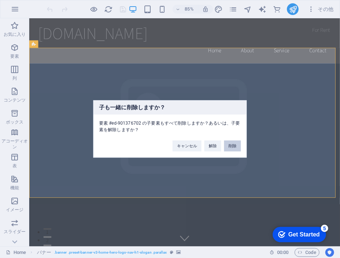
click at [233, 144] on button "削除" at bounding box center [232, 146] width 17 height 11
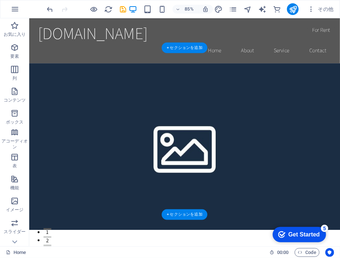
click at [58, 71] on figure at bounding box center [211, 169] width 365 height 196
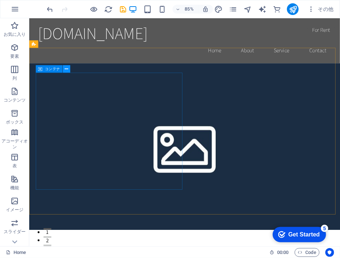
click at [64, 70] on button at bounding box center [66, 68] width 7 height 7
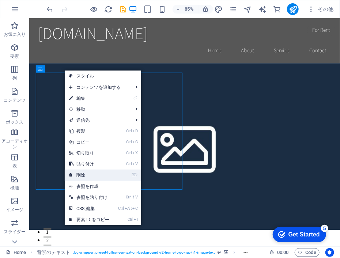
click at [93, 175] on link "⌦ 削除" at bounding box center [89, 174] width 49 height 11
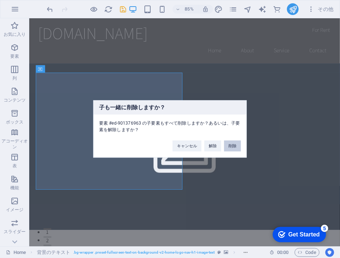
click at [229, 143] on button "削除" at bounding box center [232, 146] width 17 height 11
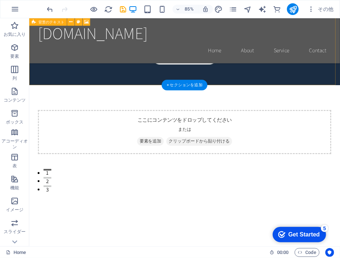
scroll to position [73, 0]
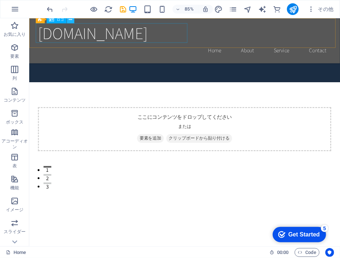
click at [69, 20] on icon at bounding box center [70, 19] width 3 height 7
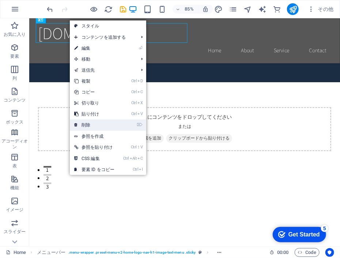
drag, startPoint x: 118, startPoint y: 123, endPoint x: 105, endPoint y: 123, distance: 13.5
click at [118, 123] on link "⌦ 削除" at bounding box center [94, 124] width 49 height 11
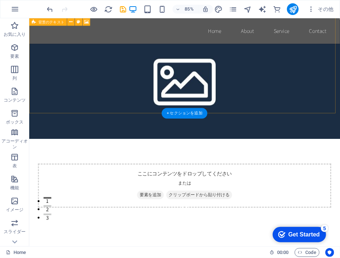
scroll to position [0, 0]
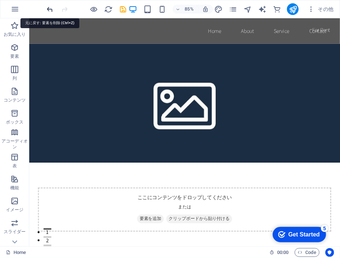
click at [53, 11] on icon "undo" at bounding box center [50, 9] width 8 height 8
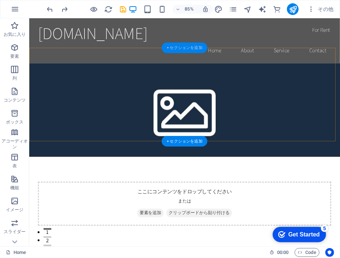
click at [167, 48] on div "+ セクションを追加" at bounding box center [184, 48] width 46 height 11
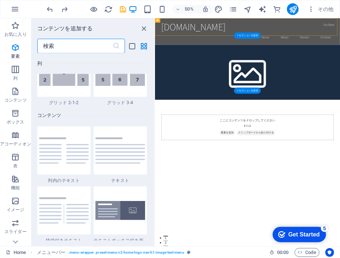
scroll to position [1278, 0]
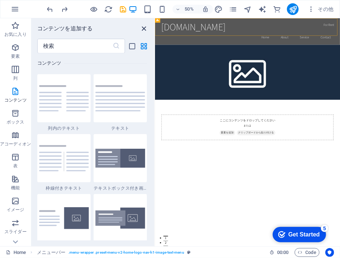
drag, startPoint x: 143, startPoint y: 30, endPoint x: 134, endPoint y: 14, distance: 18.2
click at [143, 30] on icon "close panel" at bounding box center [144, 28] width 8 height 8
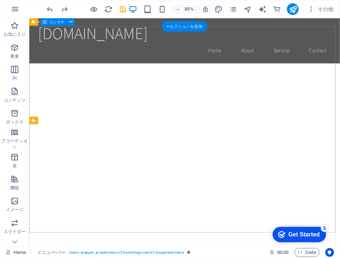
scroll to position [139, 0]
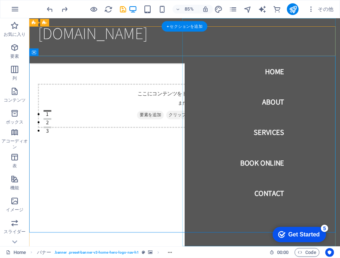
click at [303, 224] on nav "Home About Services Book Online Contact" at bounding box center [302, 152] width 183 height 268
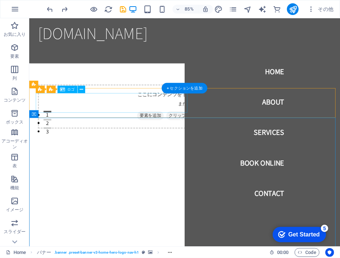
scroll to position [66, 0]
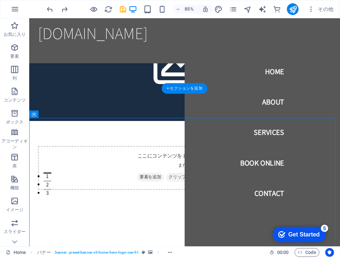
click at [143, 90] on figure at bounding box center [211, 65] width 365 height 148
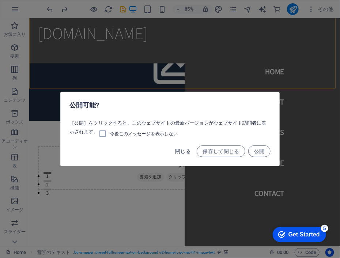
click at [185, 151] on span "閉じる" at bounding box center [183, 151] width 16 height 6
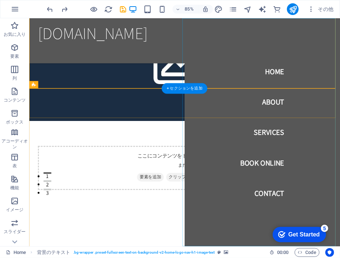
click at [239, 73] on nav "Home About Services Book Online Contact" at bounding box center [302, 152] width 183 height 268
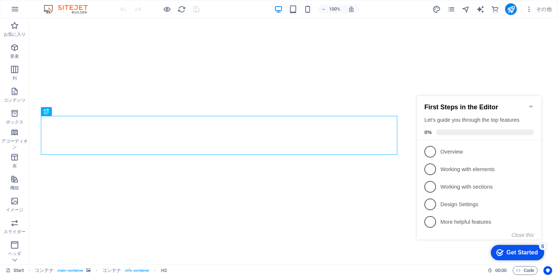
click at [339, 105] on icon "Minimize checklist" at bounding box center [530, 106] width 3 height 2
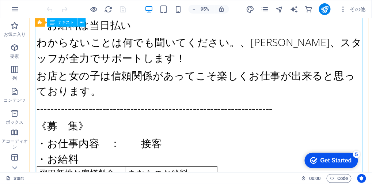
scroll to position [608, 0]
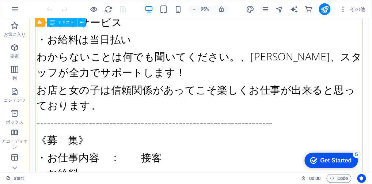
click at [68, 22] on span "テキスト" at bounding box center [66, 22] width 17 height 4
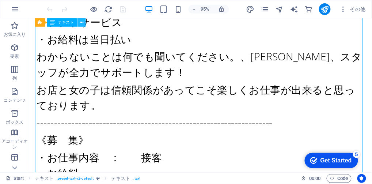
click at [80, 23] on icon at bounding box center [82, 22] width 4 height 7
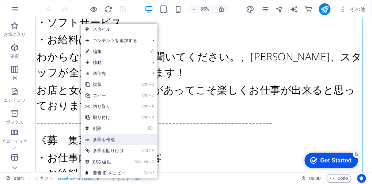
click at [102, 137] on link "参照を作成" at bounding box center [119, 139] width 76 height 11
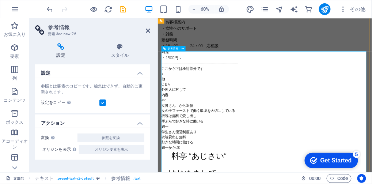
scroll to position [1279, 0]
click at [182, 49] on icon at bounding box center [183, 48] width 3 height 5
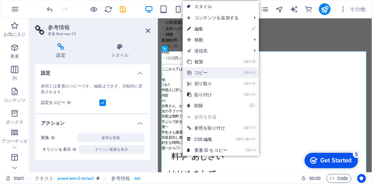
click at [197, 70] on link "Ctrl C コピー" at bounding box center [207, 72] width 49 height 11
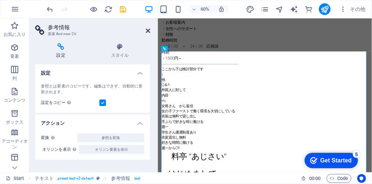
click at [148, 29] on icon at bounding box center [148, 31] width 4 height 6
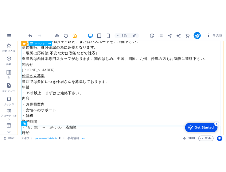
scroll to position [1063, 0]
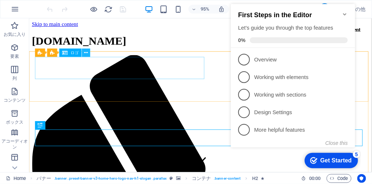
click at [85, 53] on icon at bounding box center [86, 52] width 4 height 7
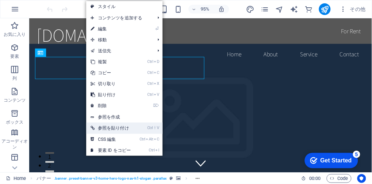
click at [108, 127] on link "Ctrl ⇧ V 参照を貼り付け" at bounding box center [110, 127] width 49 height 11
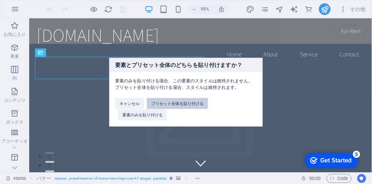
click at [159, 103] on button "プリセット全体を貼り付ける" at bounding box center [177, 103] width 61 height 11
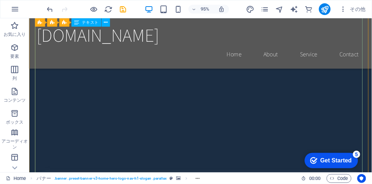
scroll to position [146, 0]
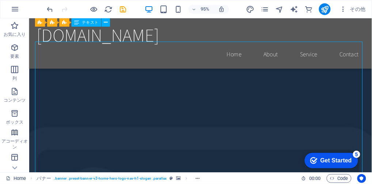
scroll to position [49, 0]
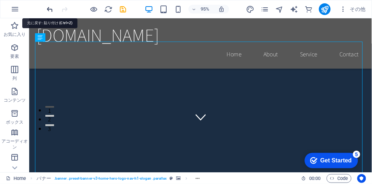
click at [51, 10] on icon "undo" at bounding box center [50, 9] width 8 height 8
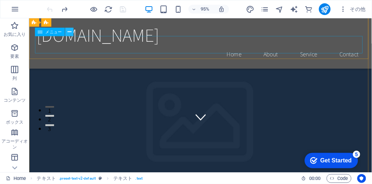
click at [70, 33] on icon at bounding box center [70, 31] width 4 height 7
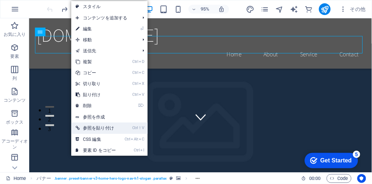
click at [95, 128] on link "Ctrl ⇧ V 参照を貼り付け" at bounding box center [95, 127] width 49 height 11
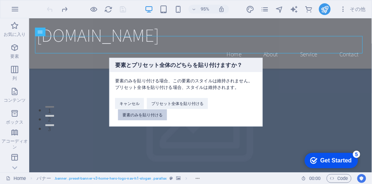
click at [130, 112] on button "要素のみを貼り付ける" at bounding box center [142, 114] width 49 height 11
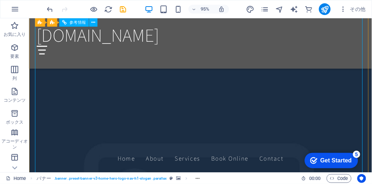
scroll to position [487, 0]
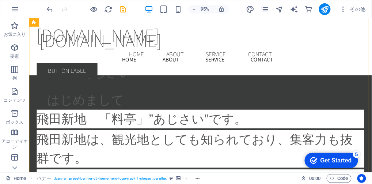
scroll to position [1340, 0]
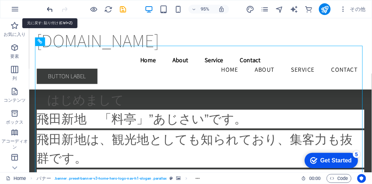
click at [49, 10] on icon "undo" at bounding box center [50, 9] width 8 height 8
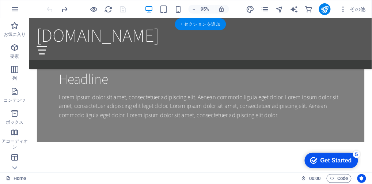
scroll to position [563, 0]
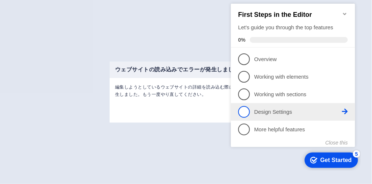
click at [249, 111] on span "4" at bounding box center [244, 112] width 12 height 12
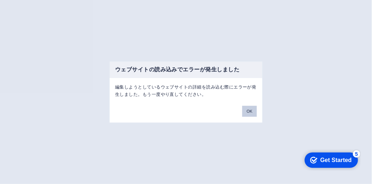
click at [249, 110] on button "OK" at bounding box center [249, 111] width 15 height 11
